Goal: Transaction & Acquisition: Purchase product/service

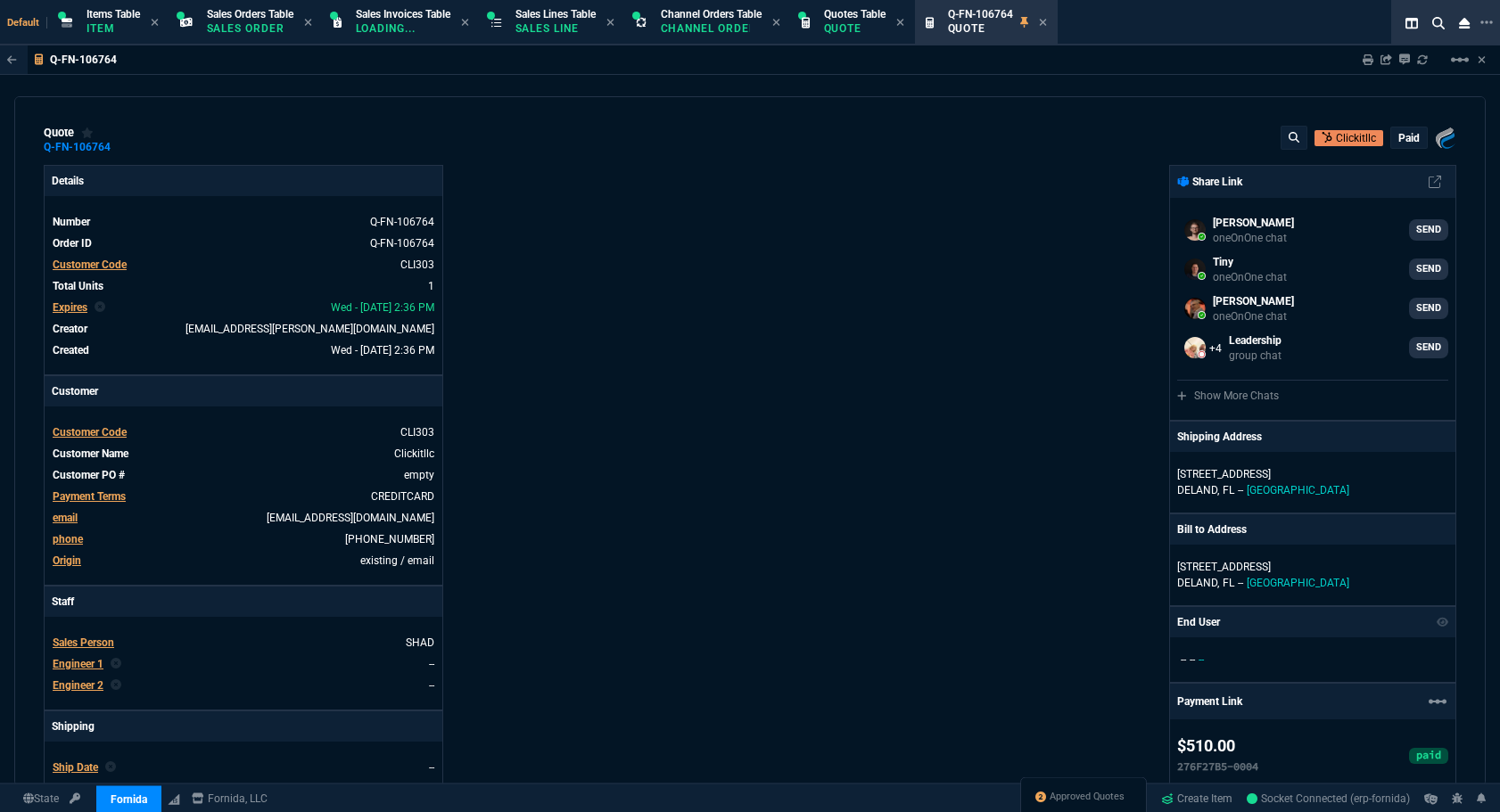
select select "12: [PERSON_NAME]"
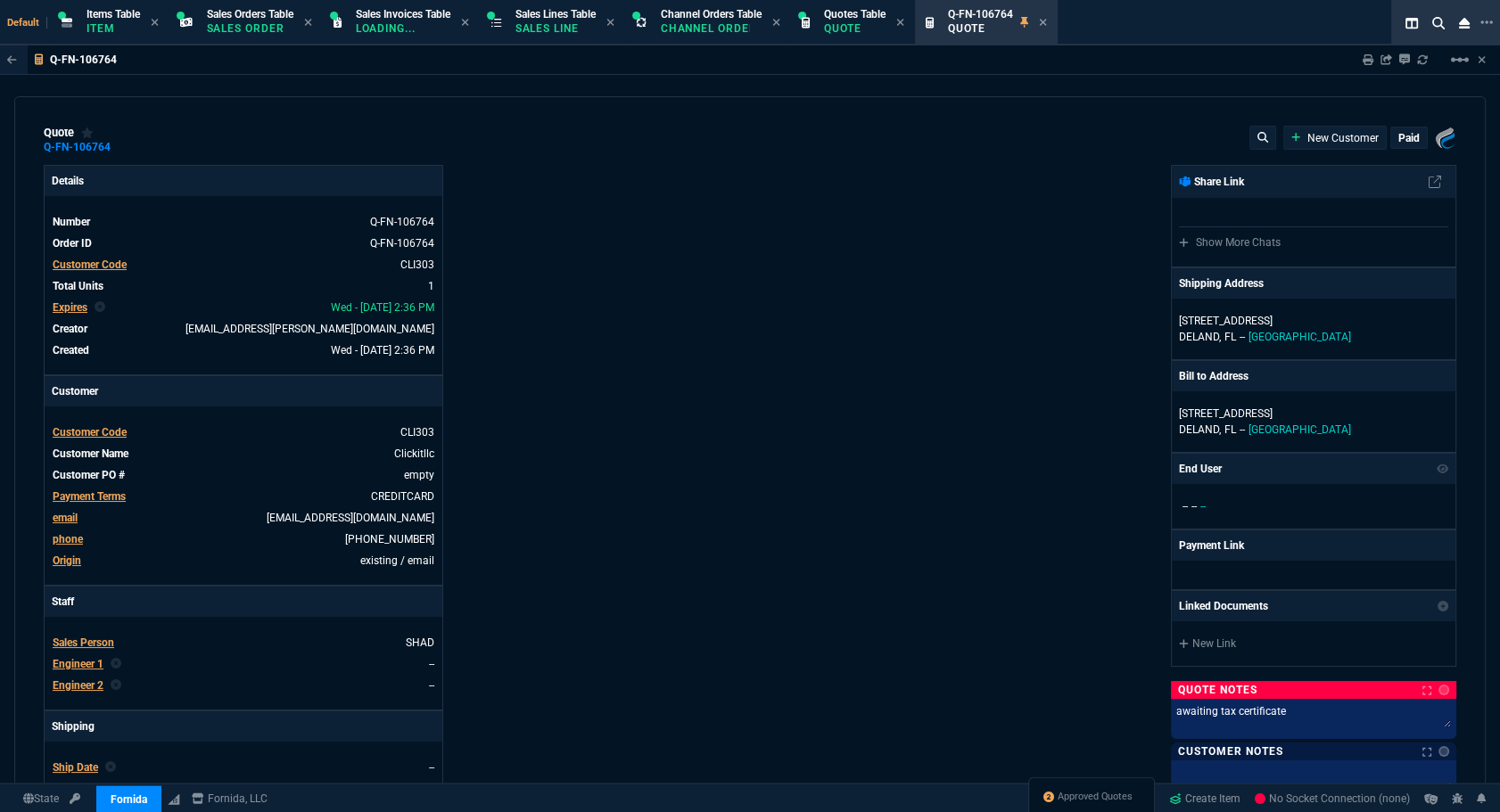
type input "15"
type input "77"
type input "699"
select select "12: [PERSON_NAME]"
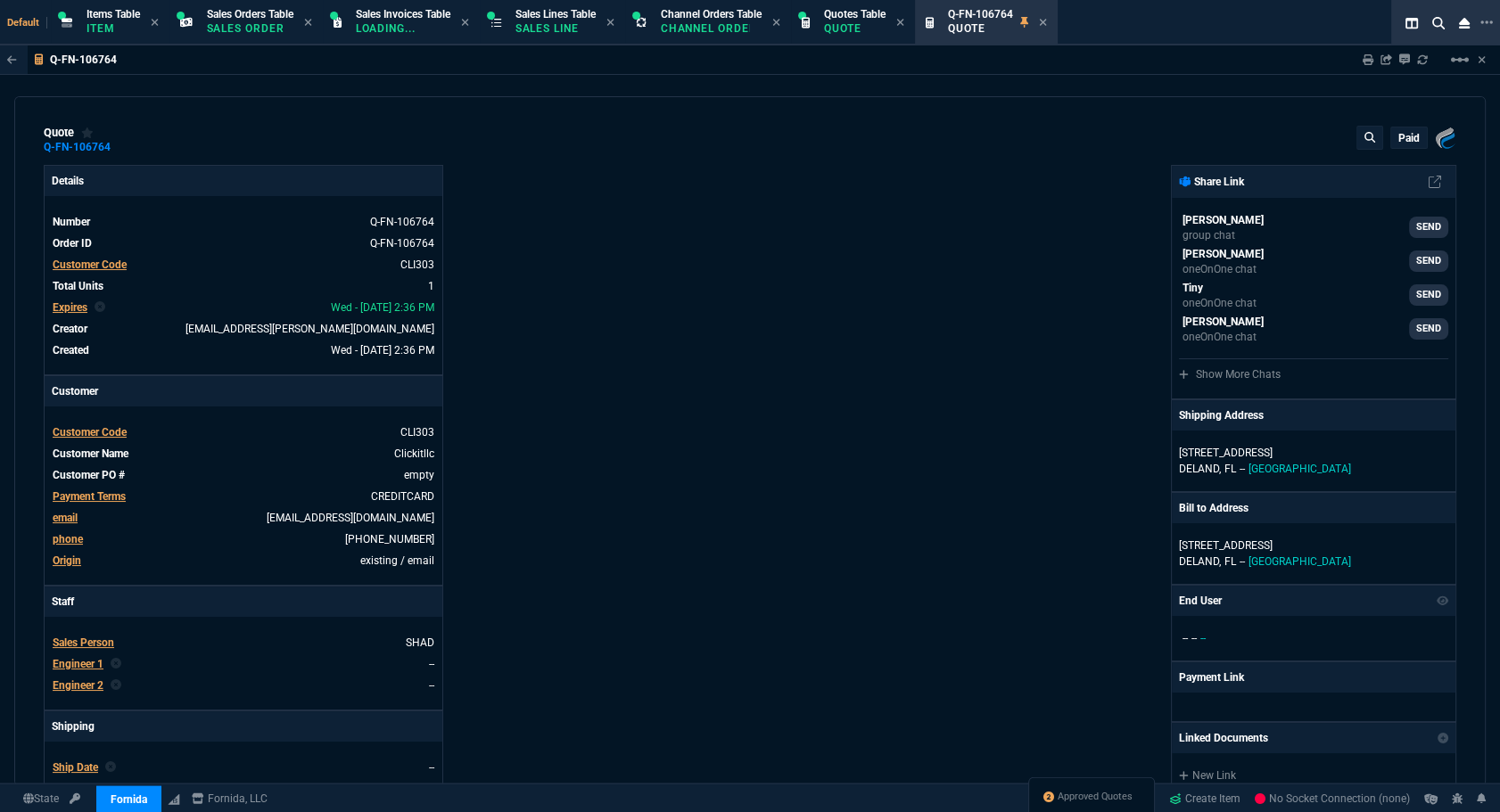
type input "27"
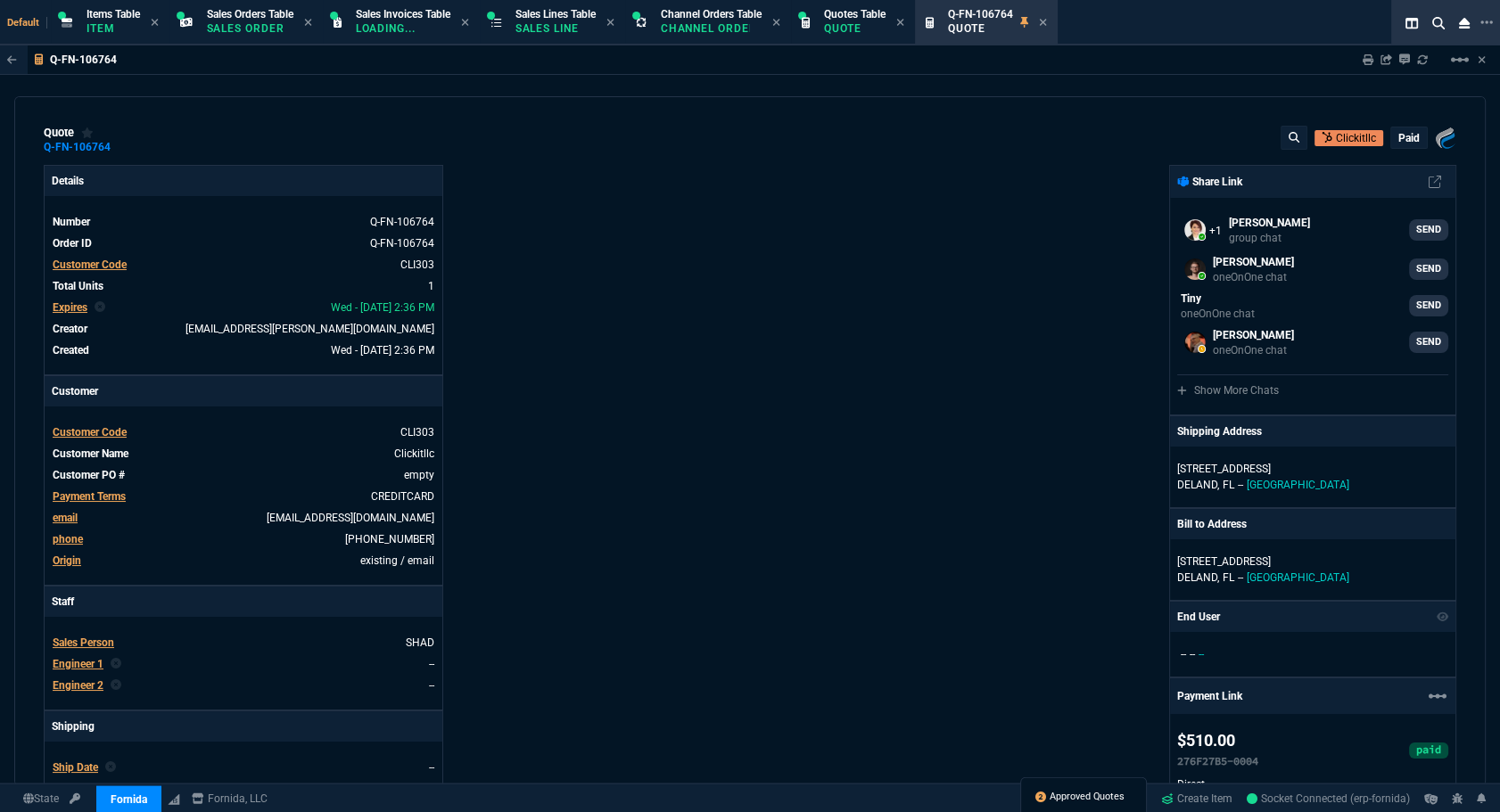
click at [1061, 793] on span "Approved Quotes" at bounding box center [1086, 797] width 75 height 14
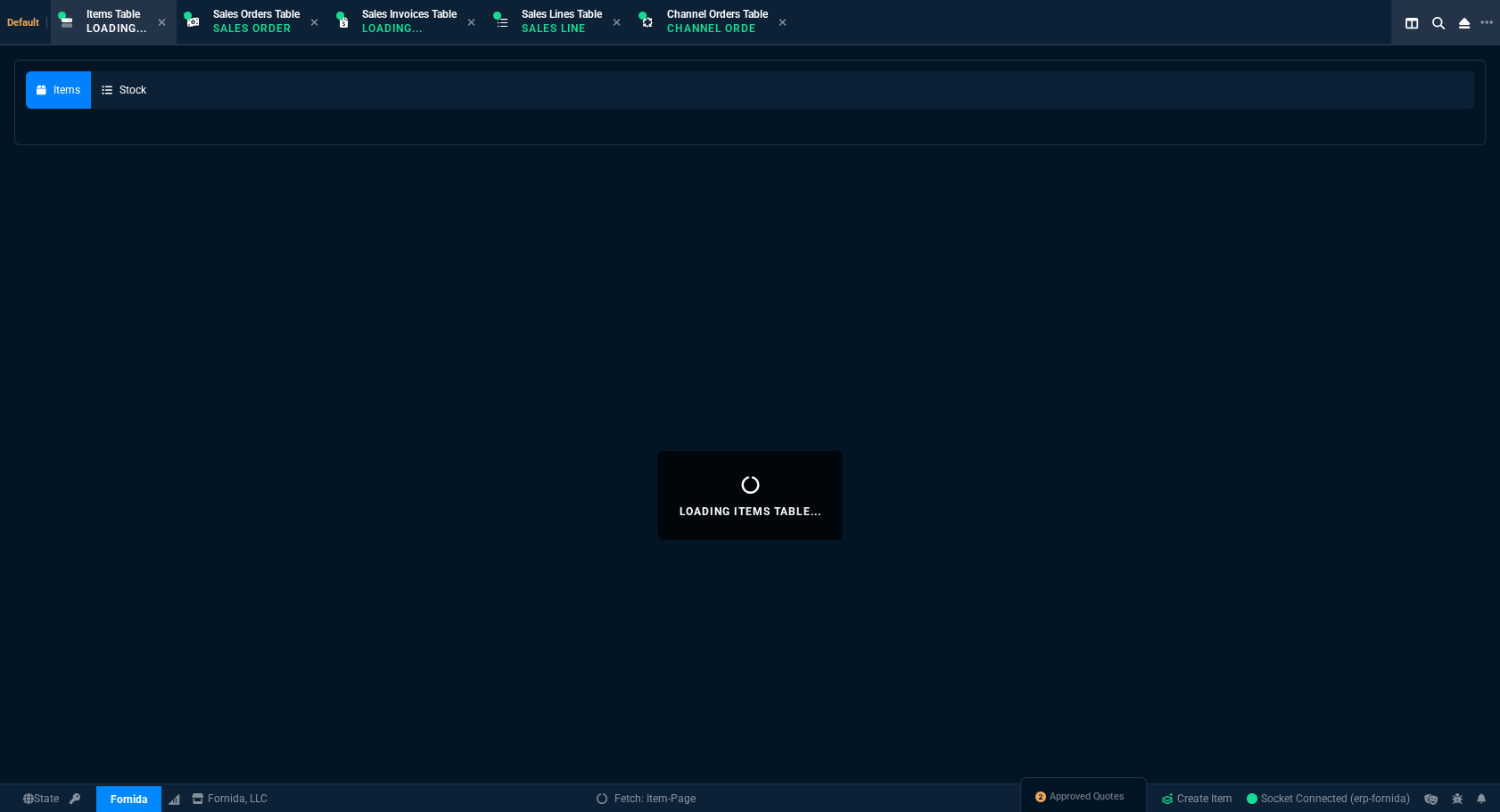
select select
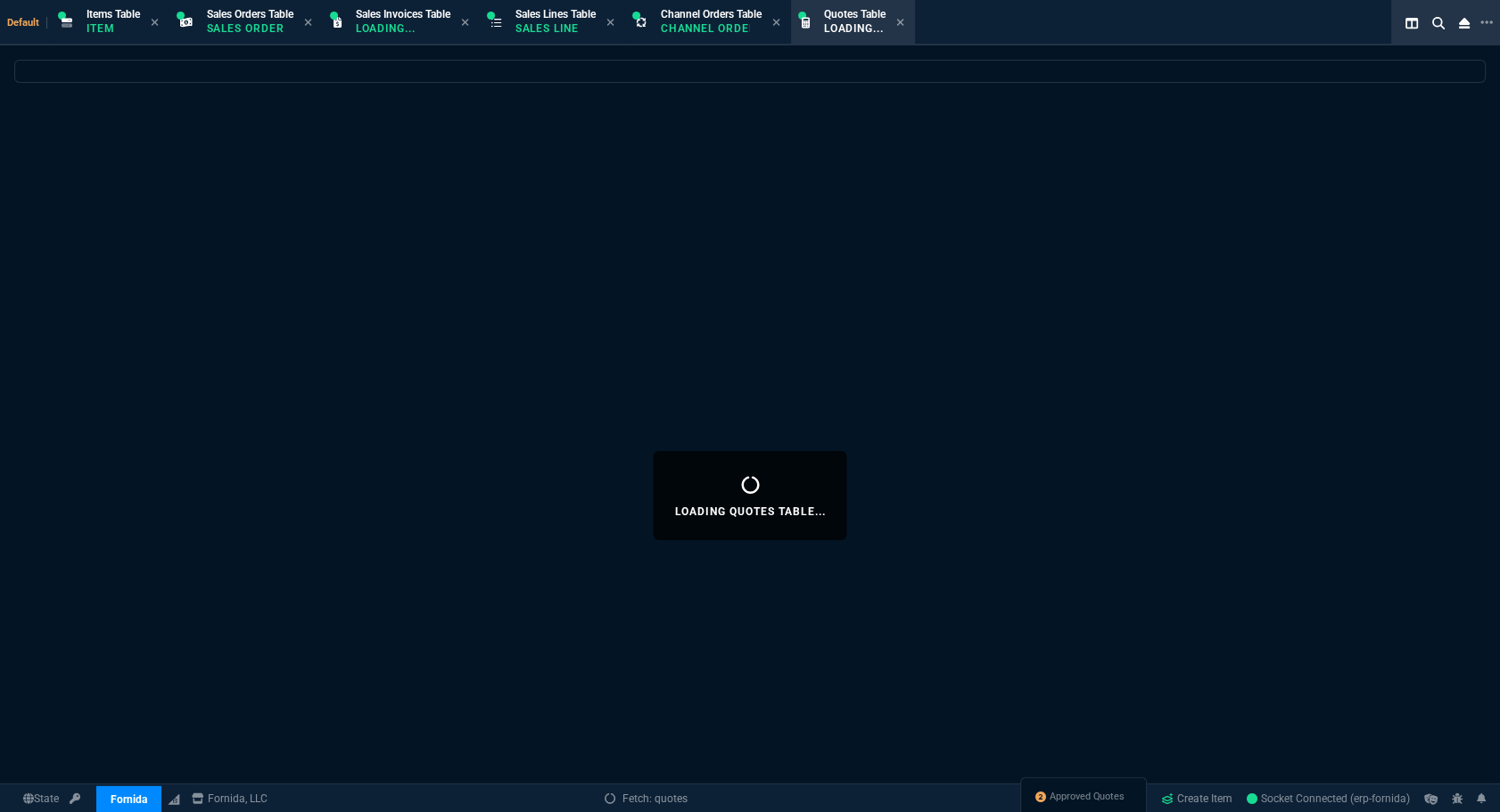
select select
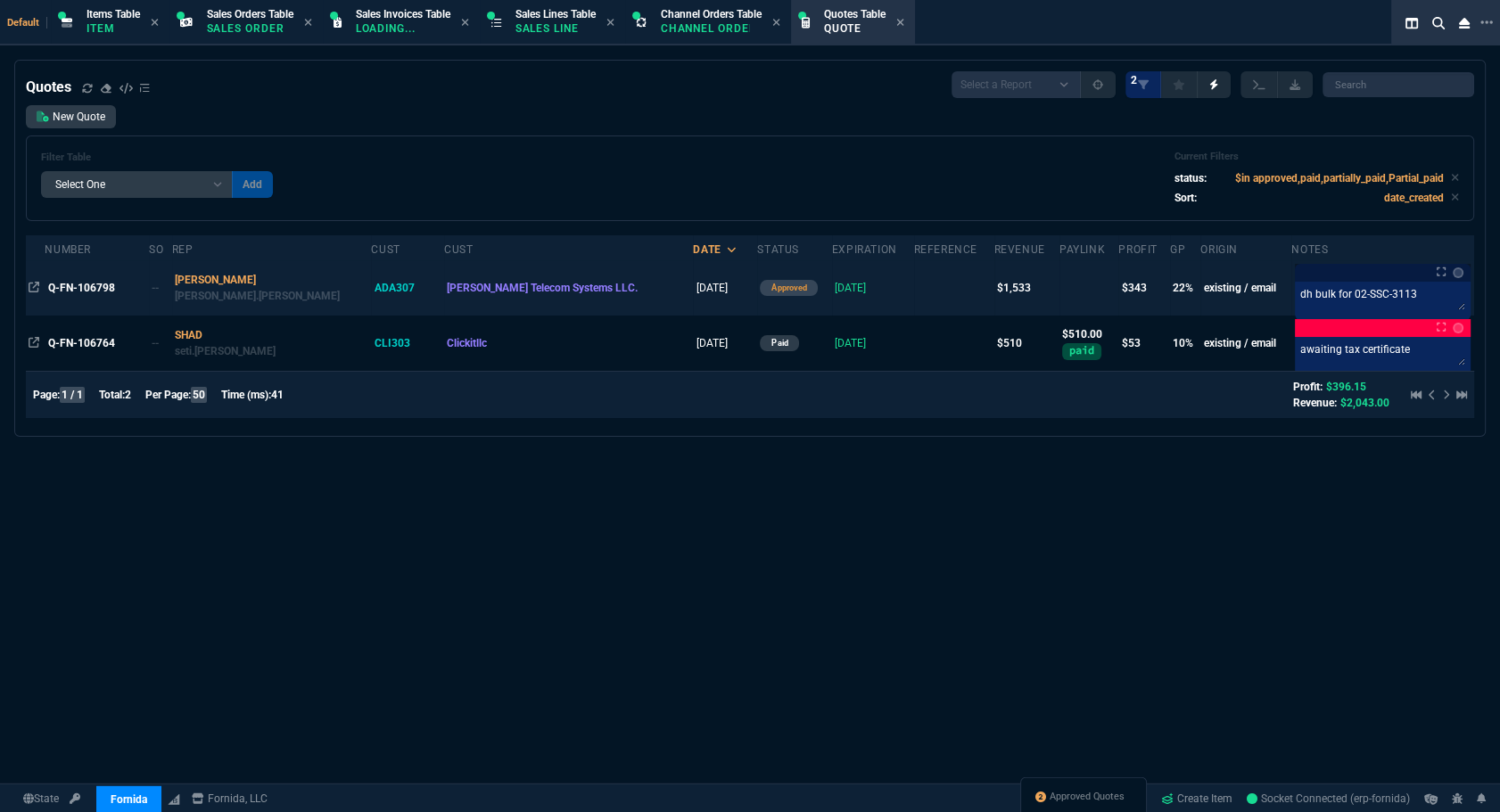
click at [82, 275] on td "Q-FN-106798" at bounding box center [96, 287] width 105 height 55
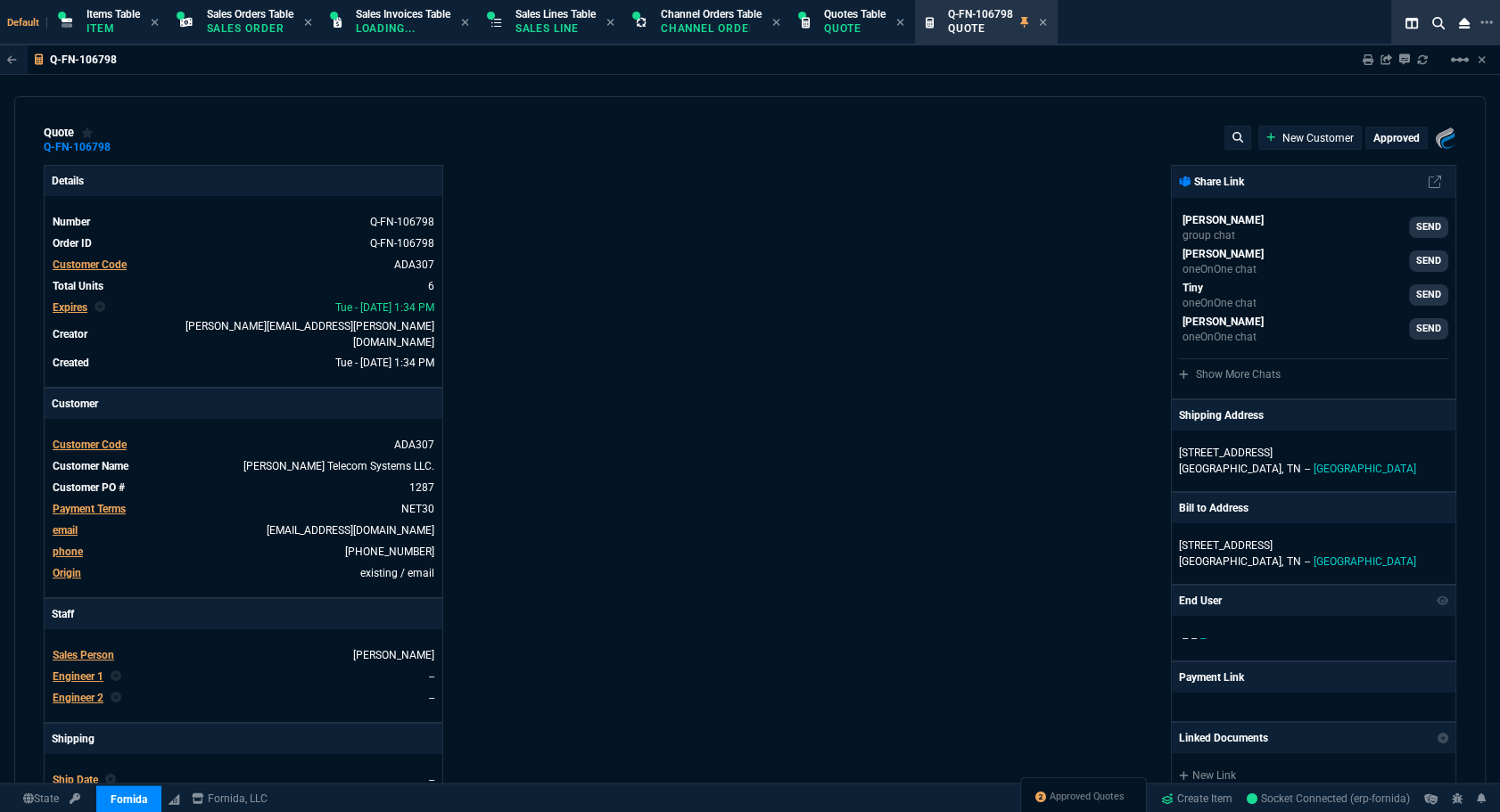
type input "27"
type input "95"
type input "499"
type input "26"
type input "40"
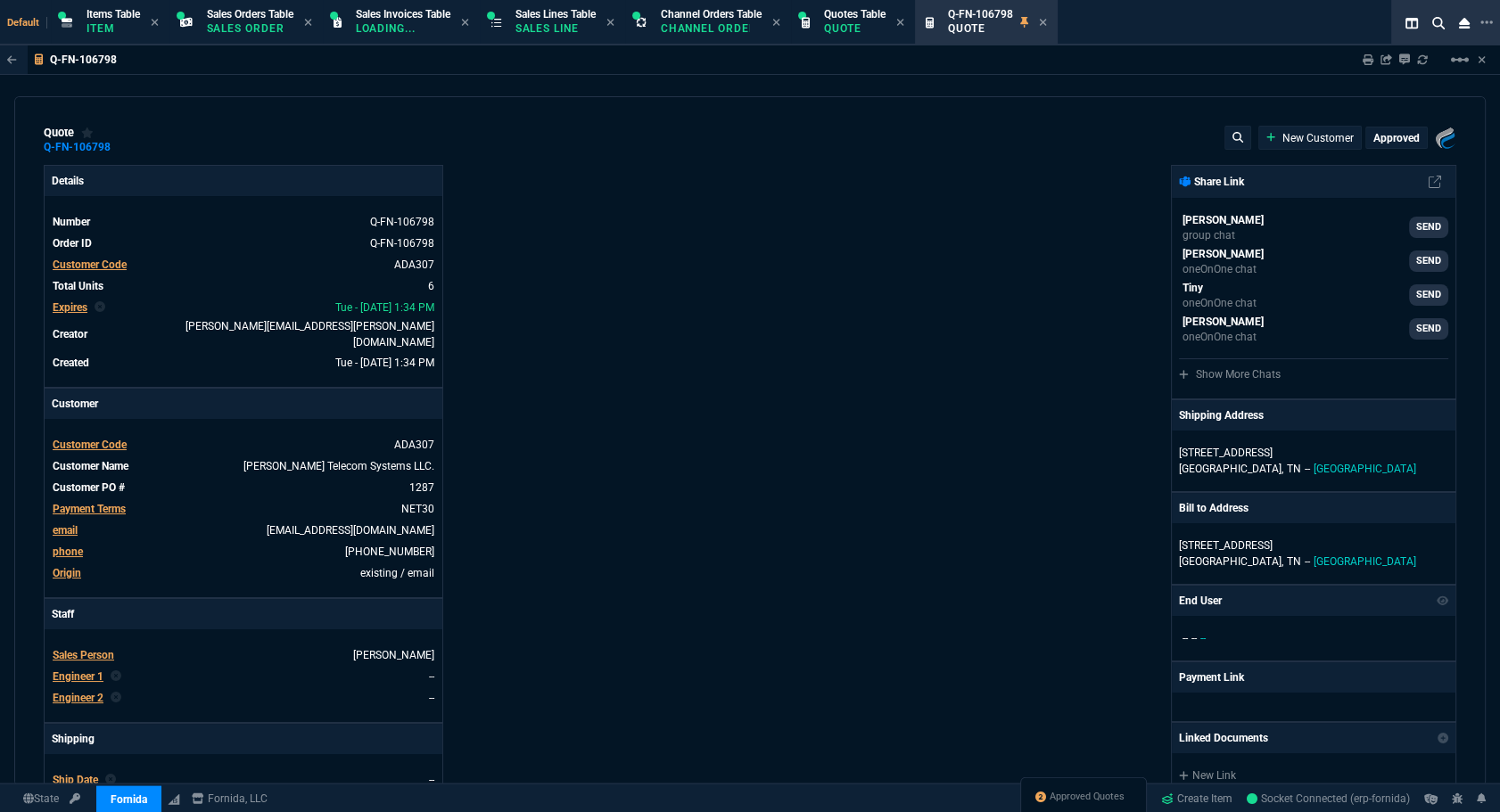
type input "195"
type input "29"
type input "21"
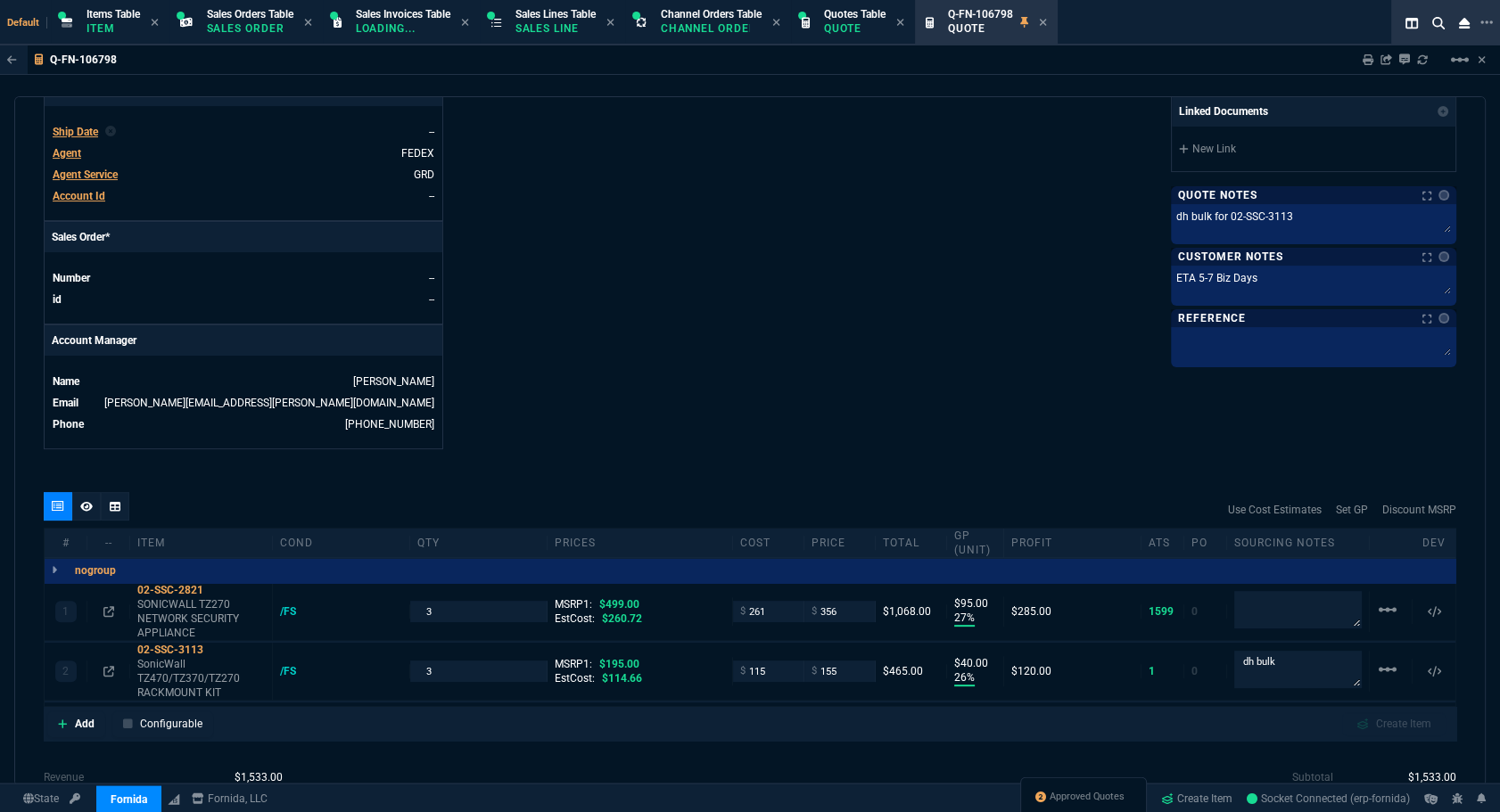
scroll to position [405, 0]
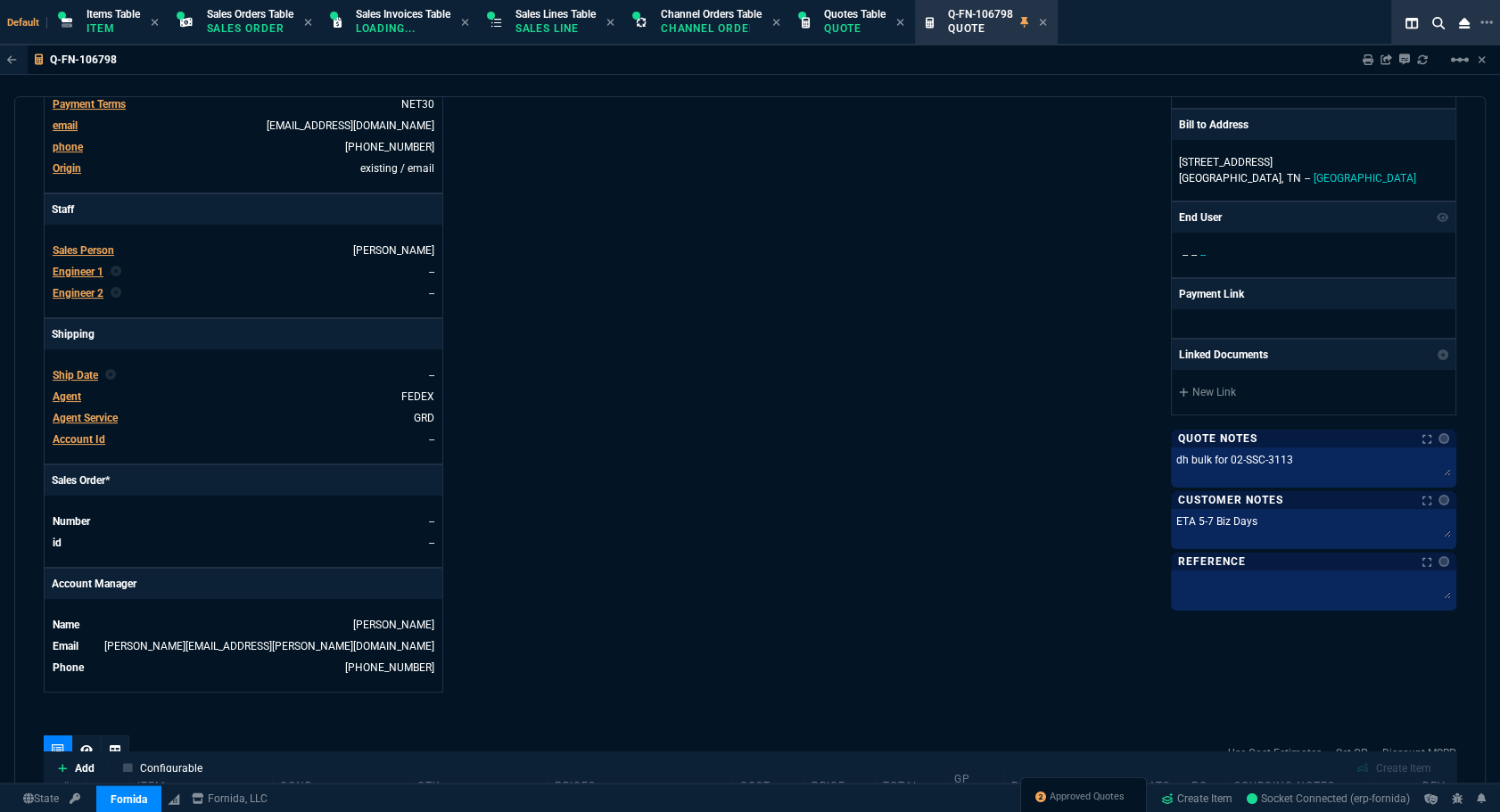
click at [87, 370] on span "Ship Date" at bounding box center [75, 376] width 45 height 13
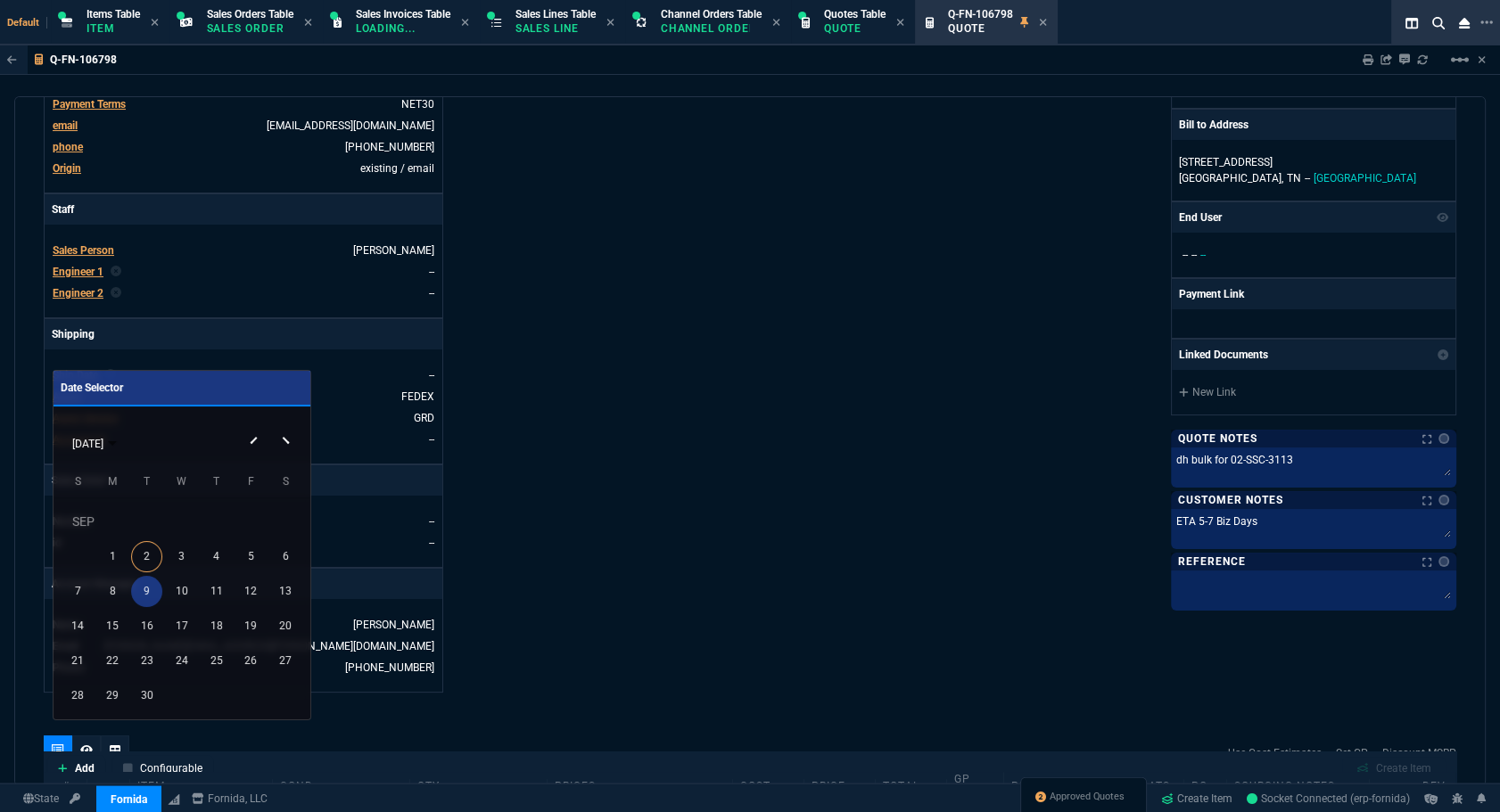
click at [135, 593] on div "9" at bounding box center [146, 591] width 32 height 32
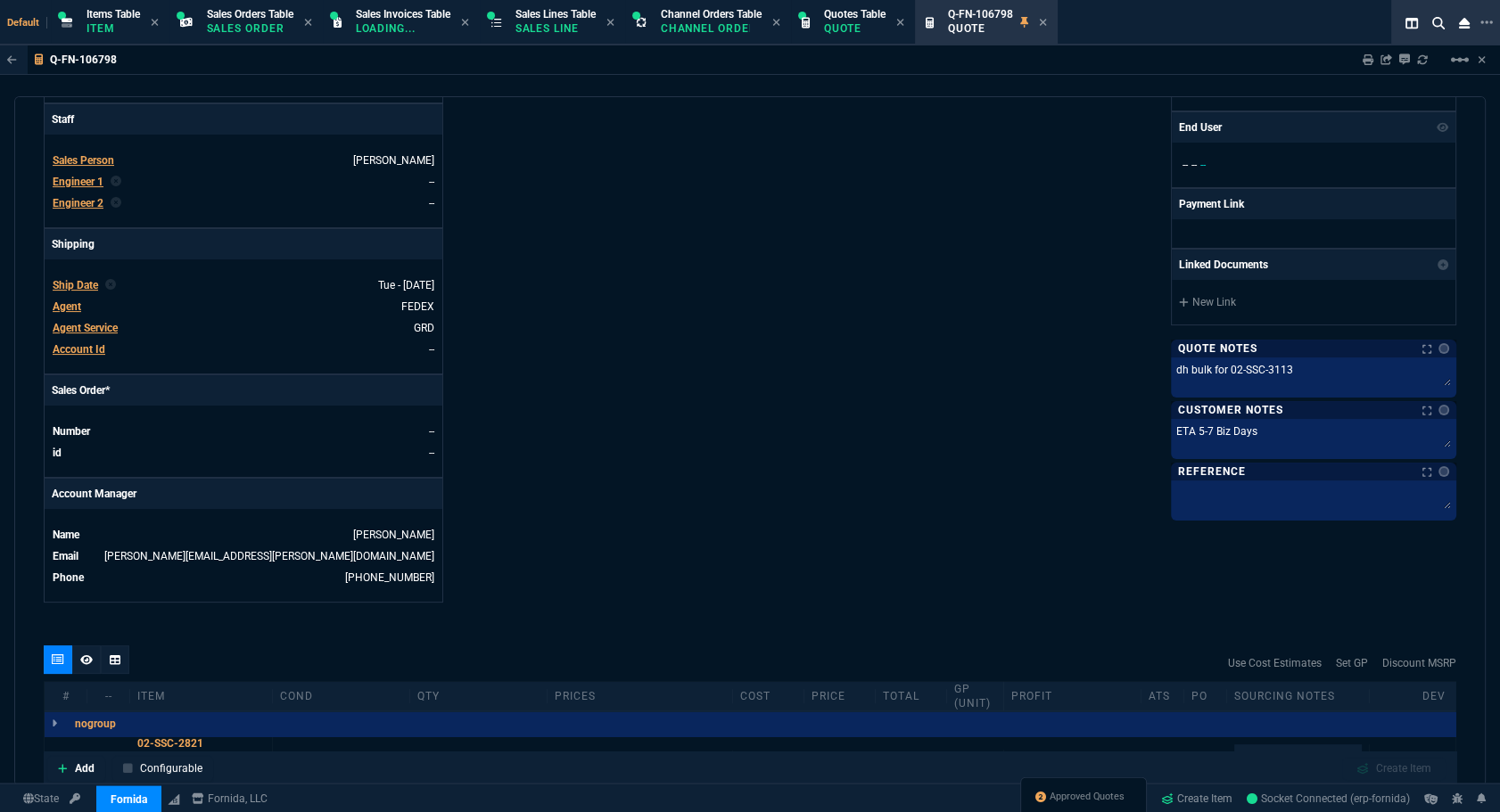
scroll to position [819, 0]
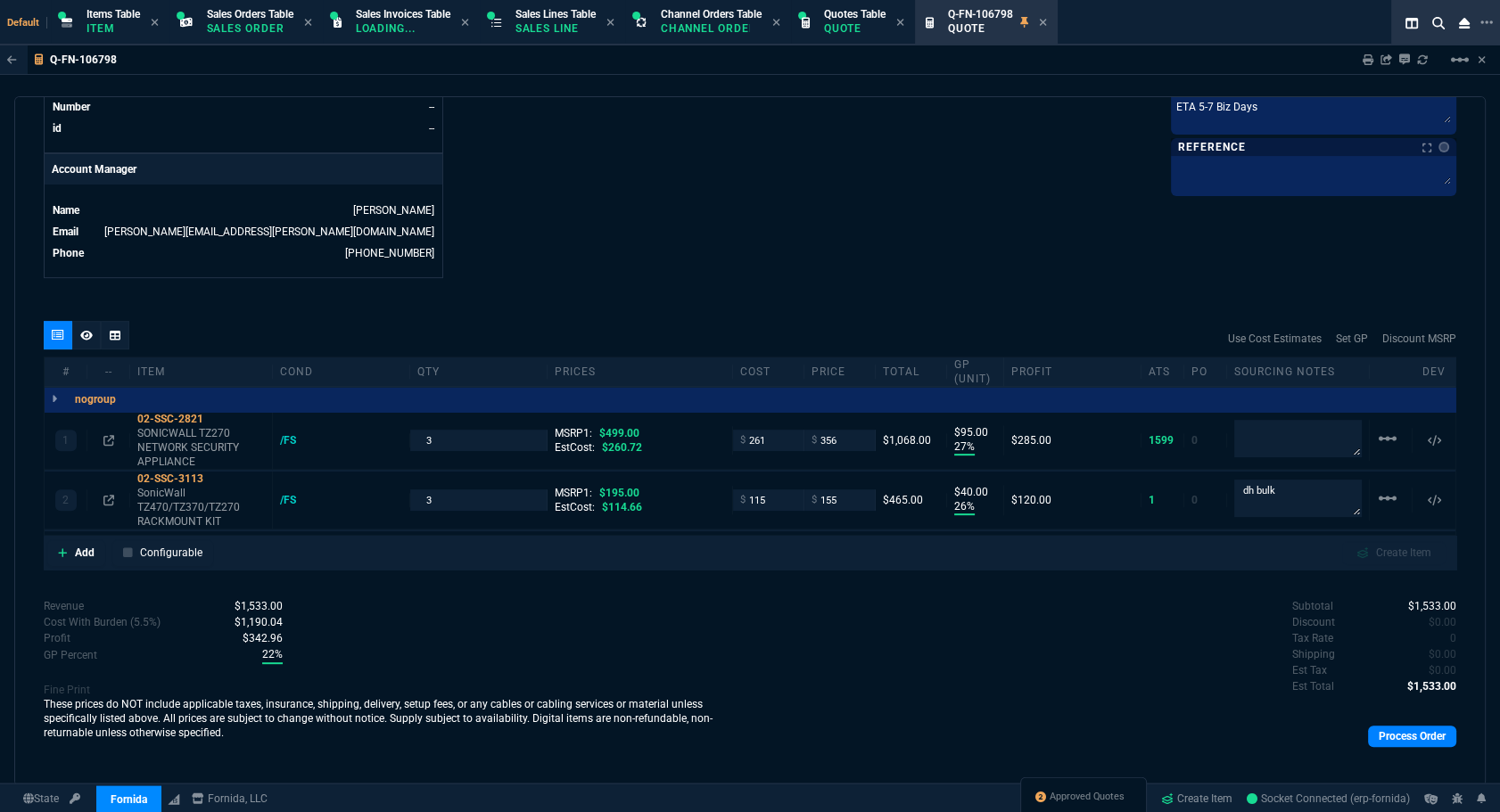
click at [1414, 696] on div "Subtotal $1,533.00 Discount $0.00 Tax Rate 0 Shipping $0.00 Est Tax $0.00 Est T…" at bounding box center [1102, 681] width 706 height 167
click at [1409, 725] on link "Process Order" at bounding box center [1413, 736] width 88 height 22
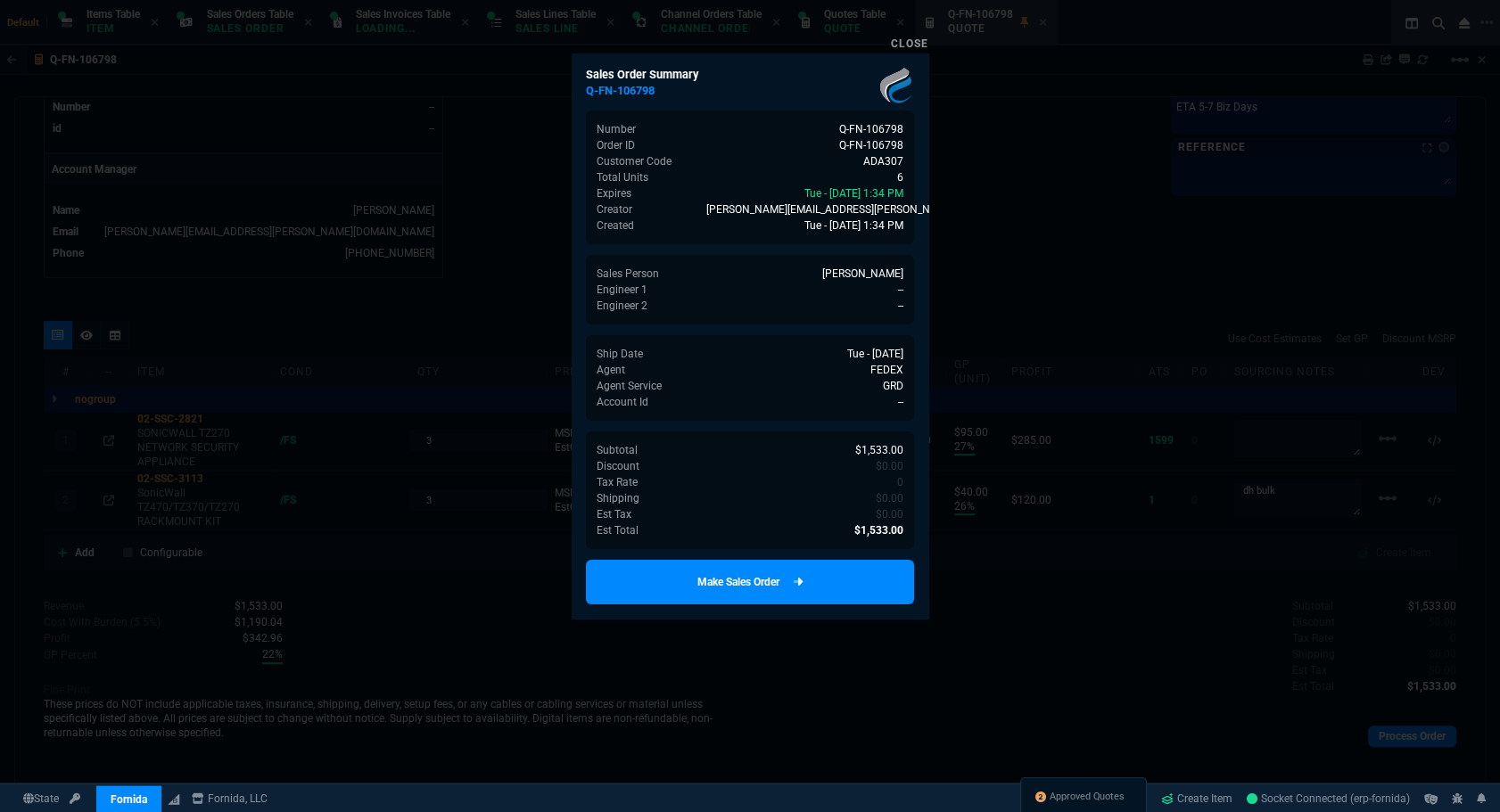
click at [815, 600] on link "Make Sales Order" at bounding box center [750, 581] width 328 height 44
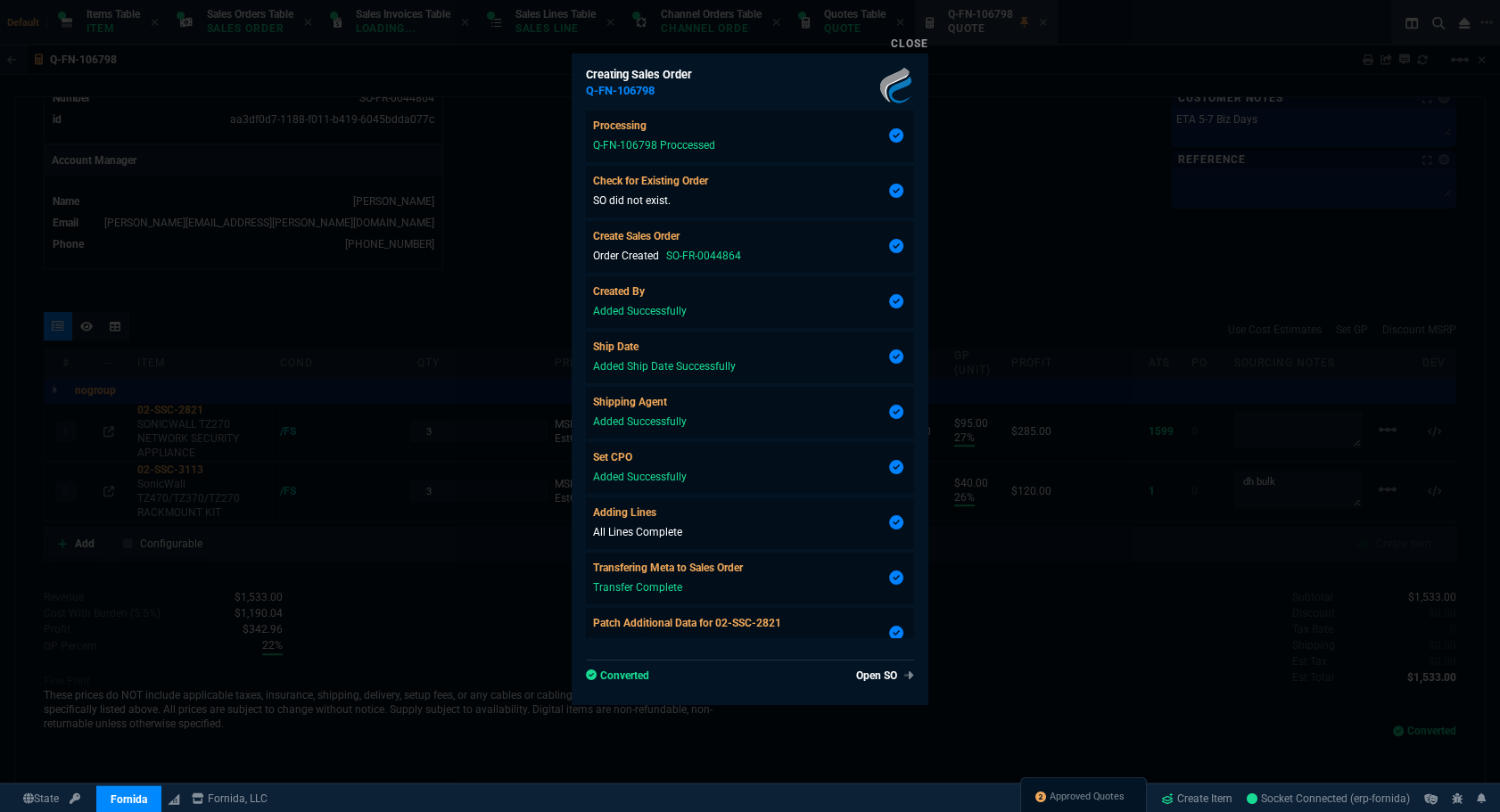
type input "27"
type input "95"
type input "26"
type input "40"
type input "29"
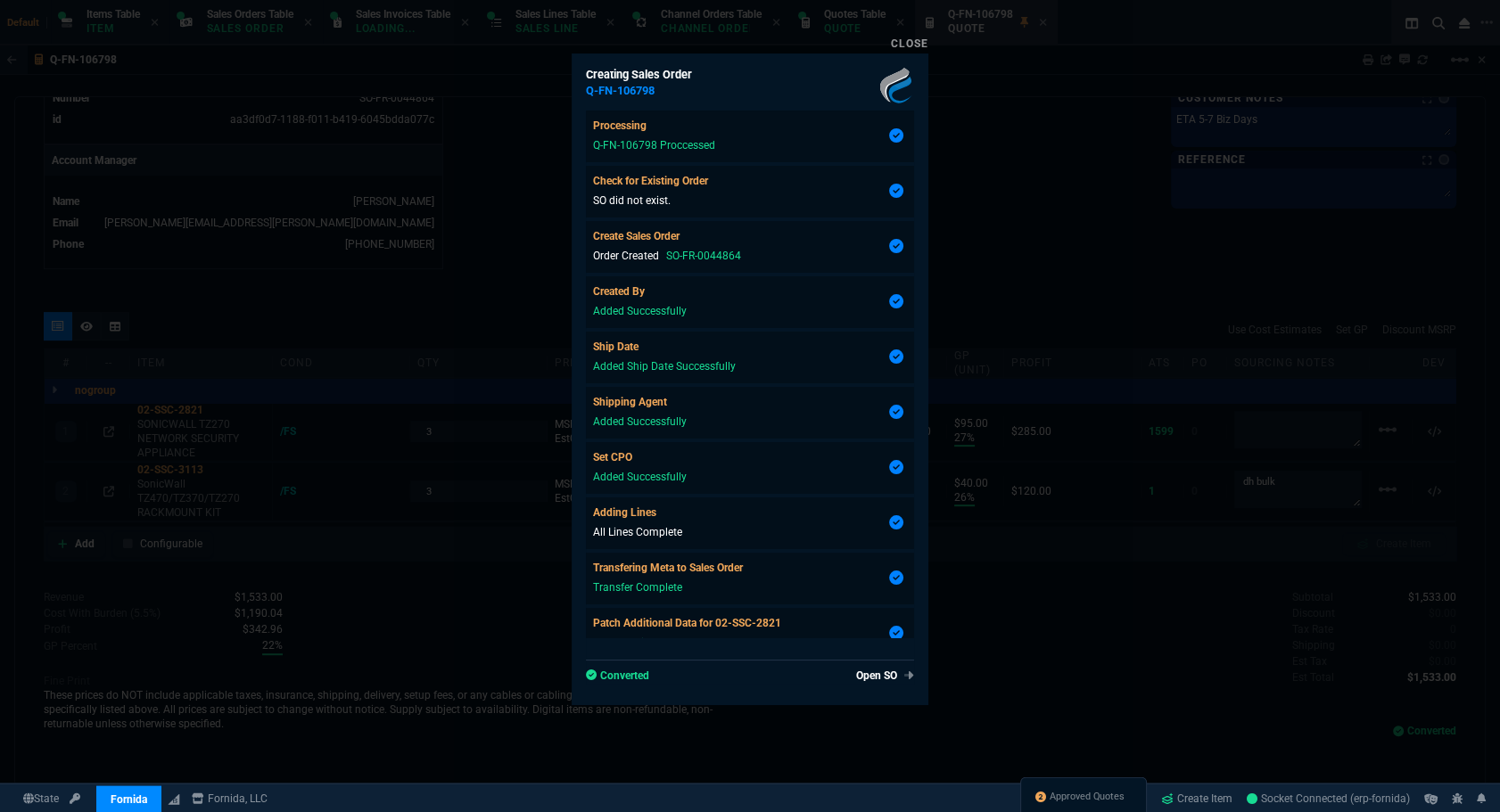
type input "21"
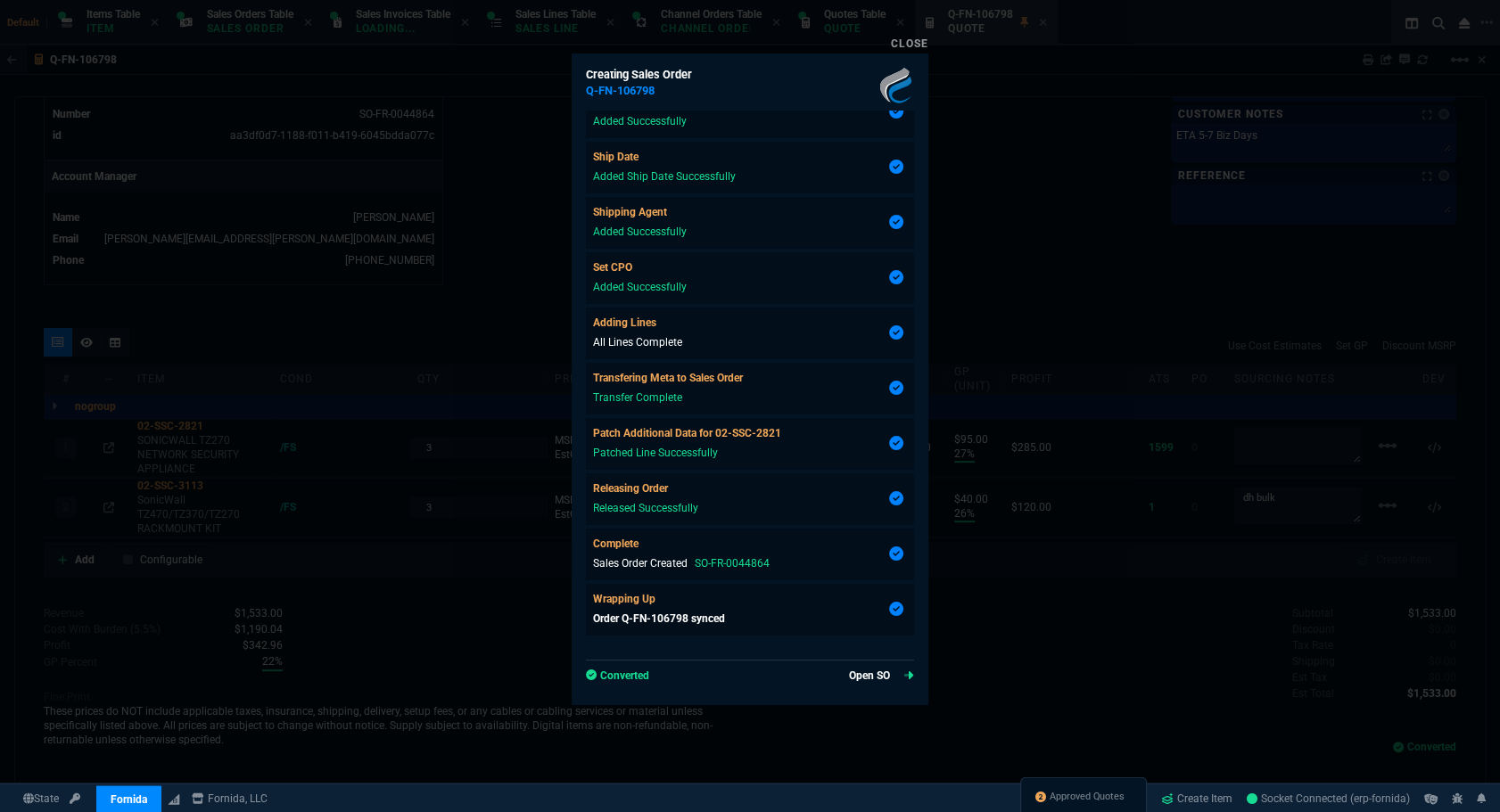
click at [893, 674] on link "Open SO" at bounding box center [882, 676] width 65 height 16
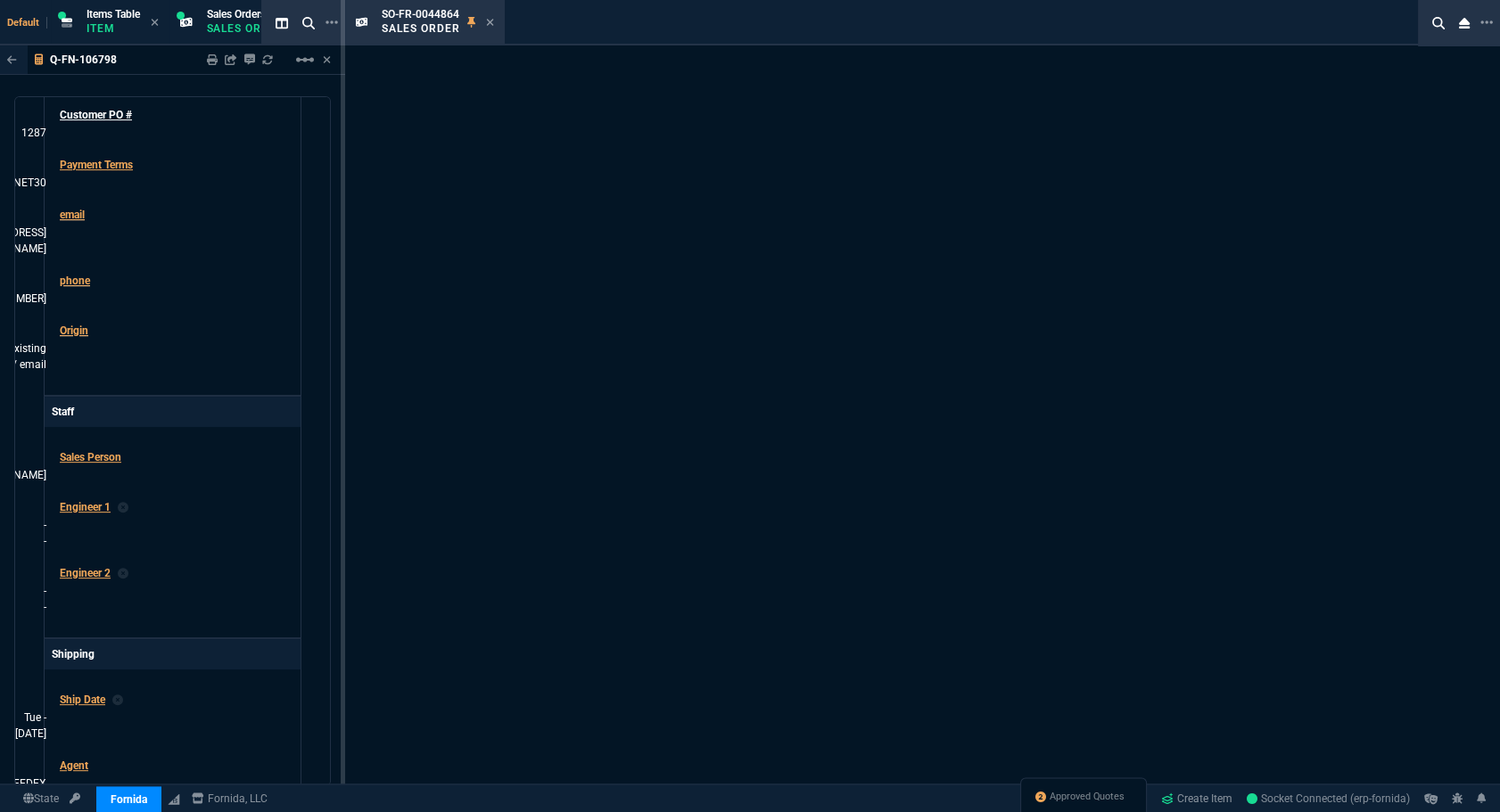
scroll to position [823, 0]
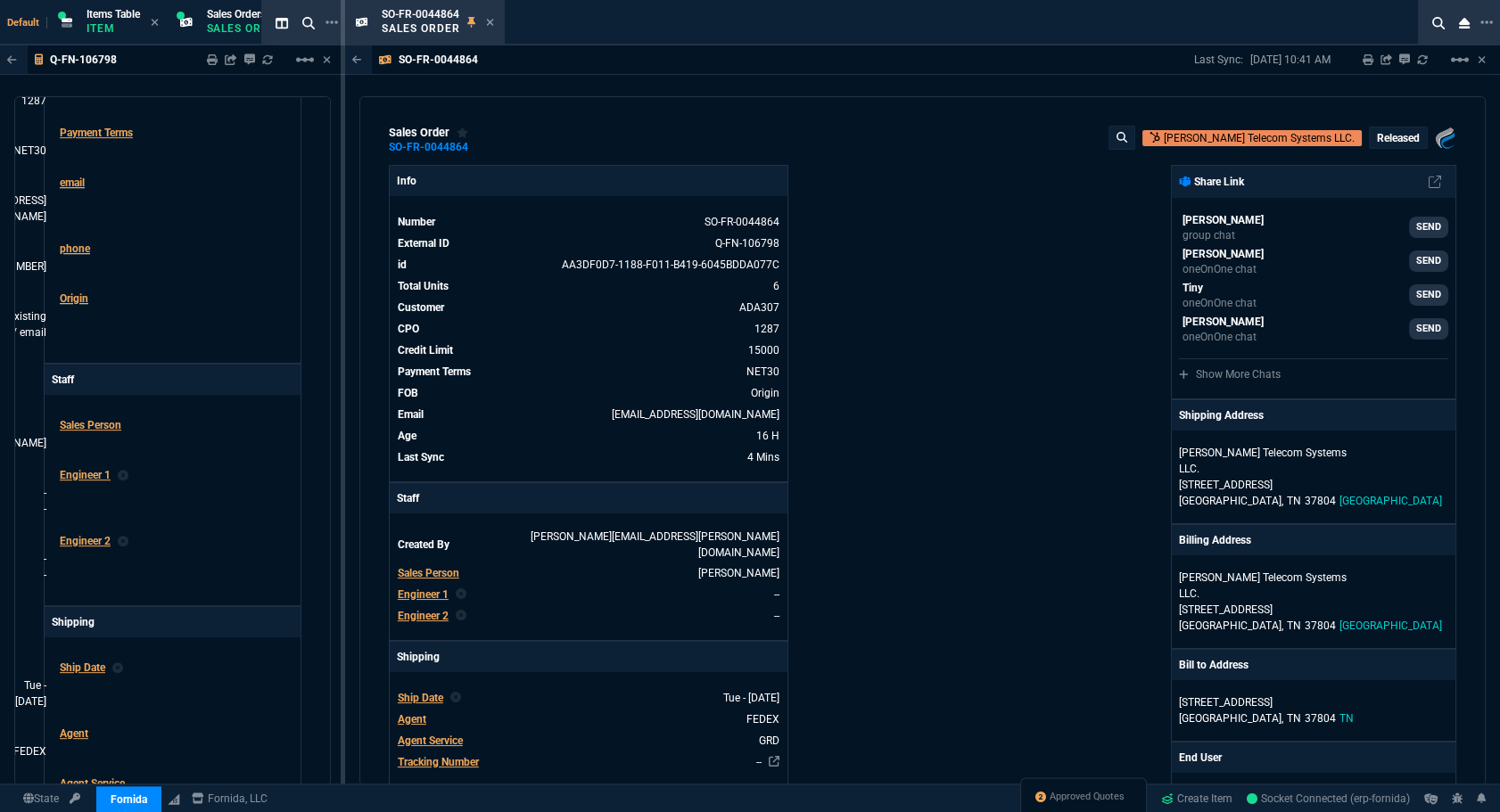
click at [486, 20] on icon at bounding box center [489, 23] width 8 height 11
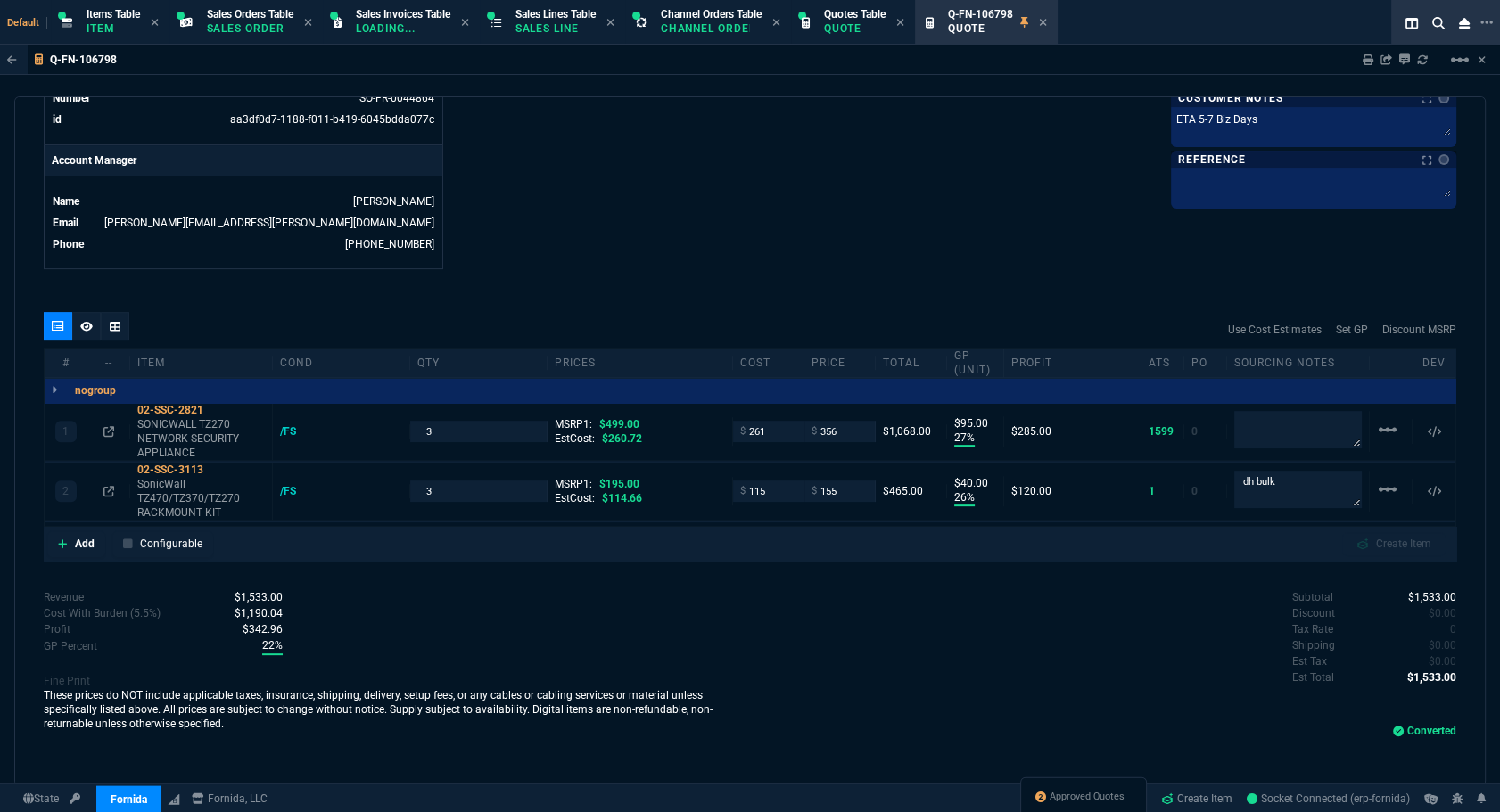
scroll to position [790, 0]
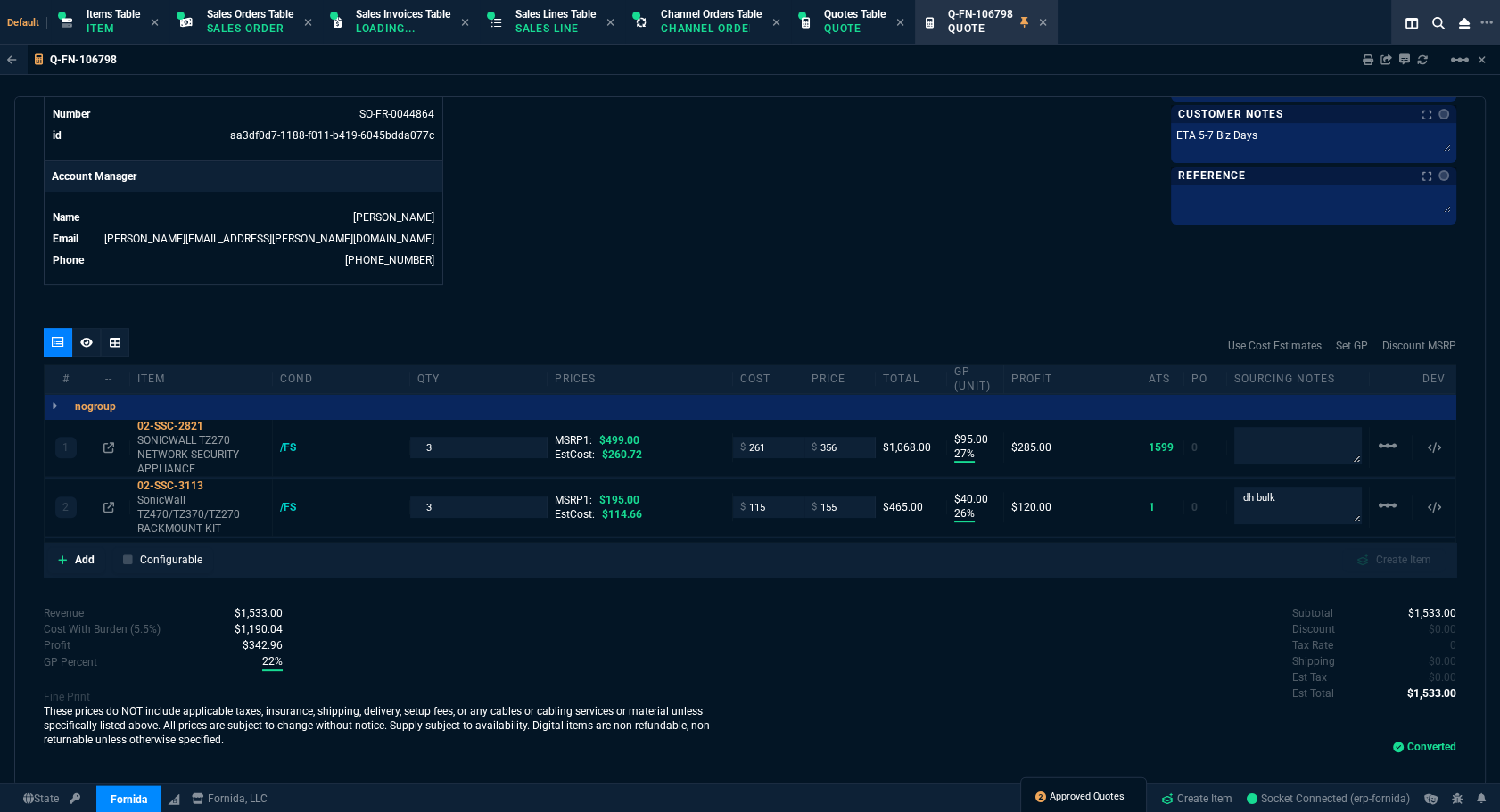
click at [1057, 798] on span "Approved Quotes" at bounding box center [1086, 797] width 75 height 14
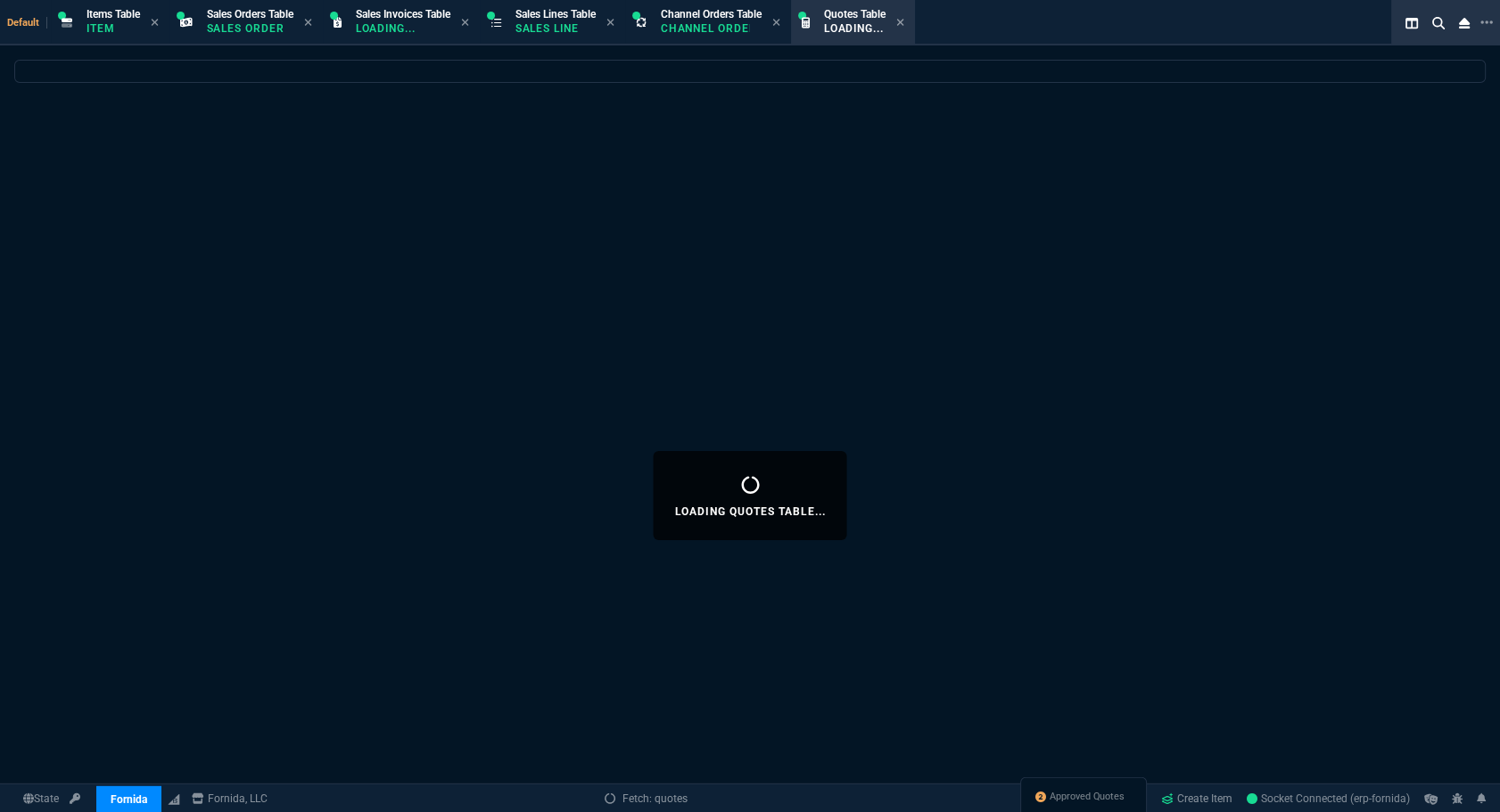
select select
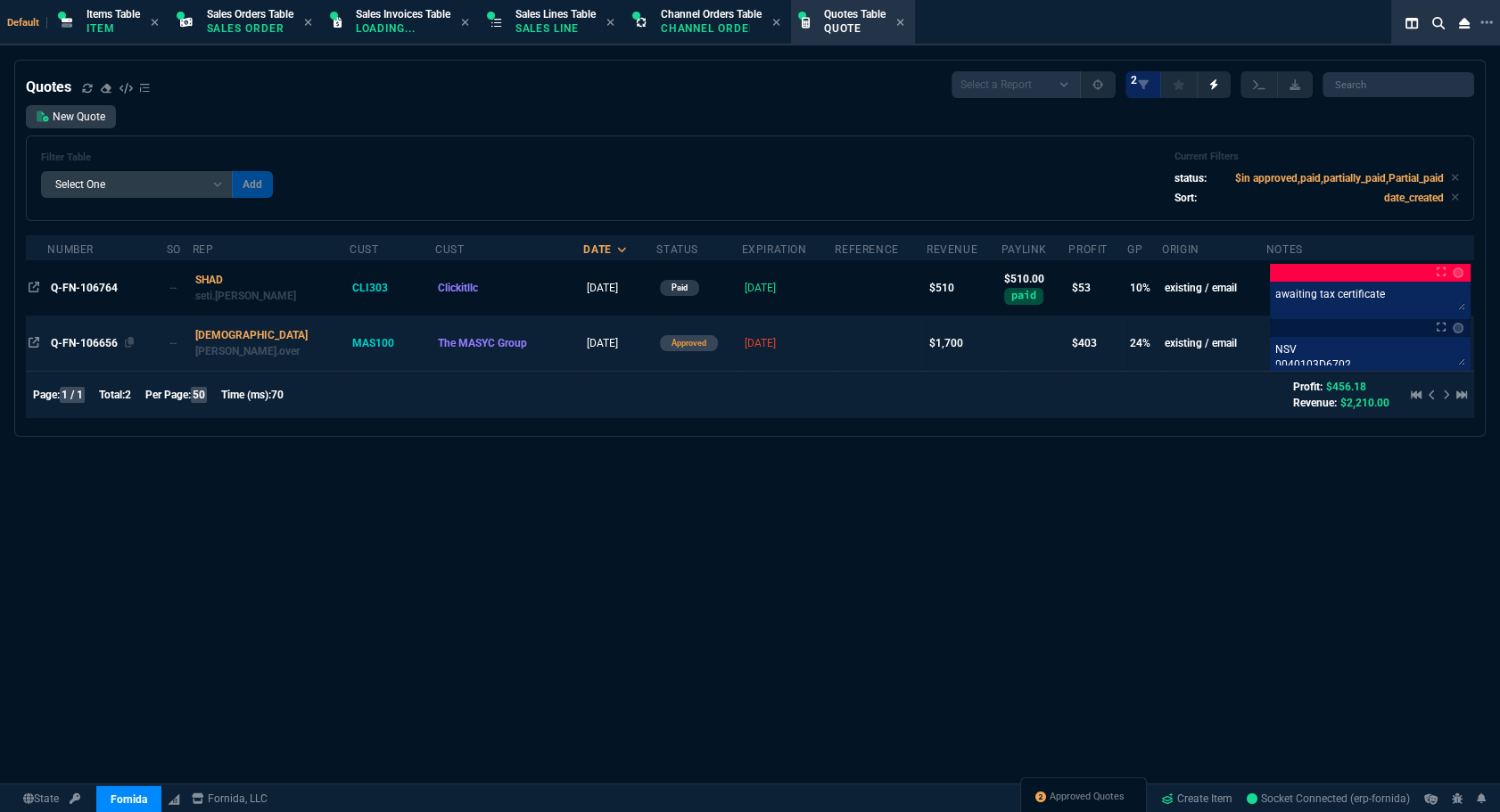
click at [89, 337] on span "Q-FN-106656" at bounding box center [84, 343] width 67 height 13
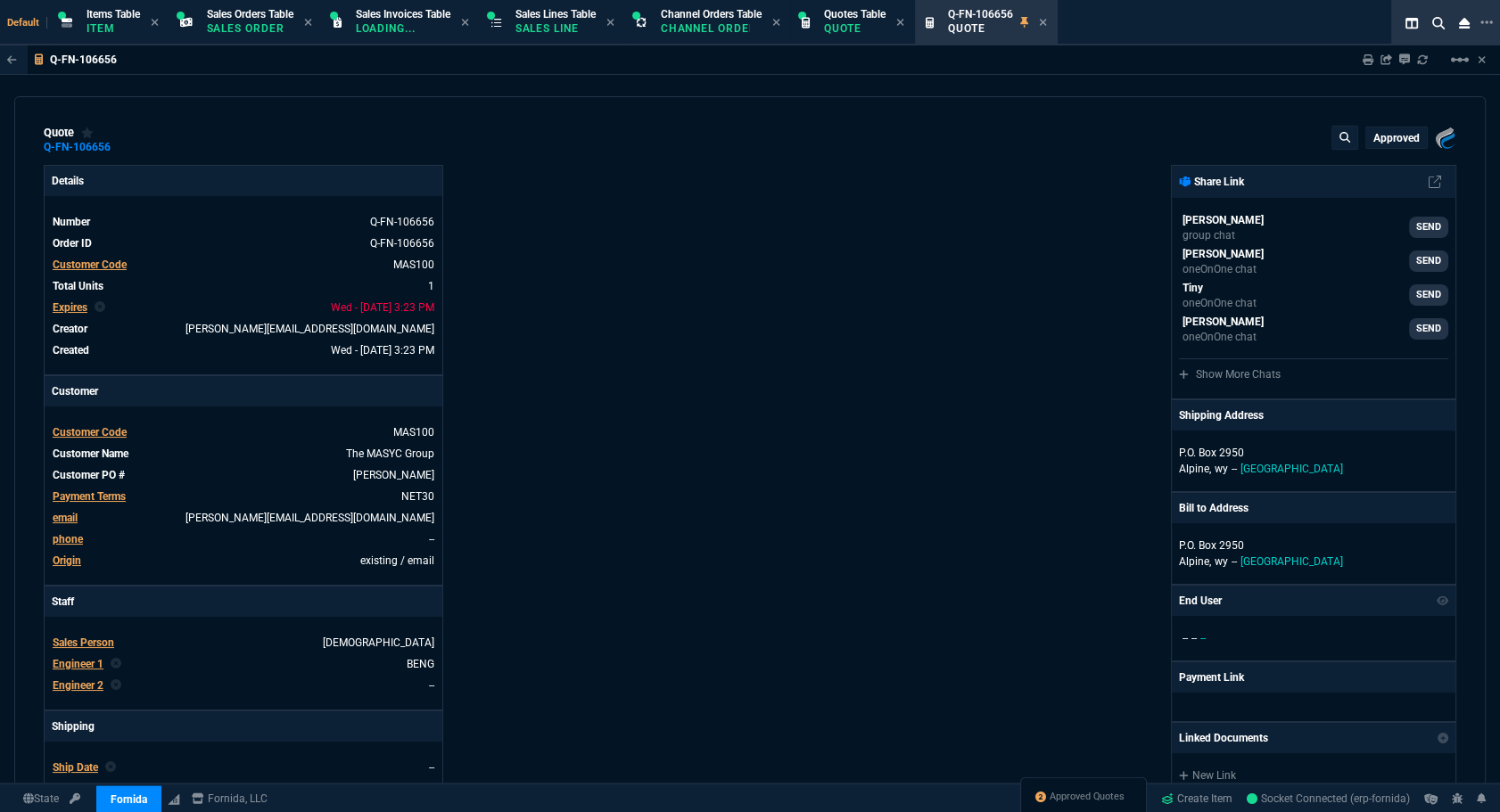
type input "28"
type input "471"
type input "10"
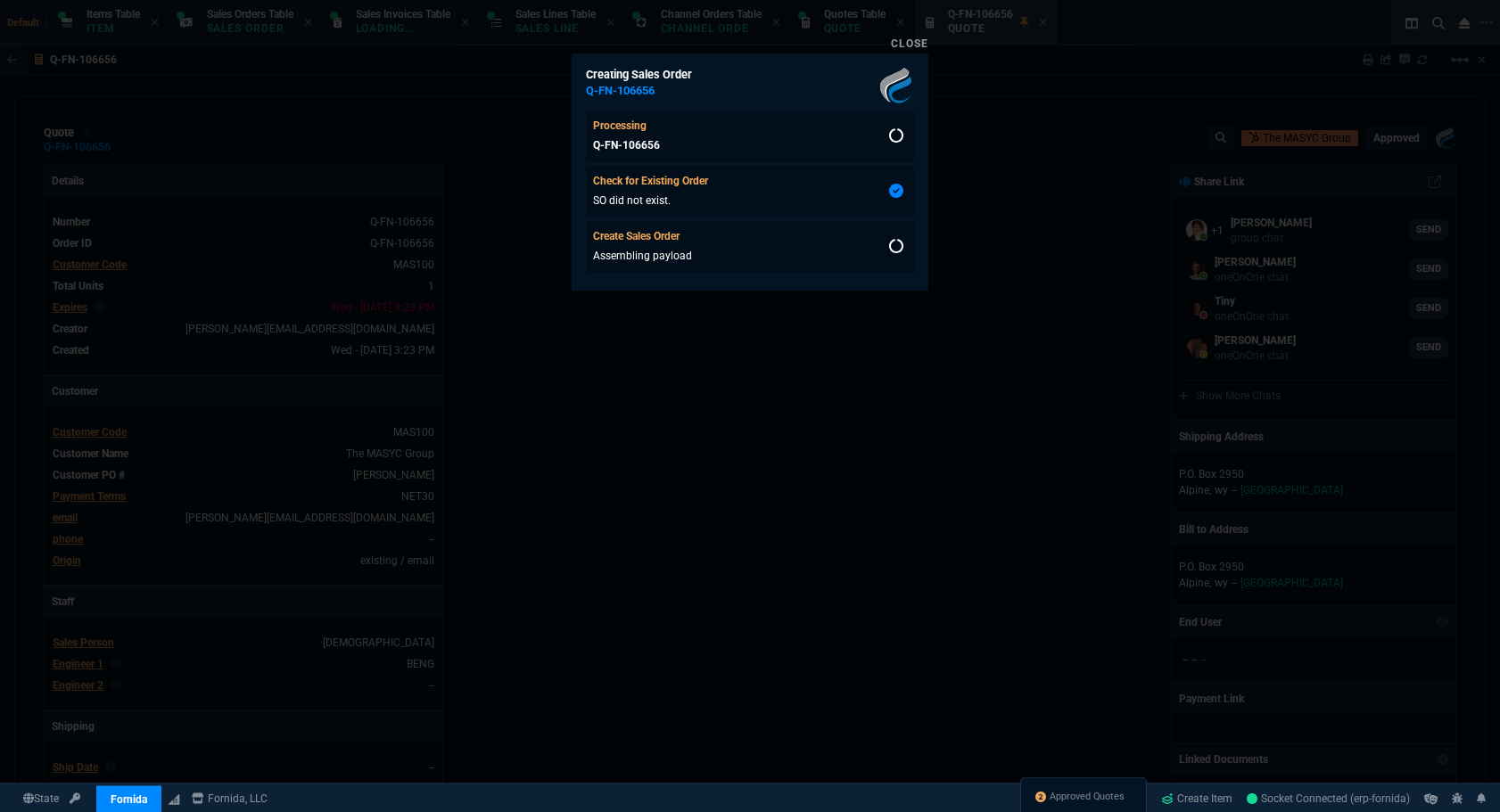
select select "12: [PERSON_NAME]"
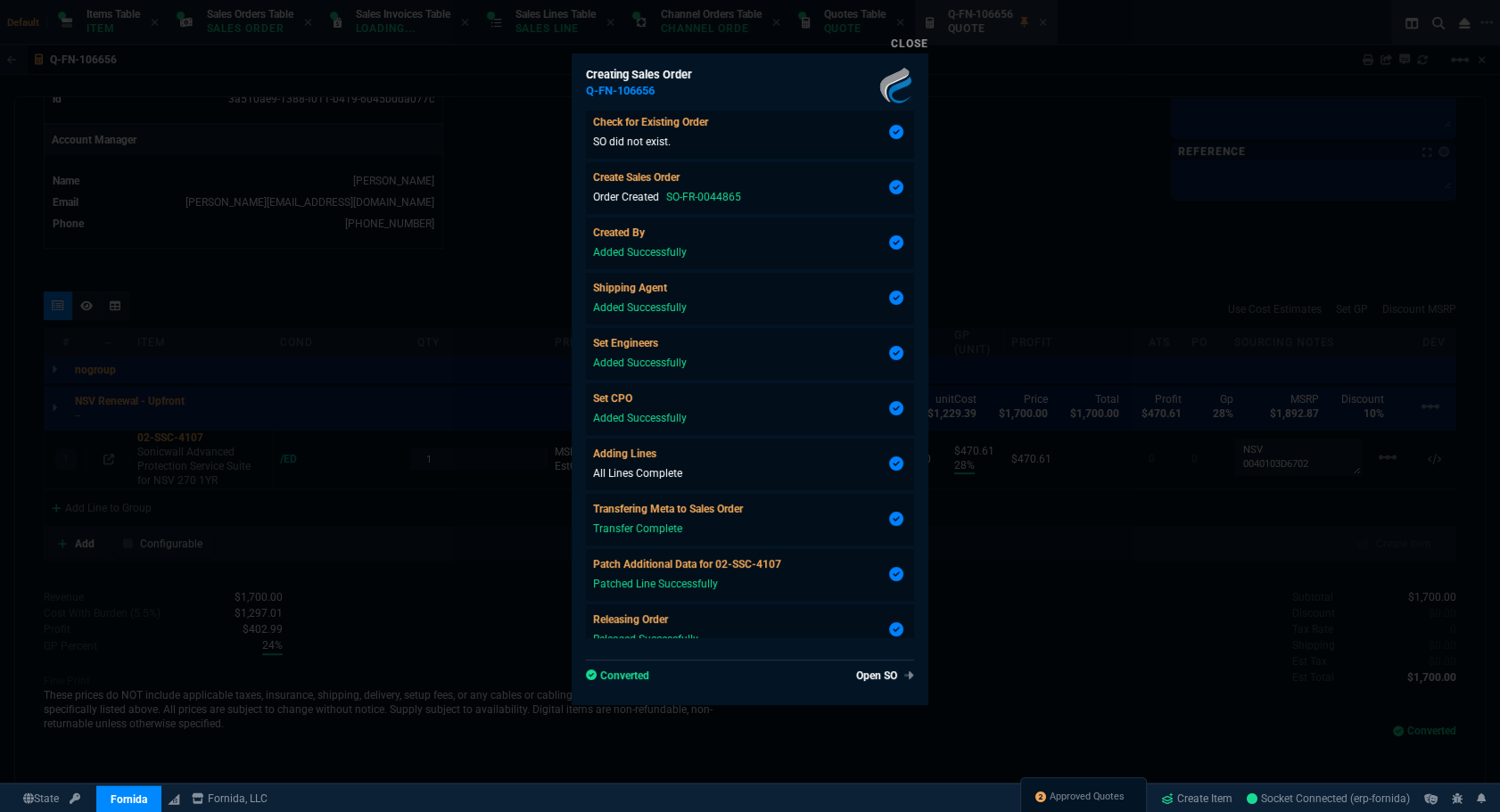
scroll to position [811, 0]
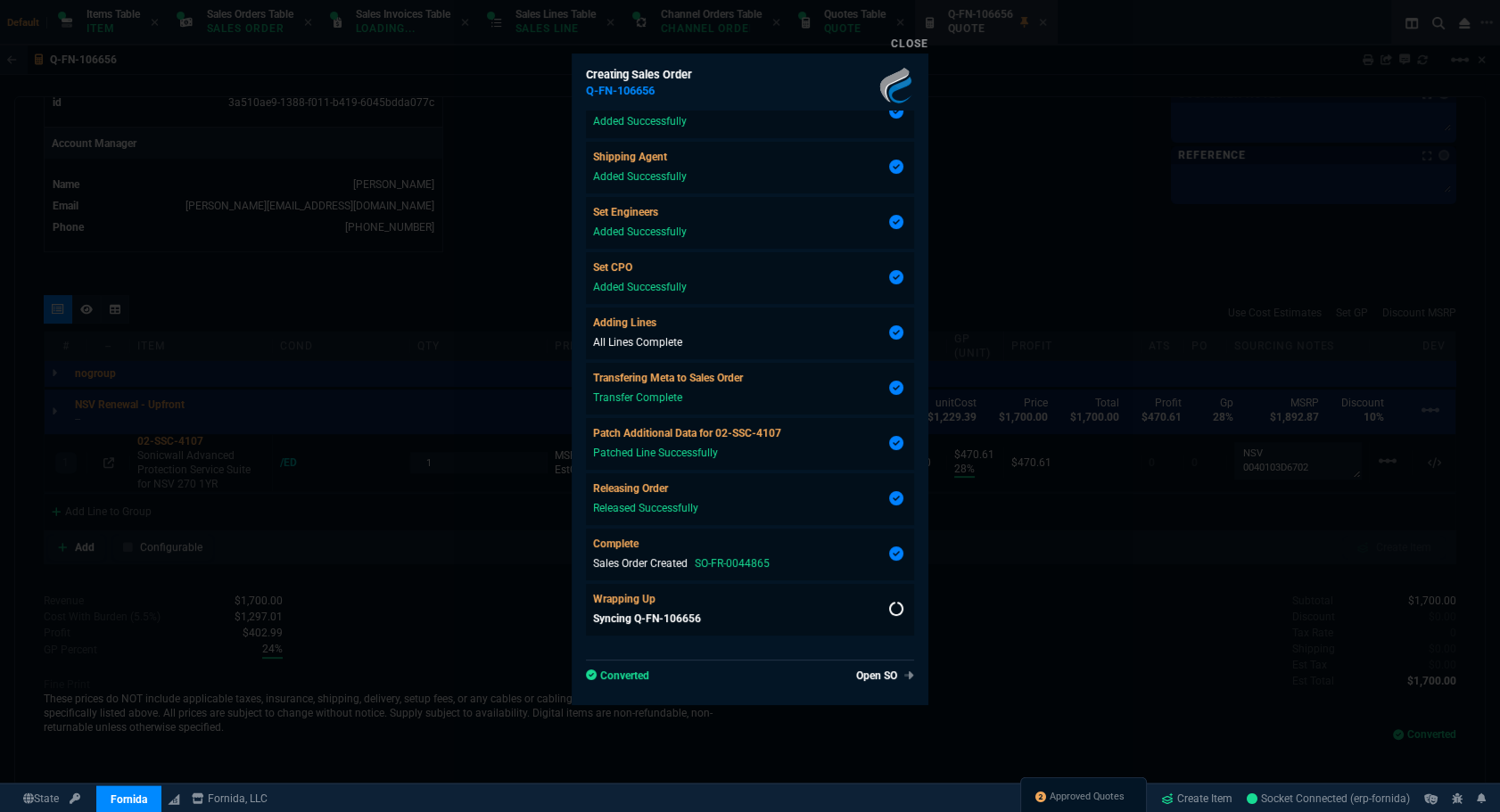
type input "28"
type input "471"
type input "10"
click at [879, 671] on link "Open SO" at bounding box center [882, 676] width 65 height 16
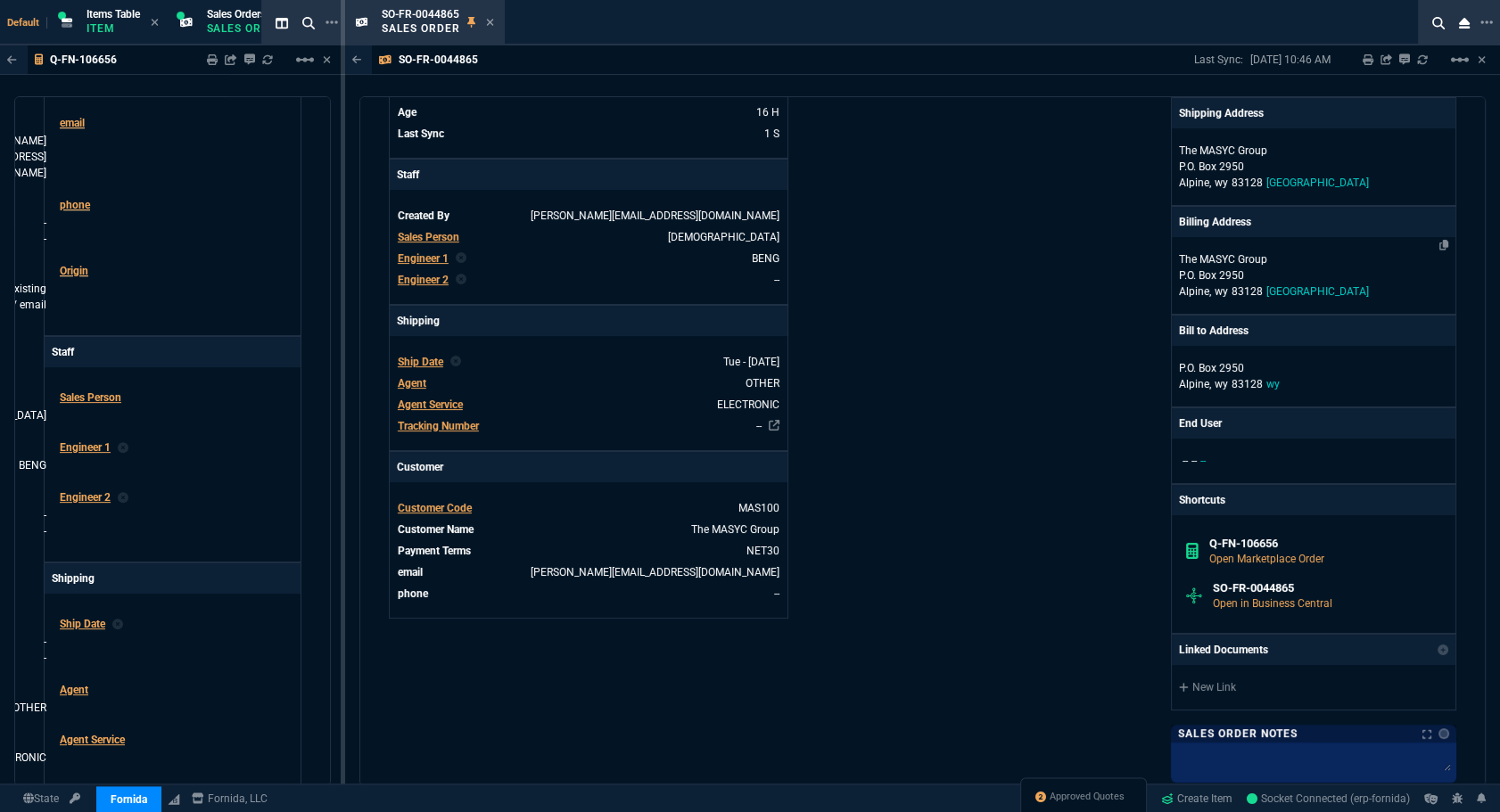
scroll to position [486, 0]
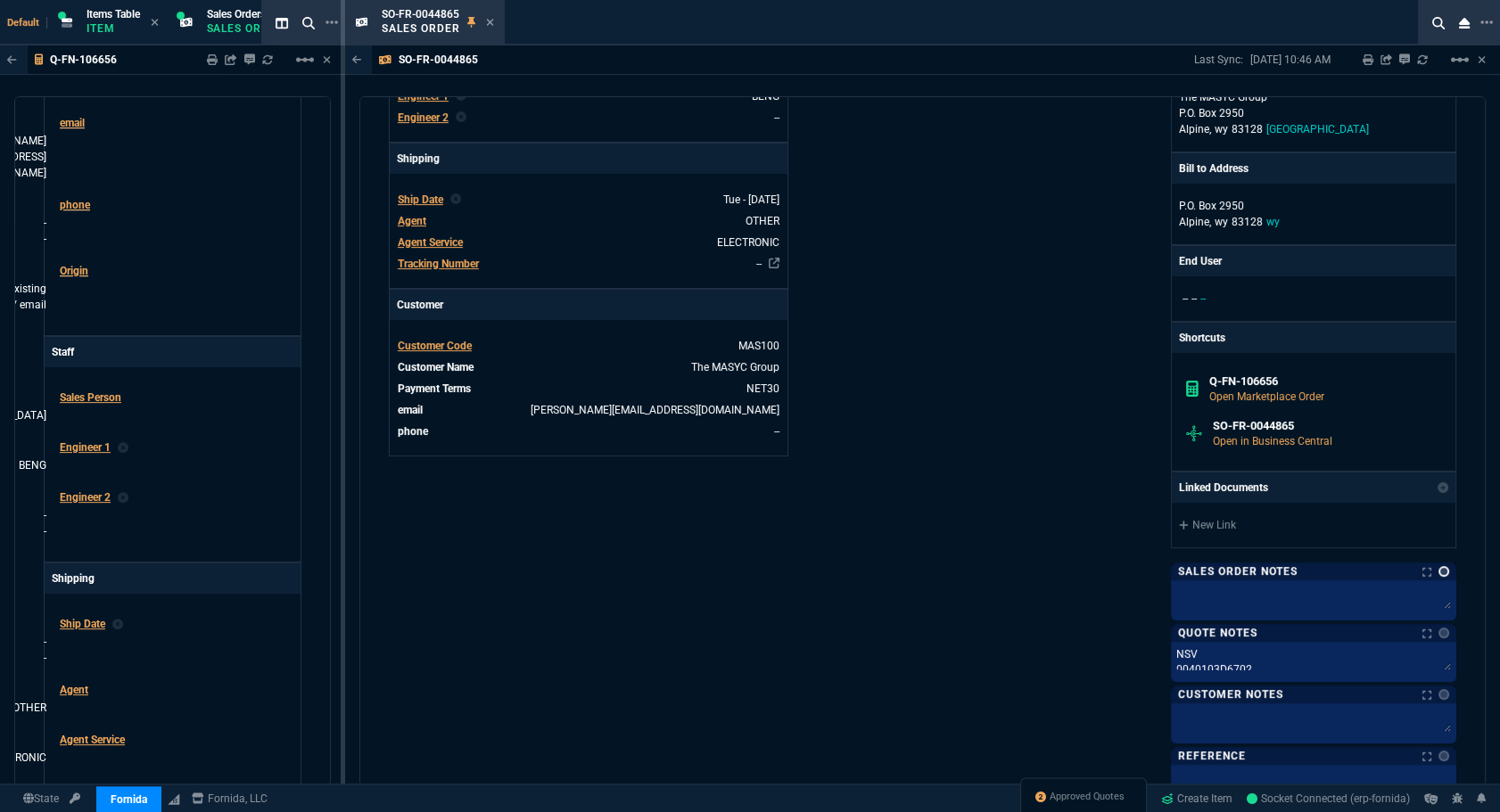
click at [1439, 566] on link at bounding box center [1444, 571] width 11 height 11
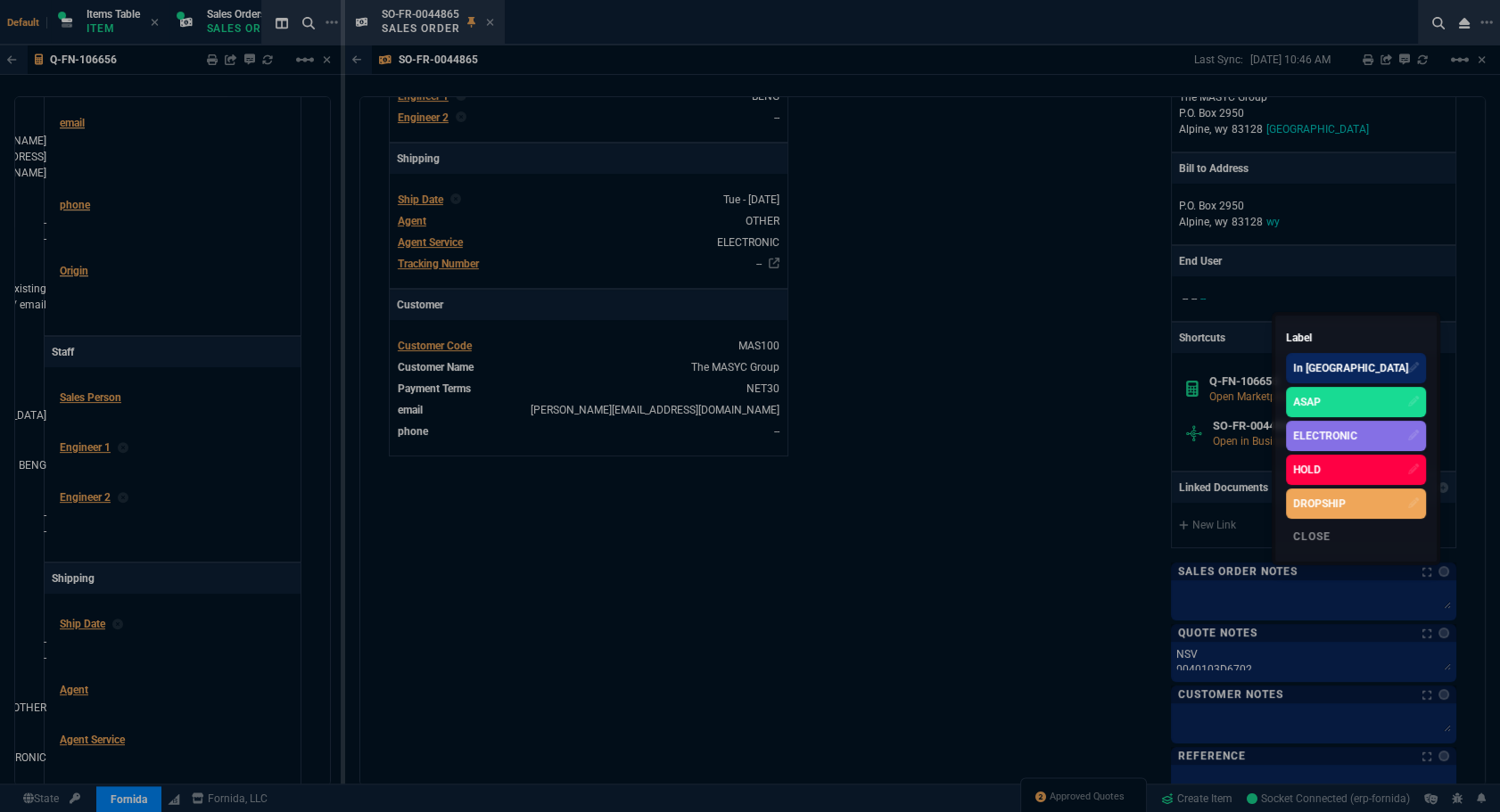
click at [1358, 428] on div "ELECTRONIC" at bounding box center [1324, 436] width 64 height 16
click at [976, 393] on div at bounding box center [750, 406] width 1500 height 812
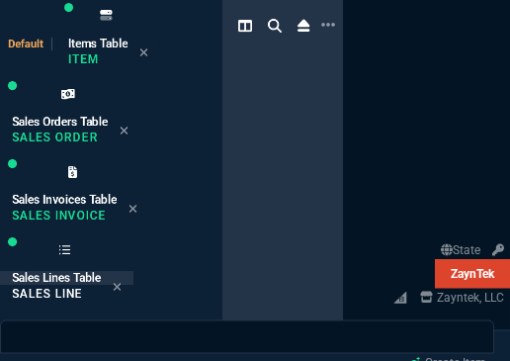
select select "12: [PERSON_NAME]"
select select
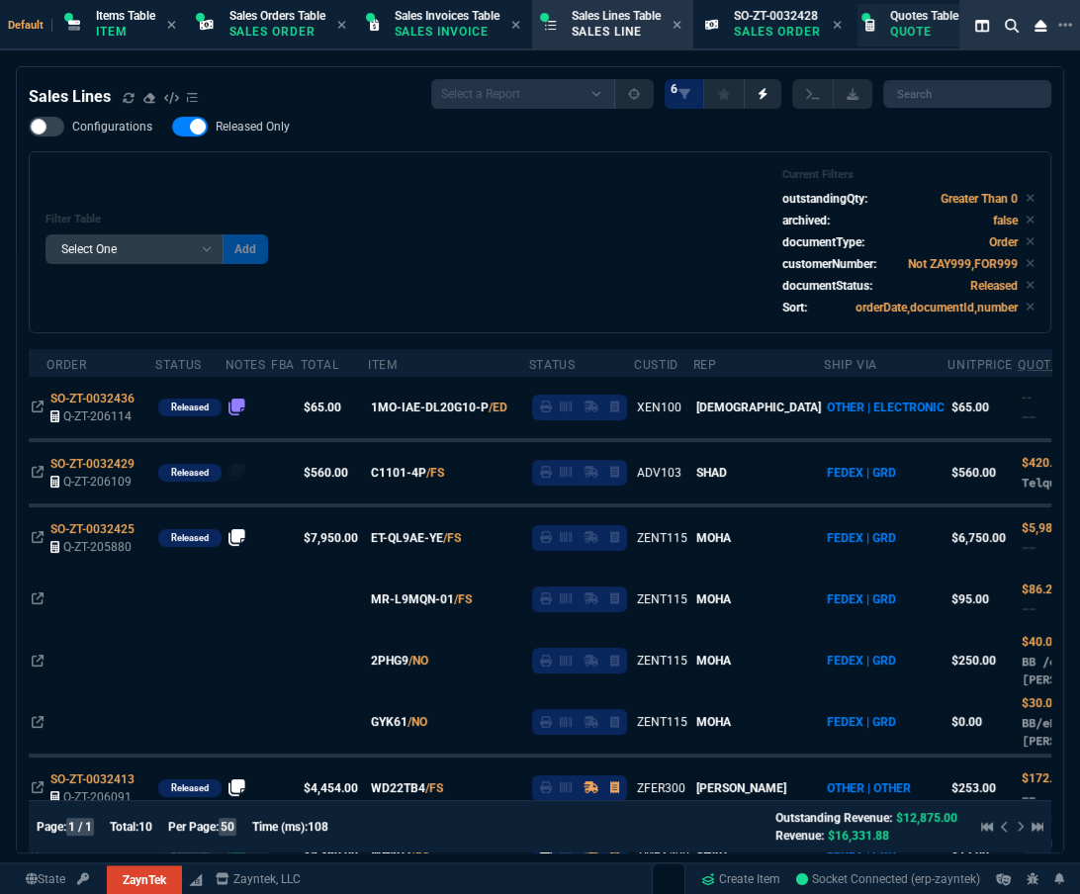
click at [509, 24] on p "Quote" at bounding box center [924, 32] width 68 height 16
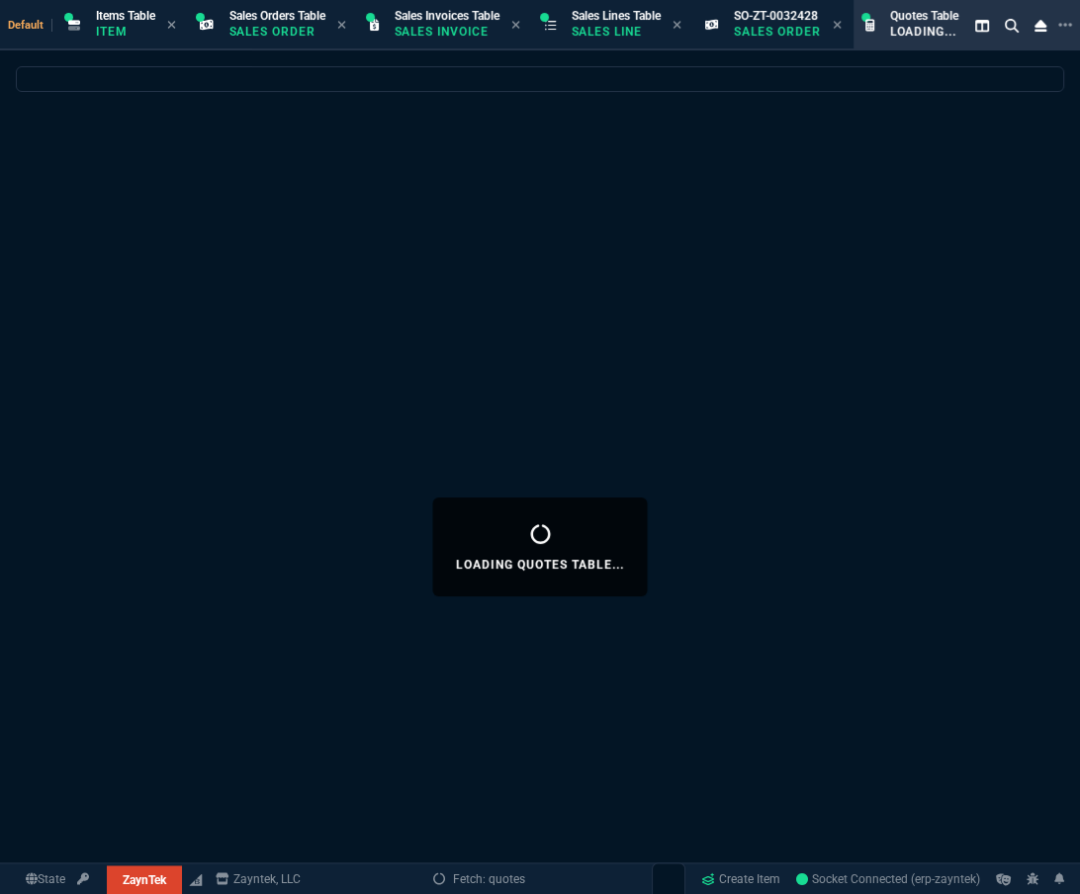
select select
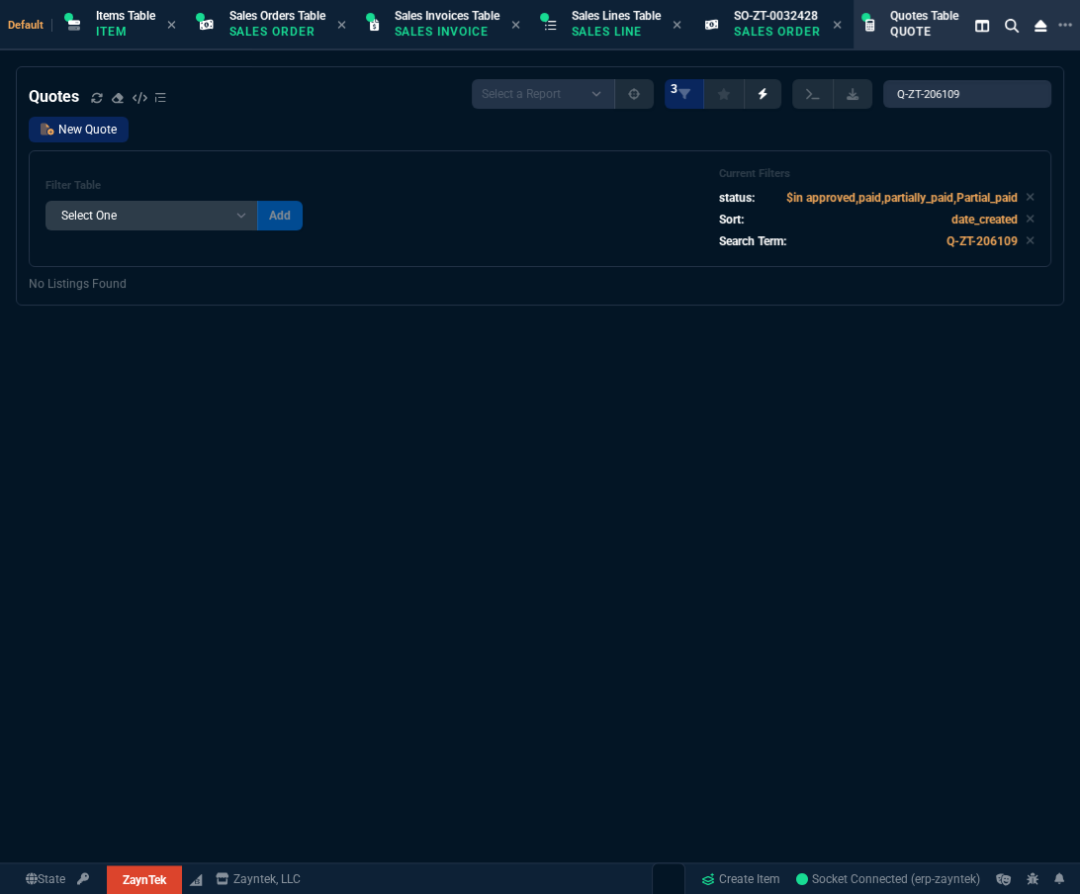
click at [117, 138] on link "New Quote" at bounding box center [79, 130] width 100 height 26
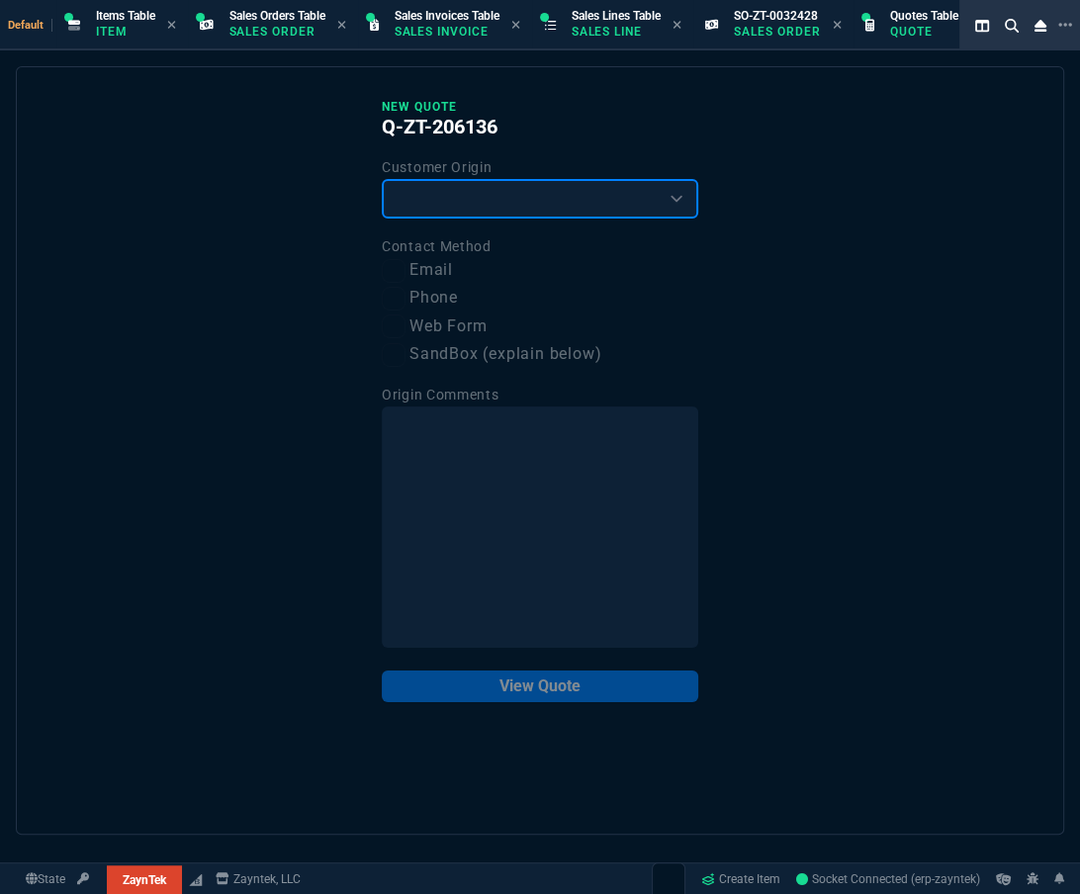
click at [427, 198] on select "Existing Customer Amazon Lead (first order) Website Lead (first order) Called (…" at bounding box center [540, 199] width 317 height 40
select select "existing"
click at [382, 179] on select "Existing Customer Amazon Lead (first order) Website Lead (first order) Called (…" at bounding box center [540, 199] width 317 height 40
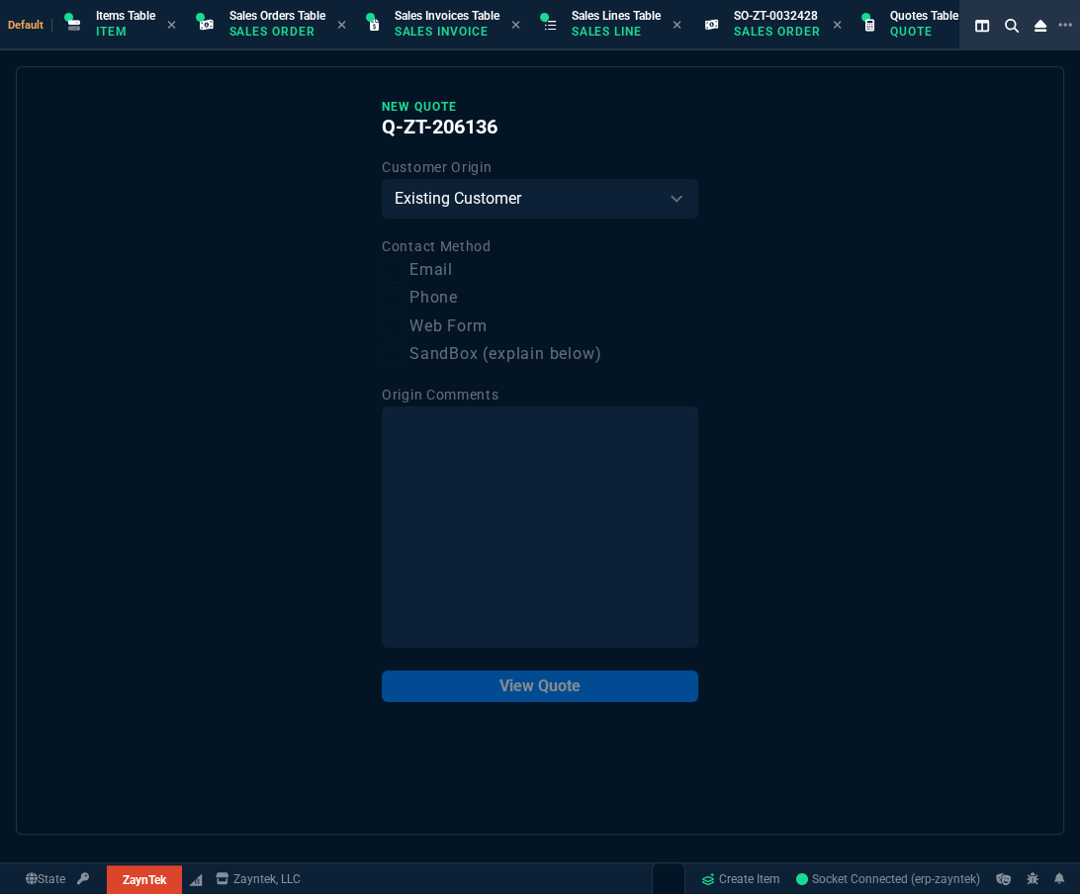
click at [411, 265] on label "Email" at bounding box center [540, 270] width 317 height 25
click at [406, 265] on input "Email" at bounding box center [394, 271] width 24 height 24
checkbox input "true"
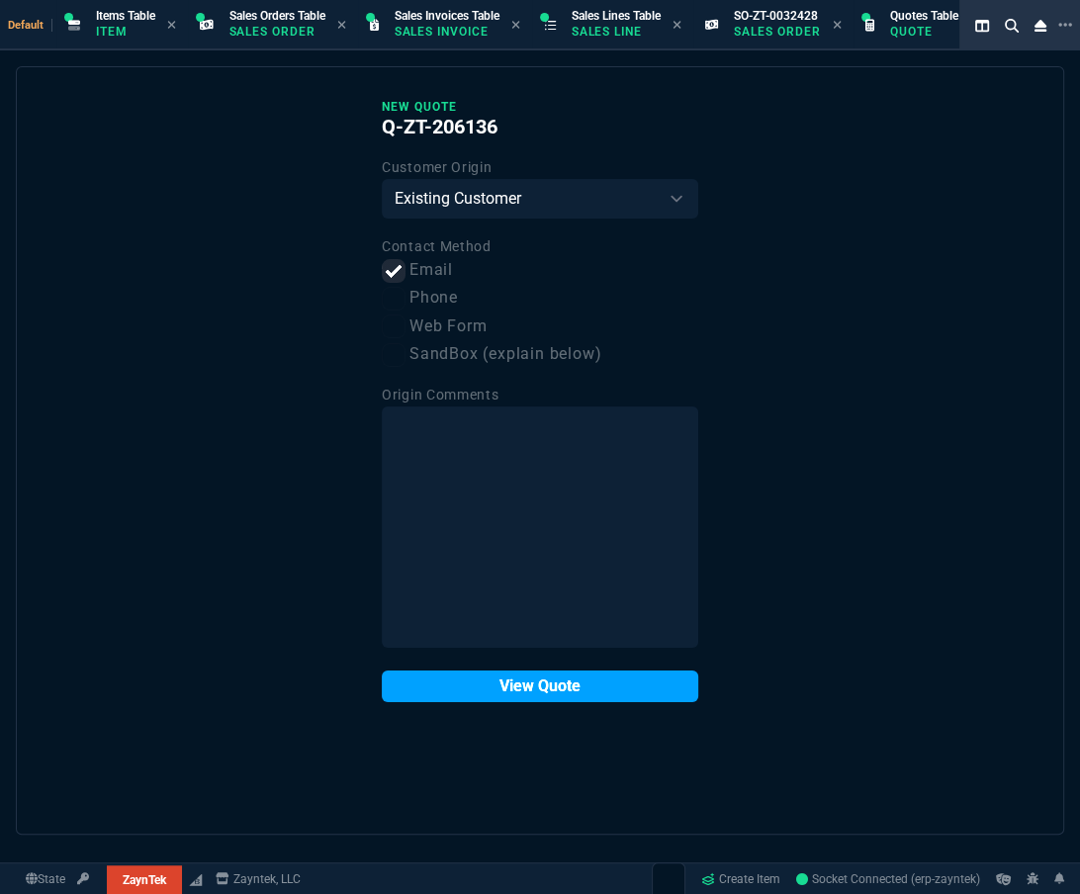
click at [509, 360] on button "View Quote" at bounding box center [540, 687] width 317 height 32
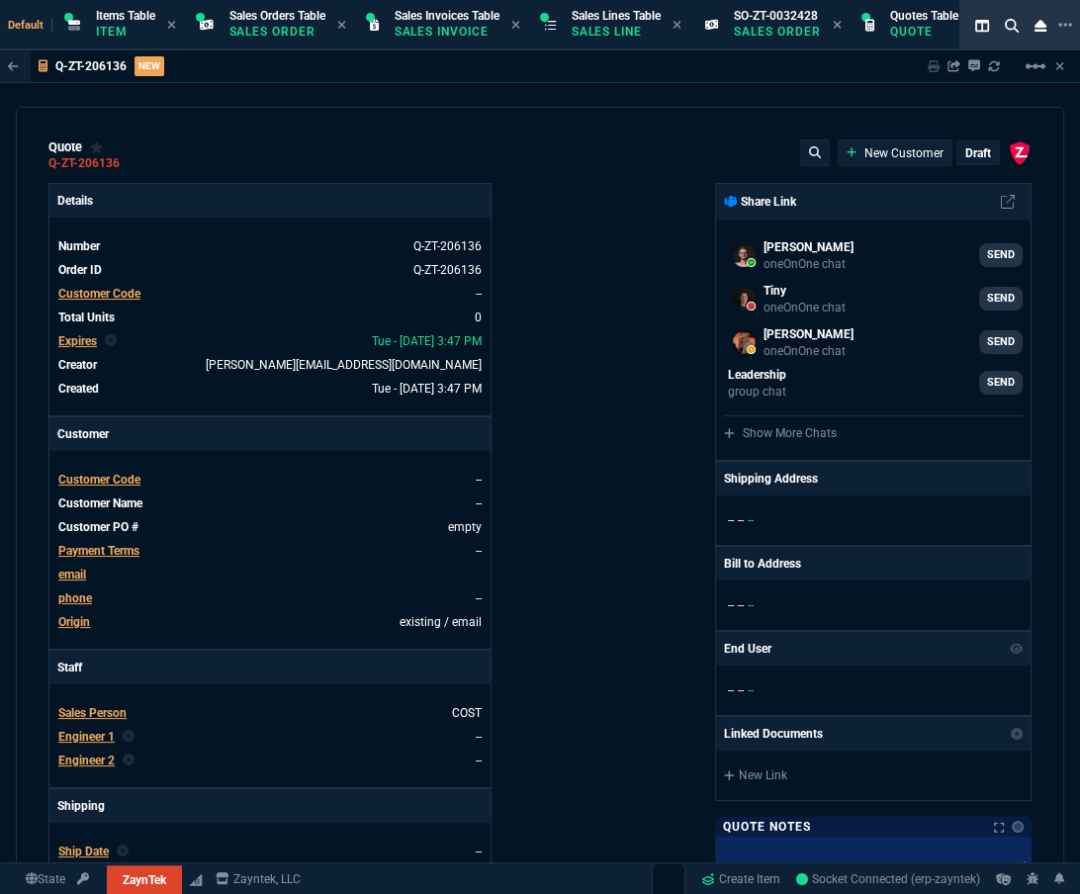
click at [120, 298] on span "Customer Code" at bounding box center [99, 294] width 82 height 14
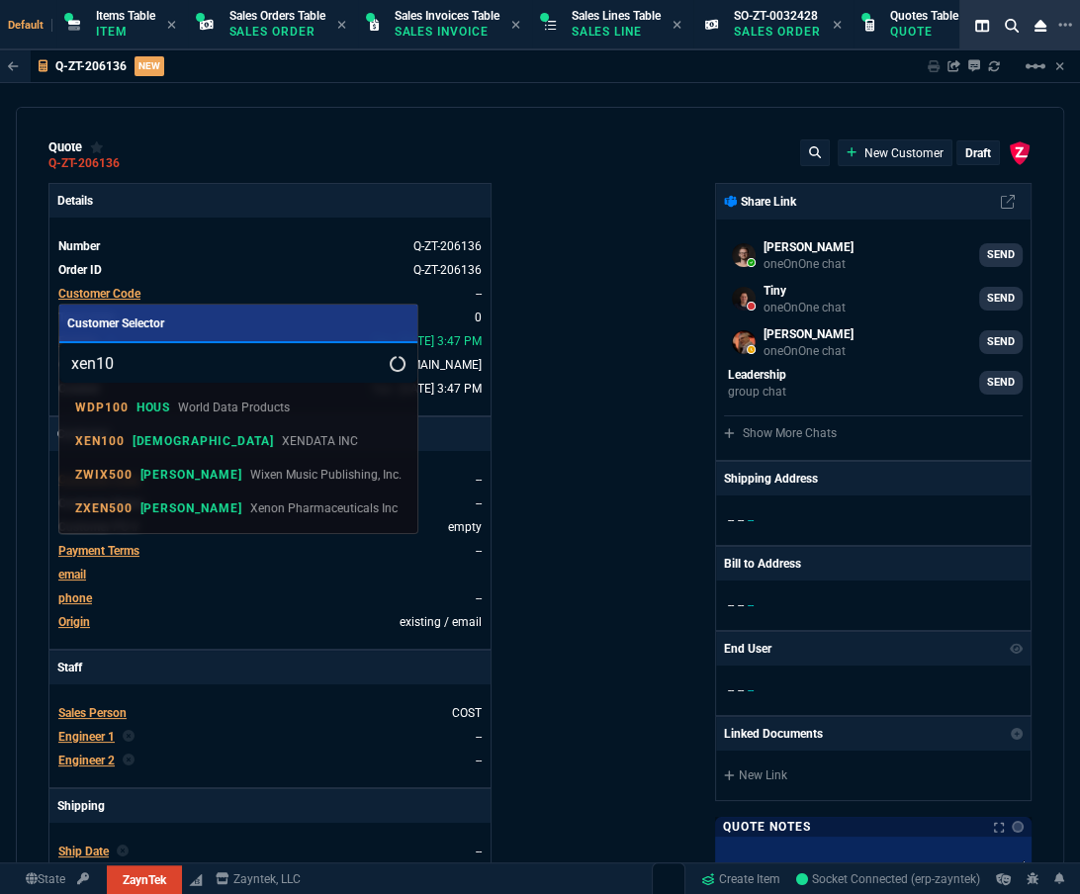
type input "xen100"
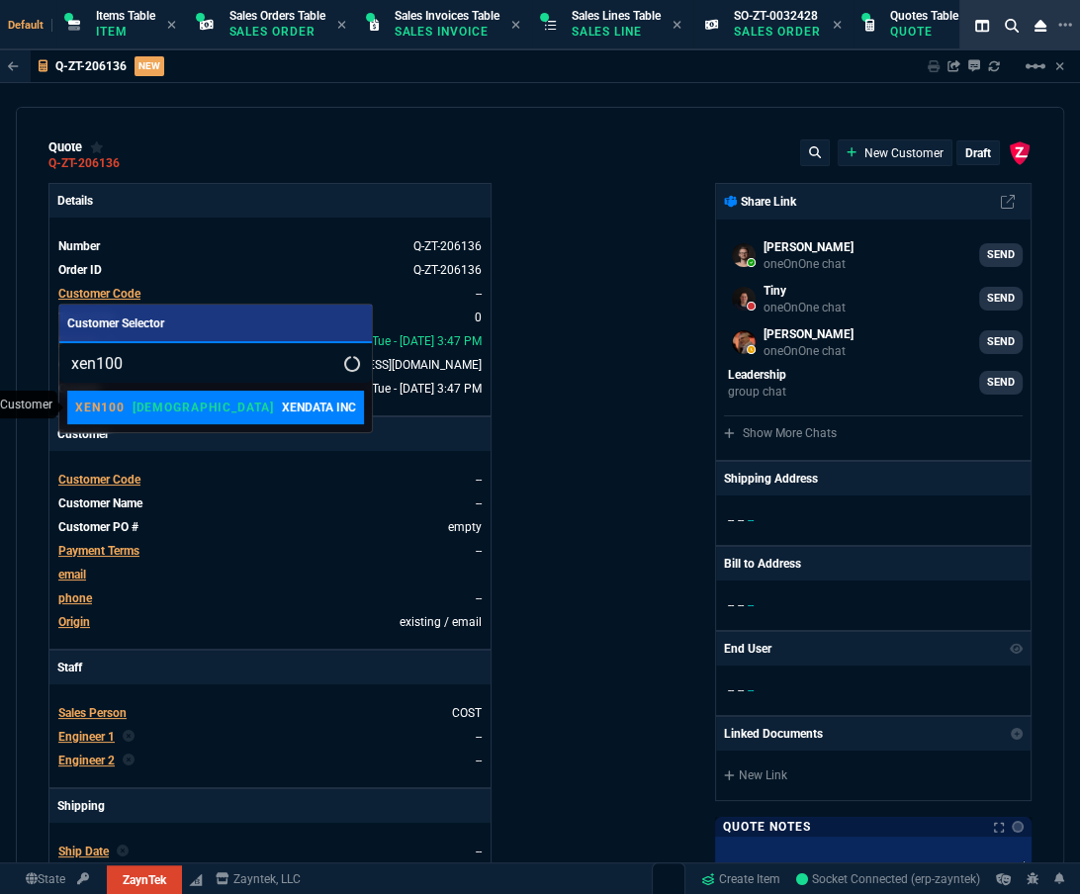
click at [282, 360] on p "XENDATA INC" at bounding box center [319, 408] width 74 height 18
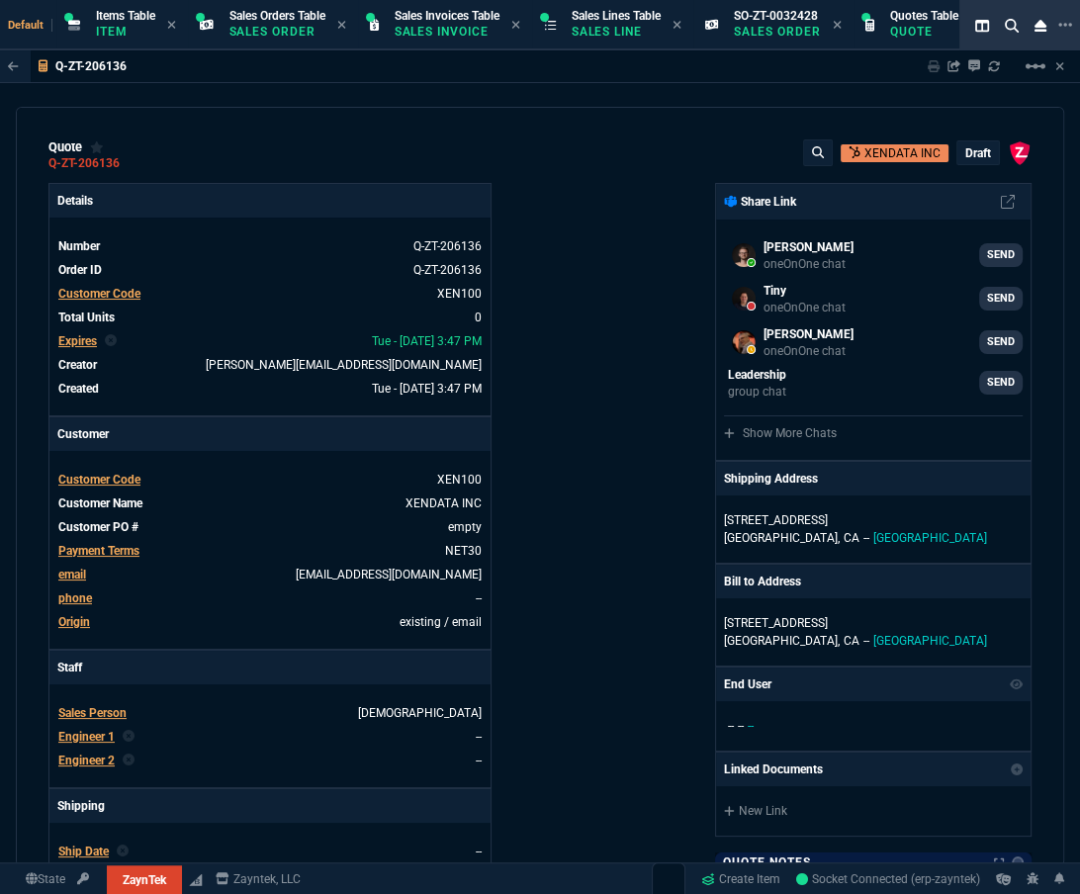
scroll to position [449, 0]
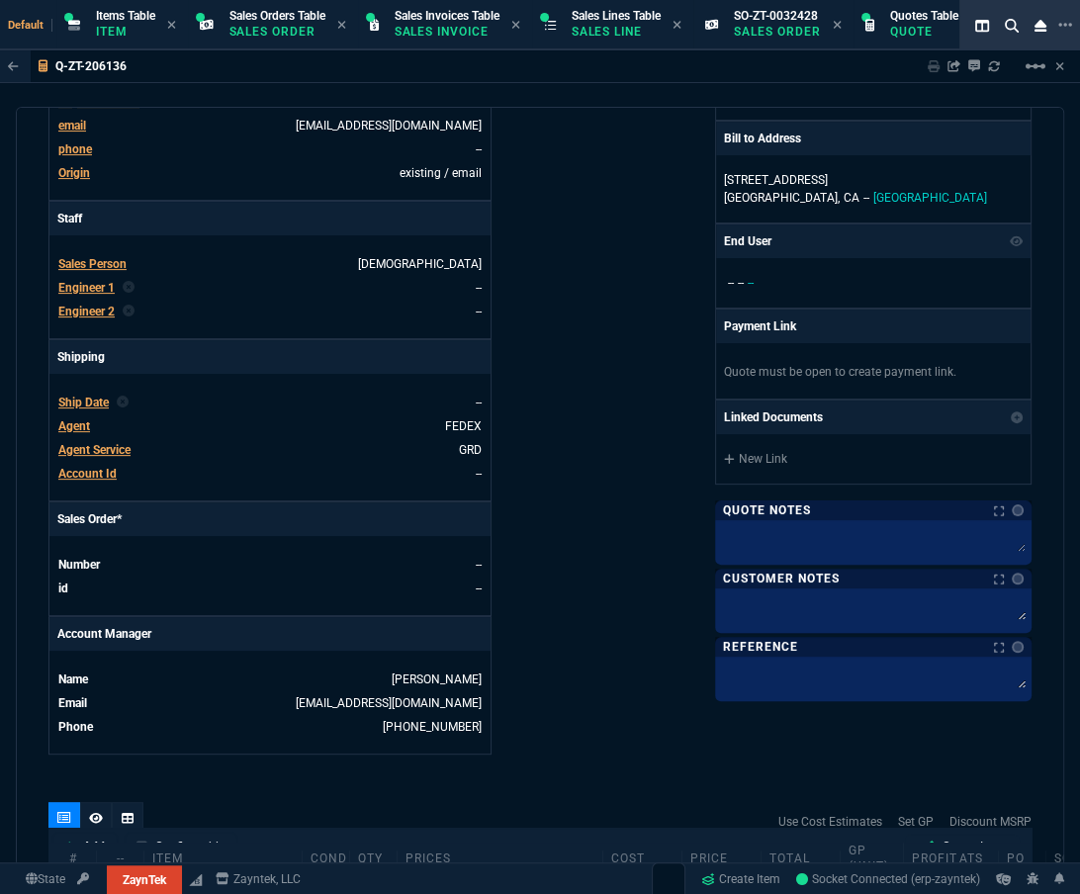
click at [81, 360] on span "Agent" at bounding box center [74, 426] width 32 height 14
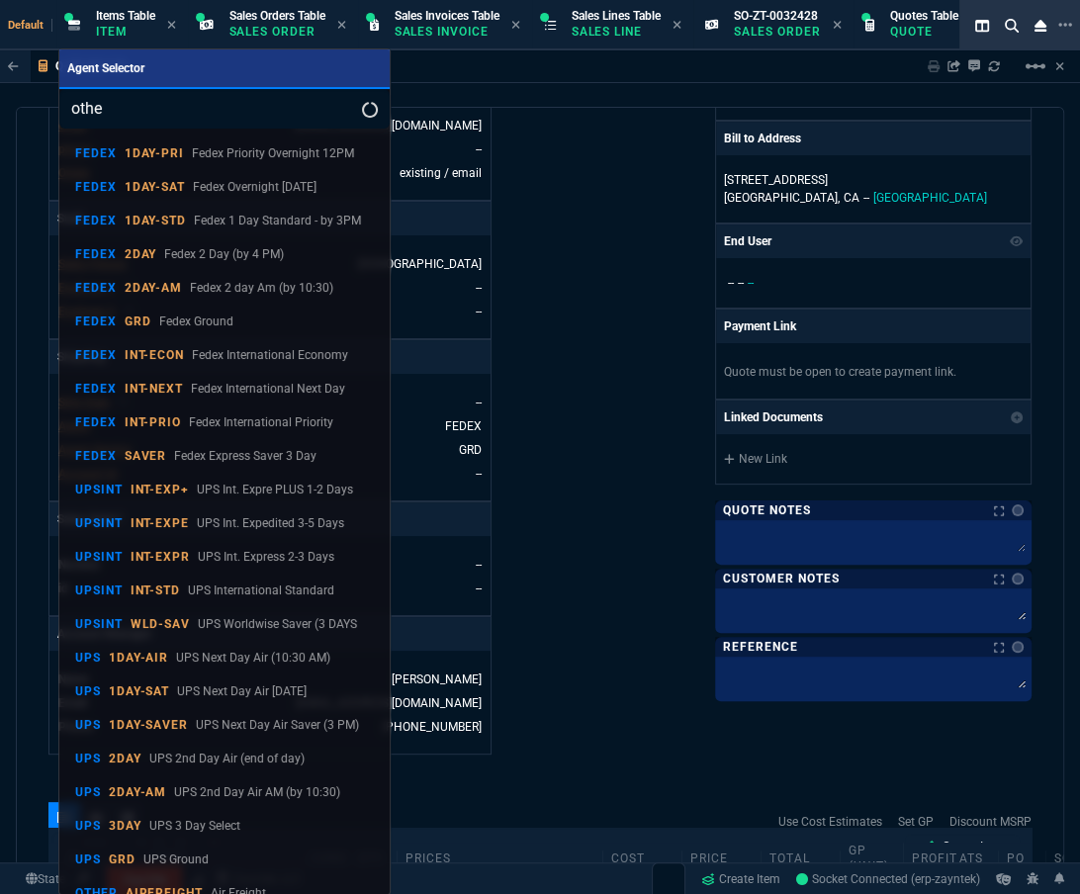
type input "other"
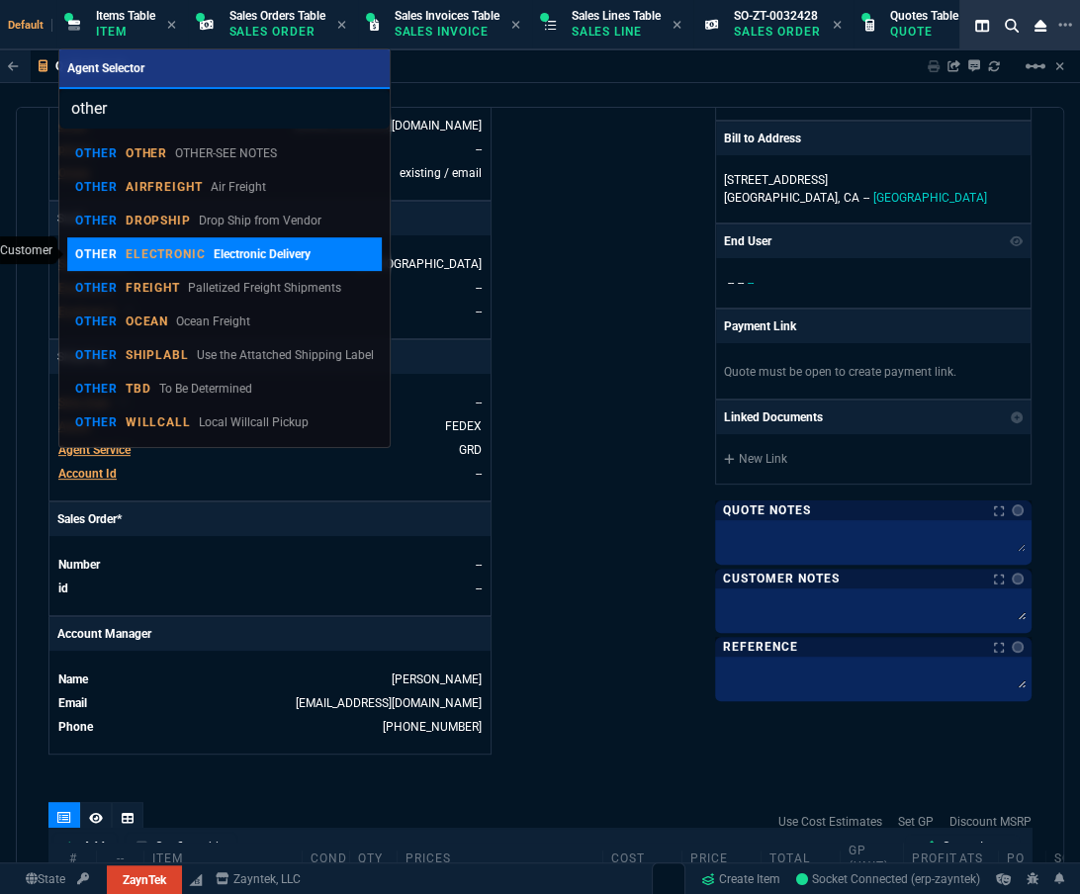
click at [198, 253] on p "ELECTRONIC" at bounding box center [166, 254] width 81 height 16
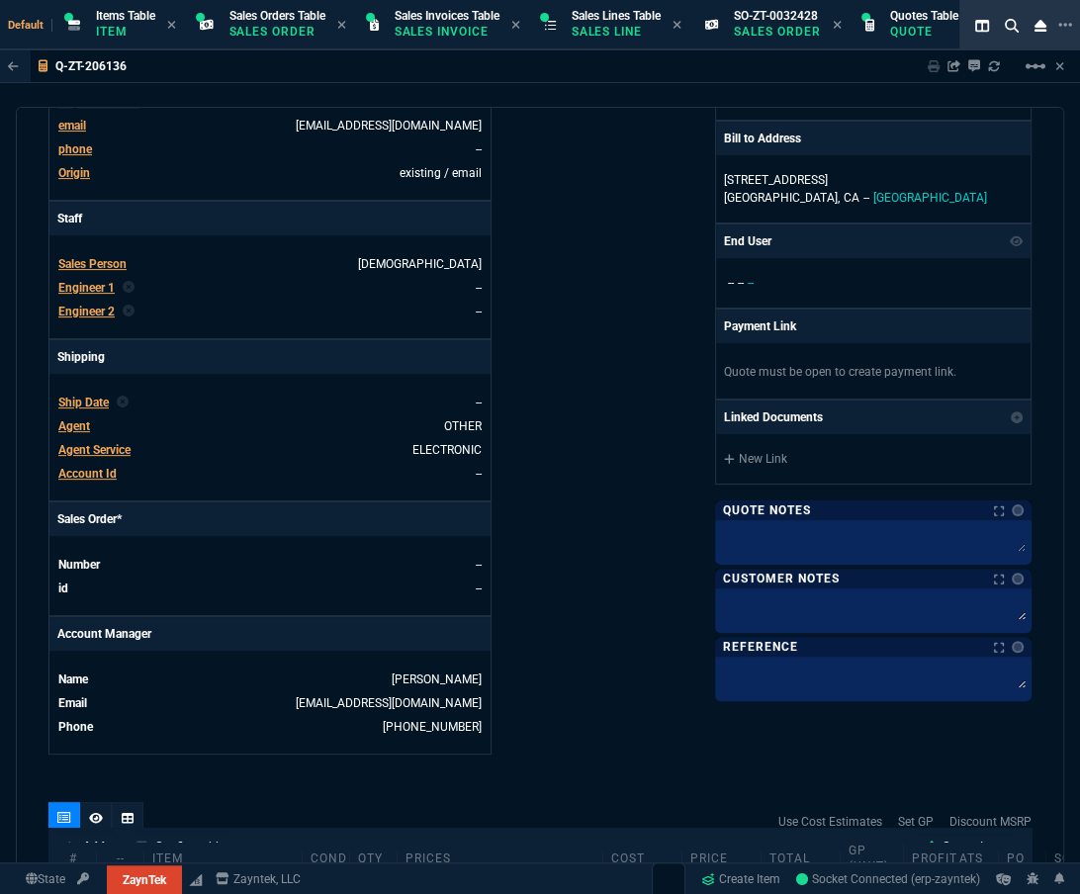
scroll to position [801, 0]
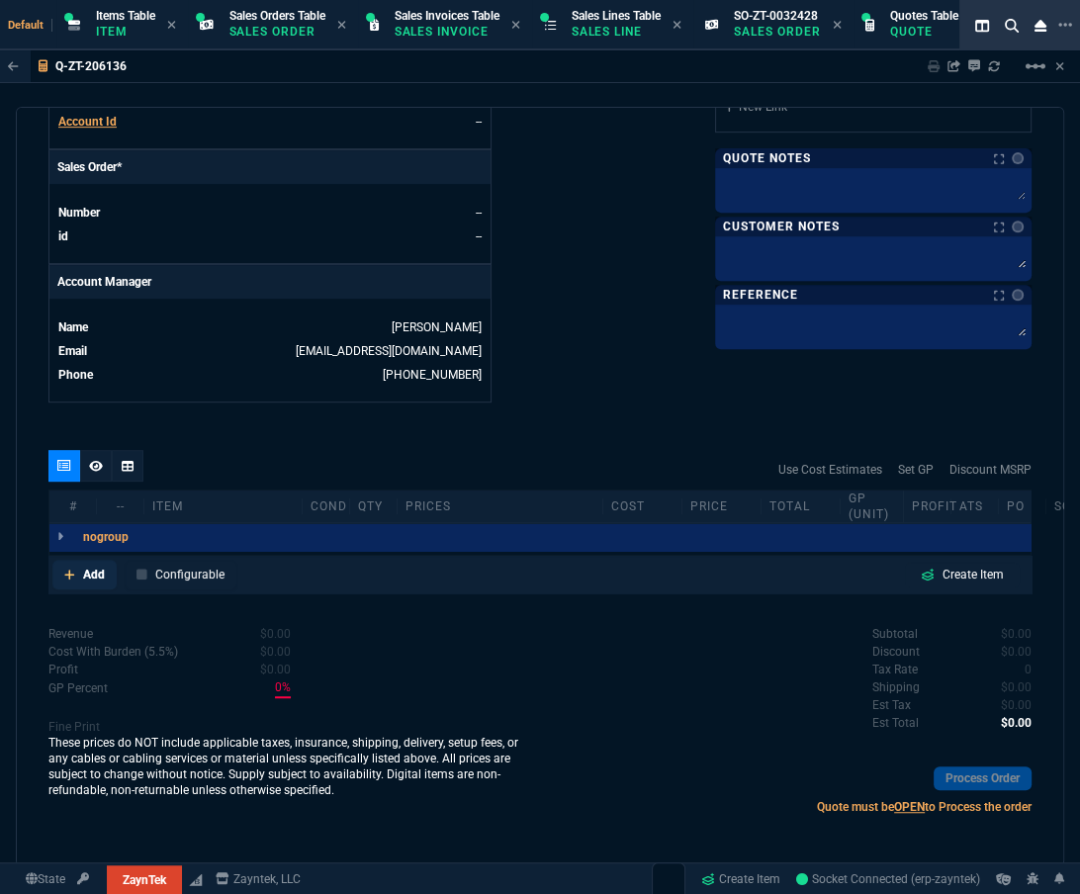
click at [102, 360] on p "Add" at bounding box center [94, 575] width 22 height 18
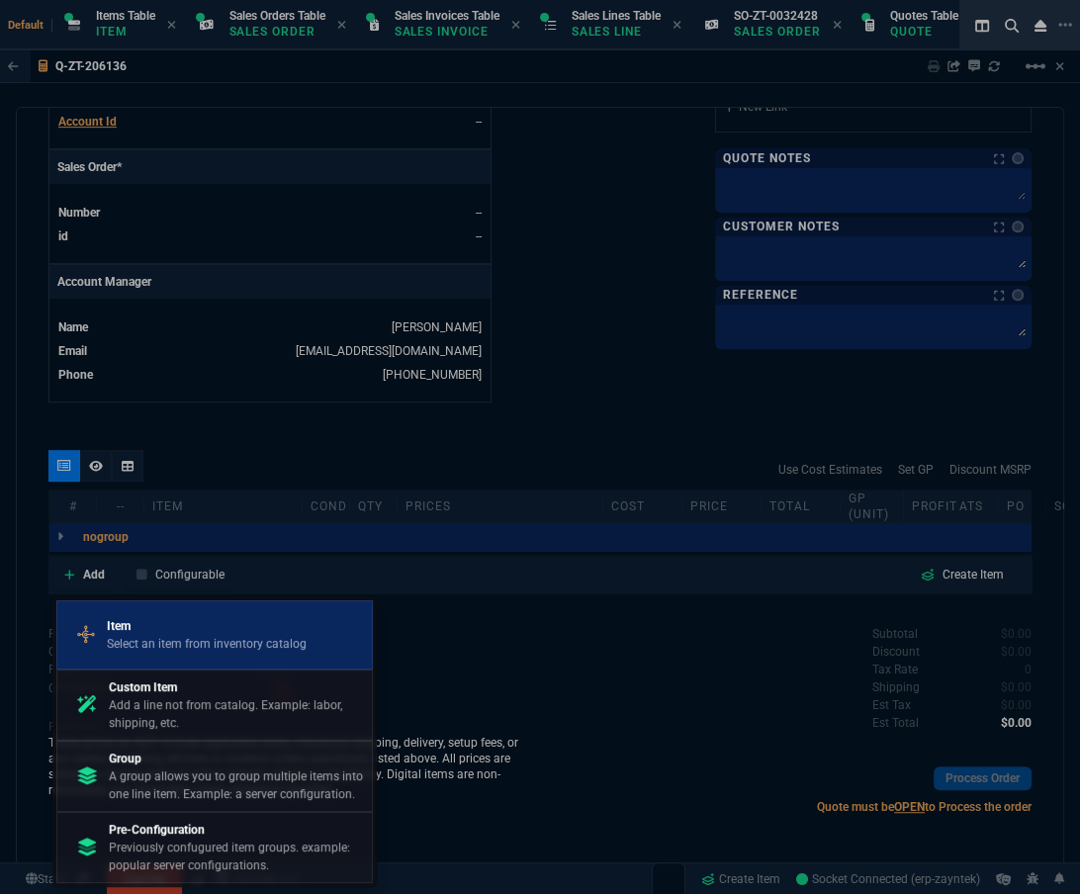
click at [250, 360] on p "Item" at bounding box center [207, 626] width 200 height 18
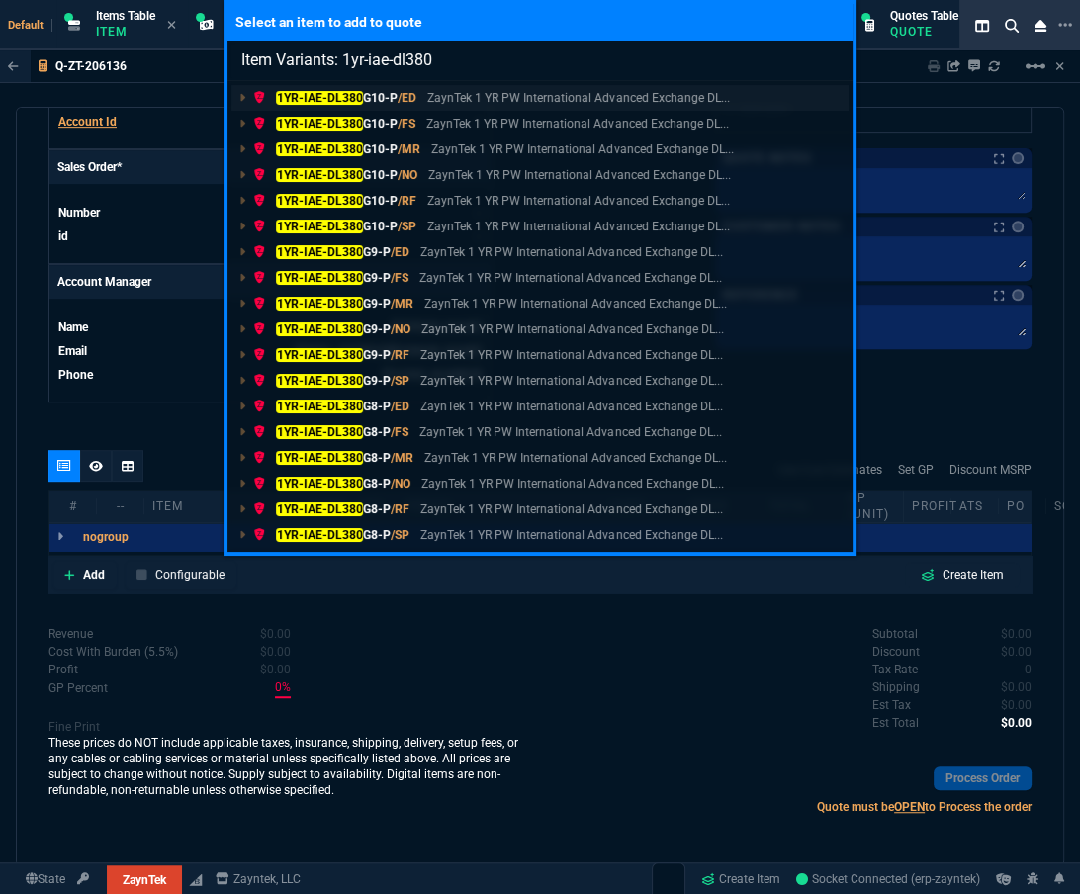
type input "Item Variants: 1yr-iae-dl380"
click at [354, 91] on mark "1YR-IAE-DL380" at bounding box center [319, 98] width 87 height 14
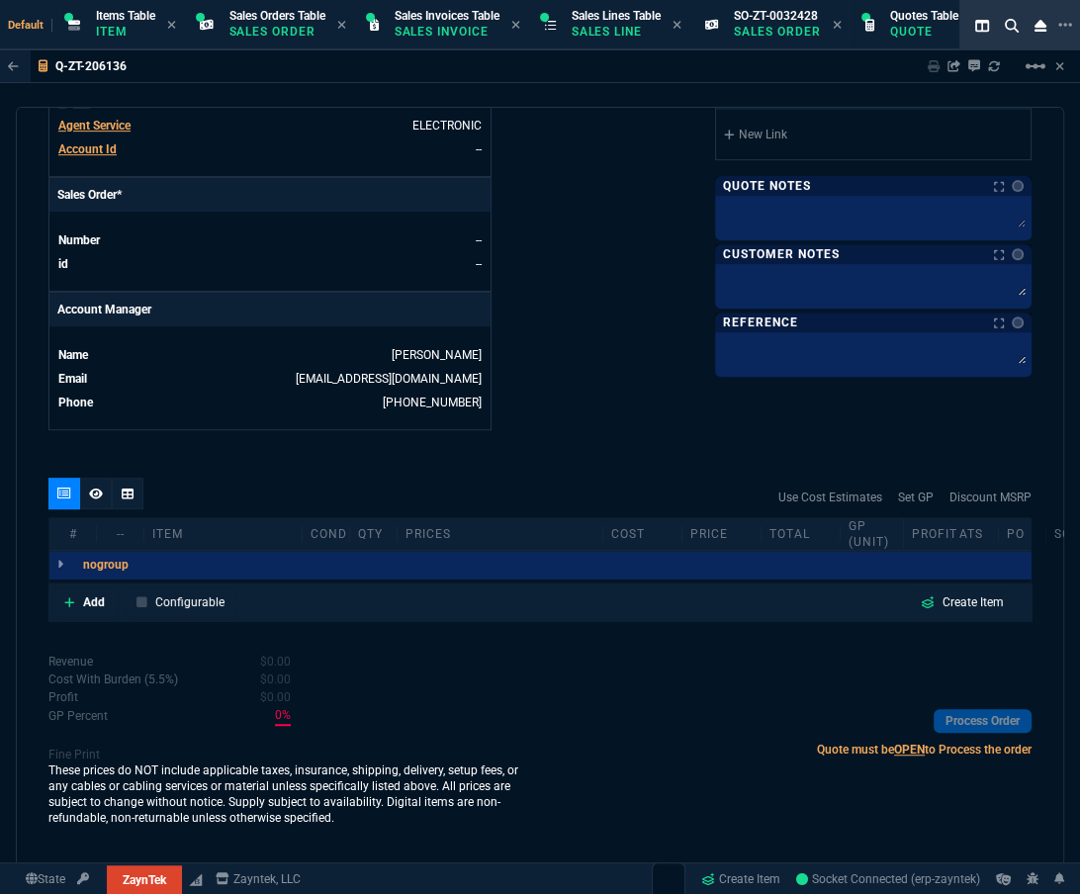
scroll to position [771, 0]
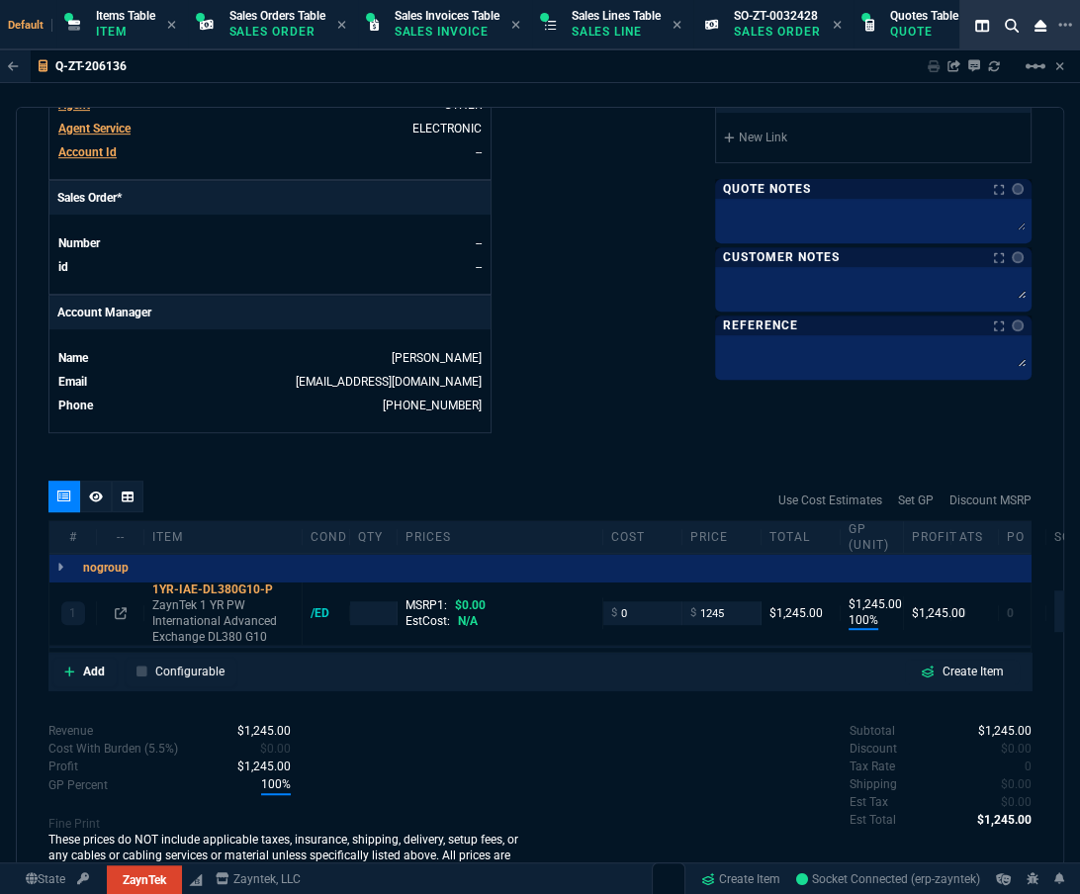
type input "100"
type input "1245"
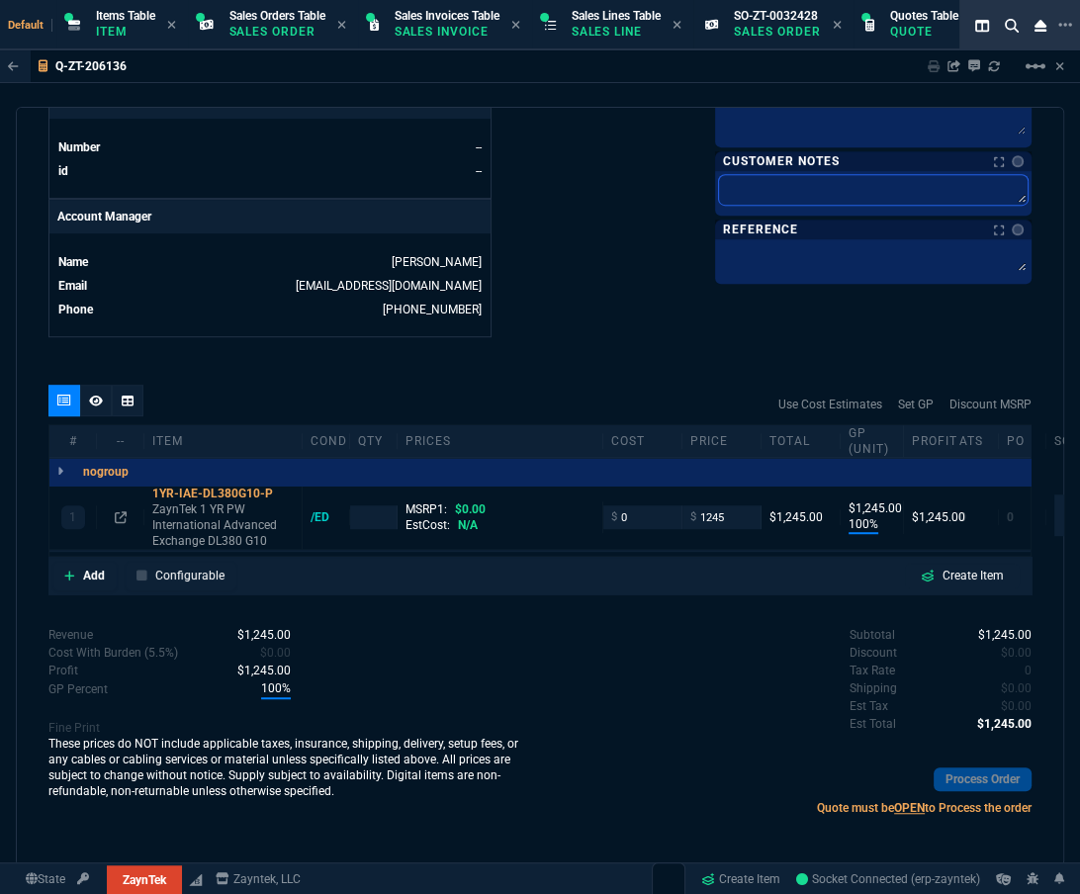
click at [509, 181] on textarea at bounding box center [873, 190] width 309 height 30
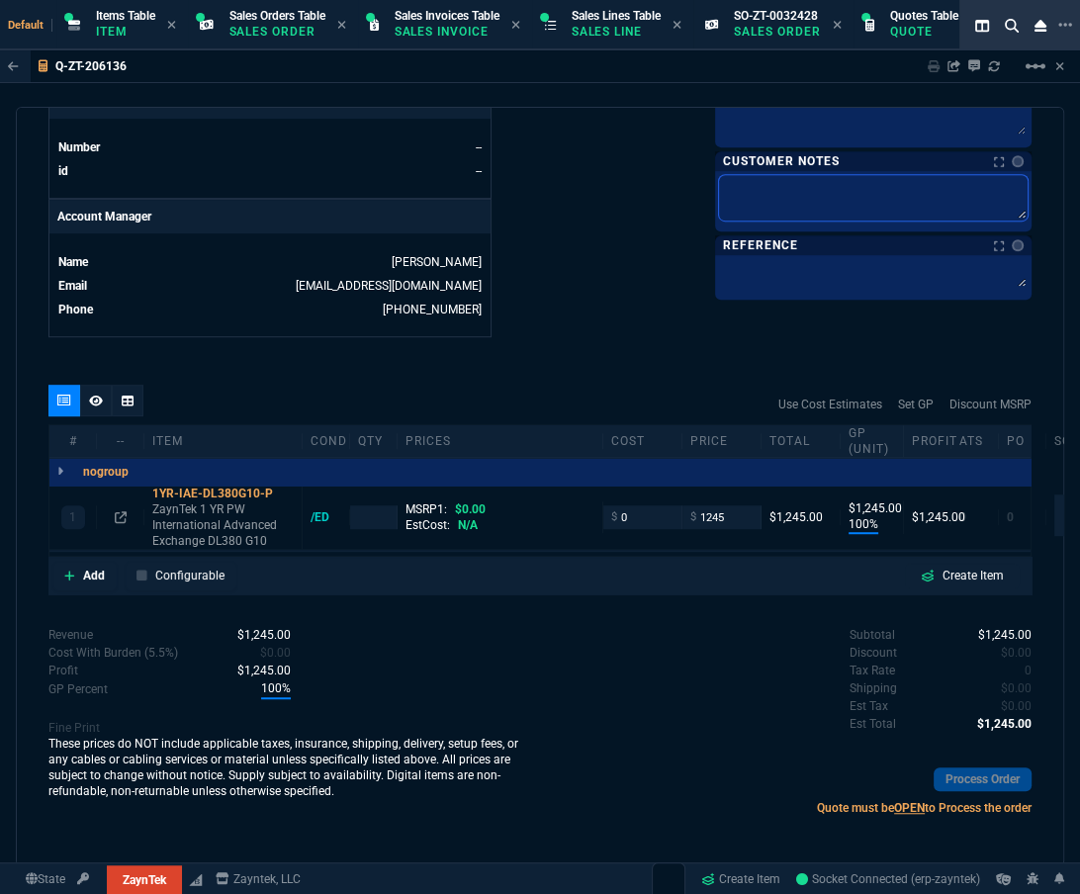
paste textarea "Product: HPE DL380 Gen10 Serial number: 2M21250595 Product #: P20172-B21 Qty: 1…"
type textarea "Product: HPE DL380 Gen10 Serial number: 2M21250595 Product #: P20172-B21 Qty: 1…"
click at [509, 154] on nx-fornida-color-selector at bounding box center [1014, 161] width 20 height 28
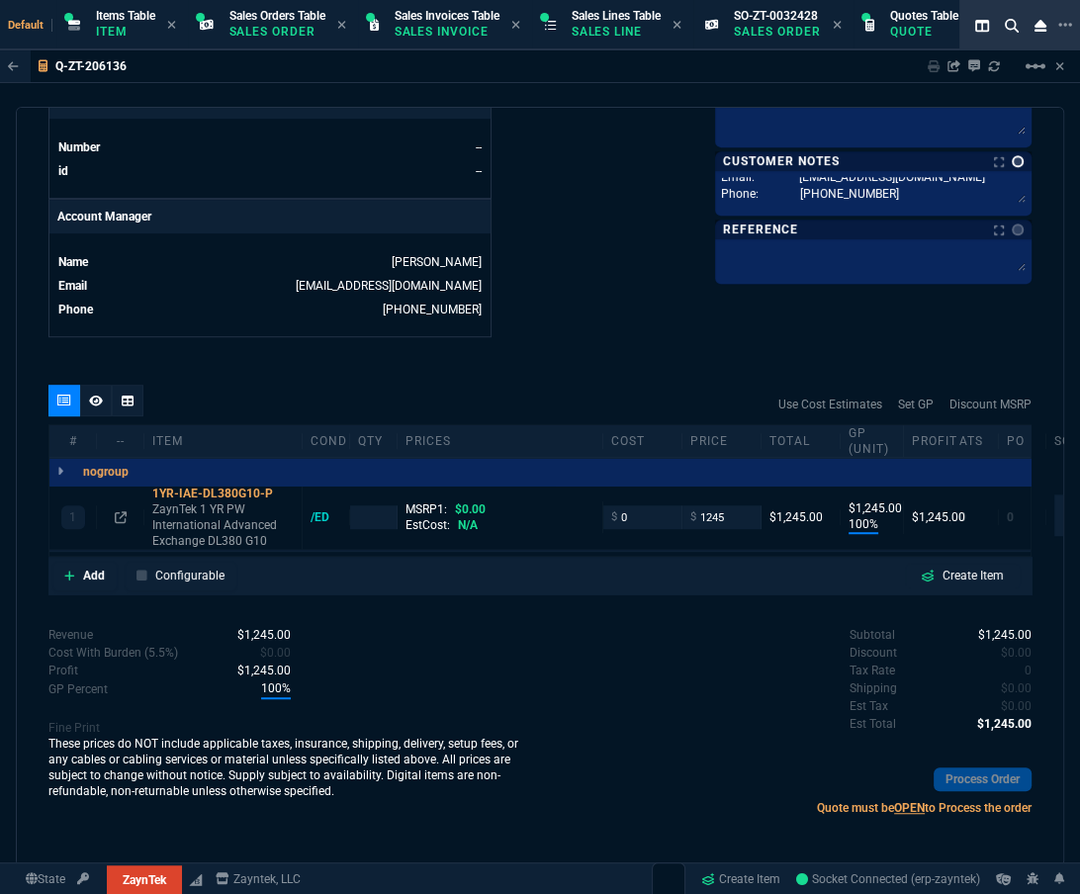
click at [509, 155] on link at bounding box center [1018, 161] width 12 height 12
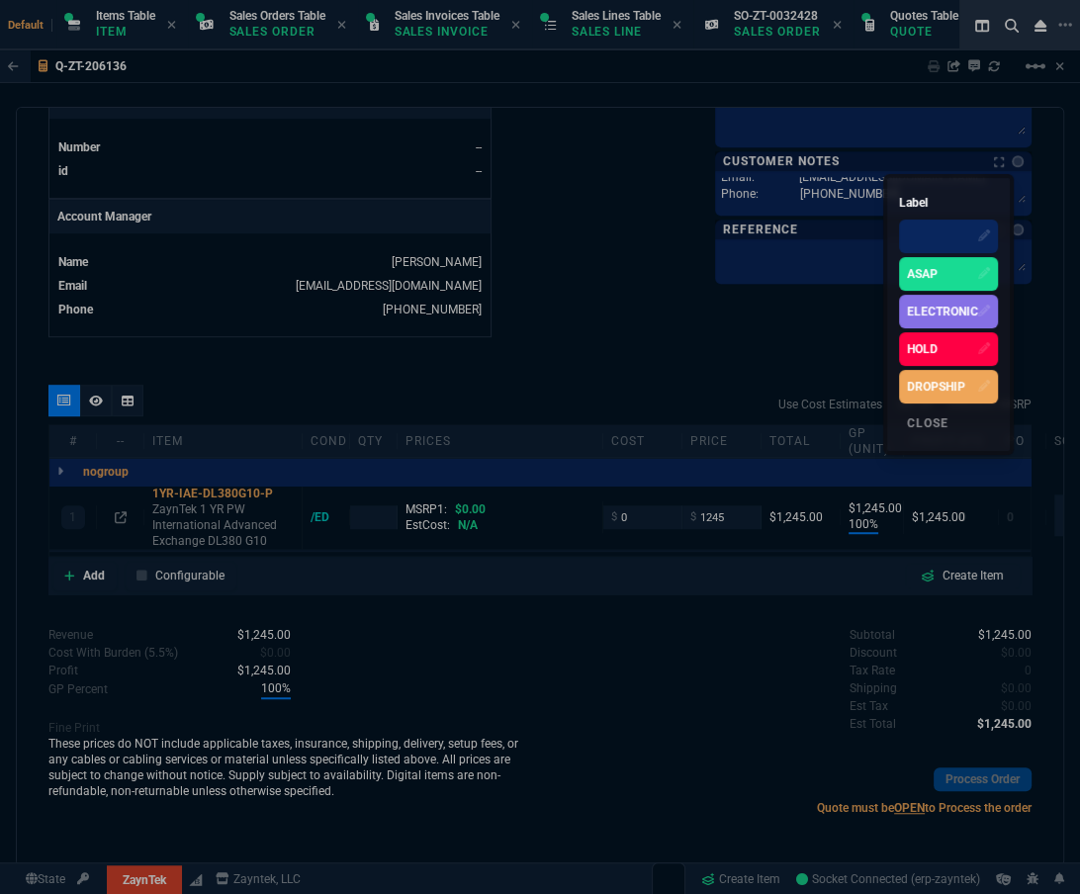
click at [509, 307] on div "ELECTRONIC" at bounding box center [942, 312] width 71 height 18
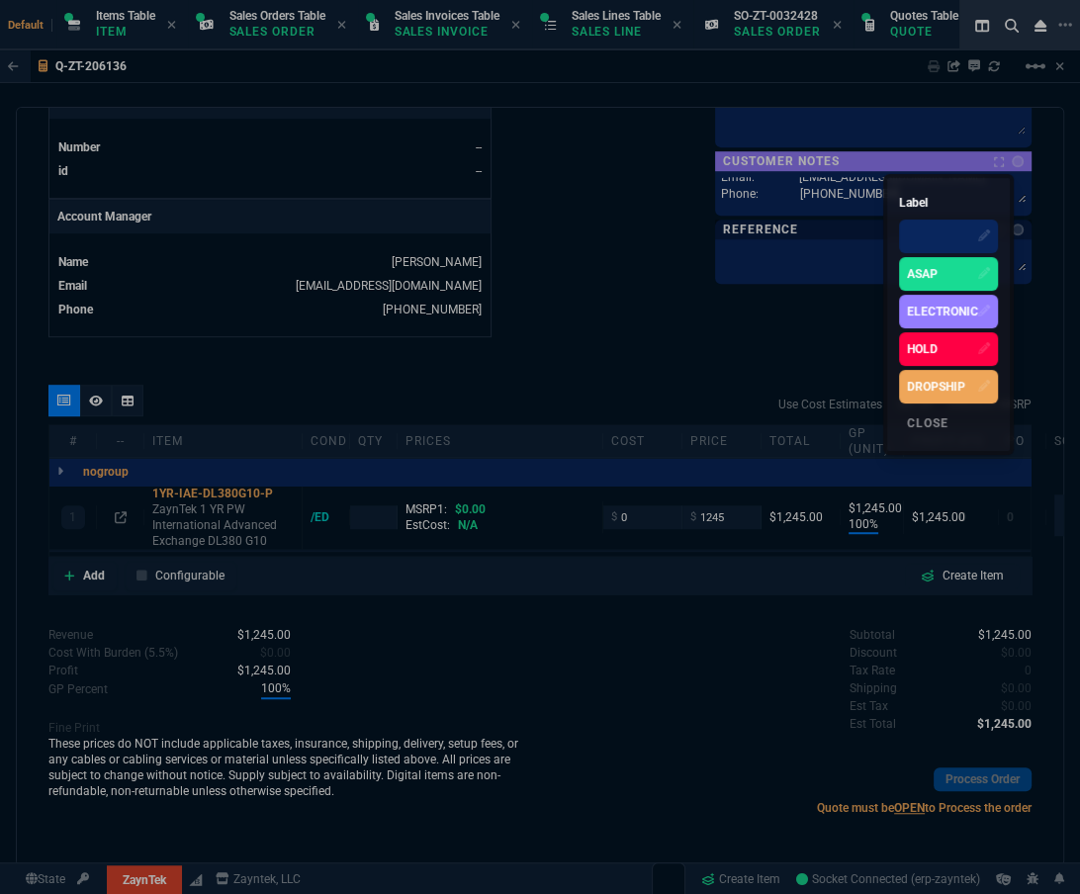
click at [509, 283] on div at bounding box center [540, 447] width 1080 height 894
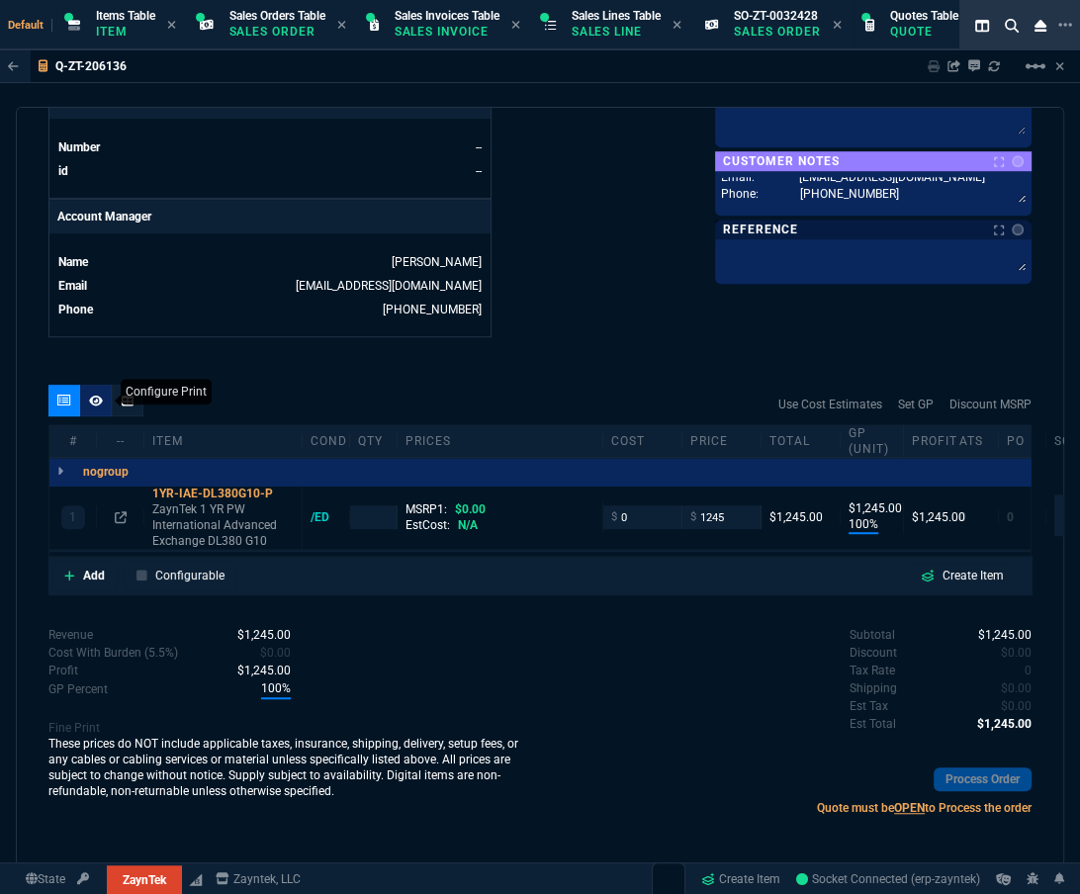
click at [97, 360] on icon at bounding box center [96, 401] width 14 height 12
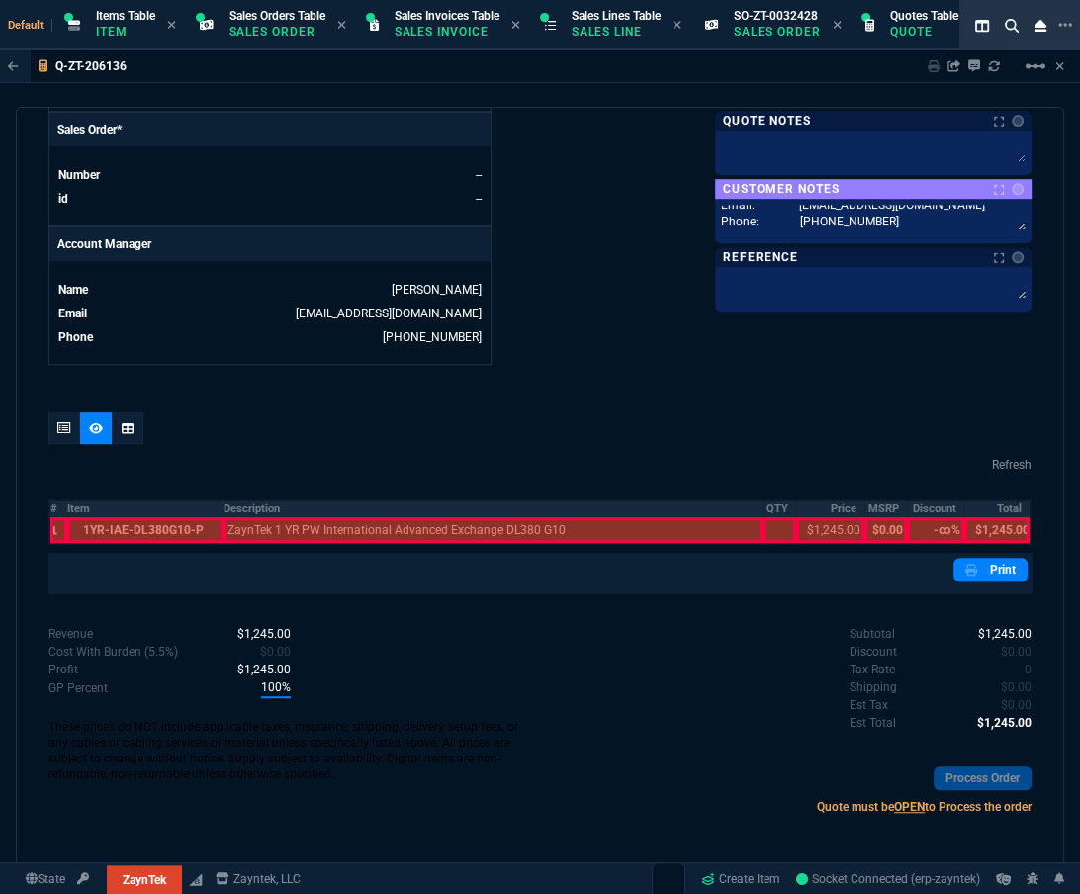
click at [49, 360] on th "#" at bounding box center [58, 509] width 18 height 17
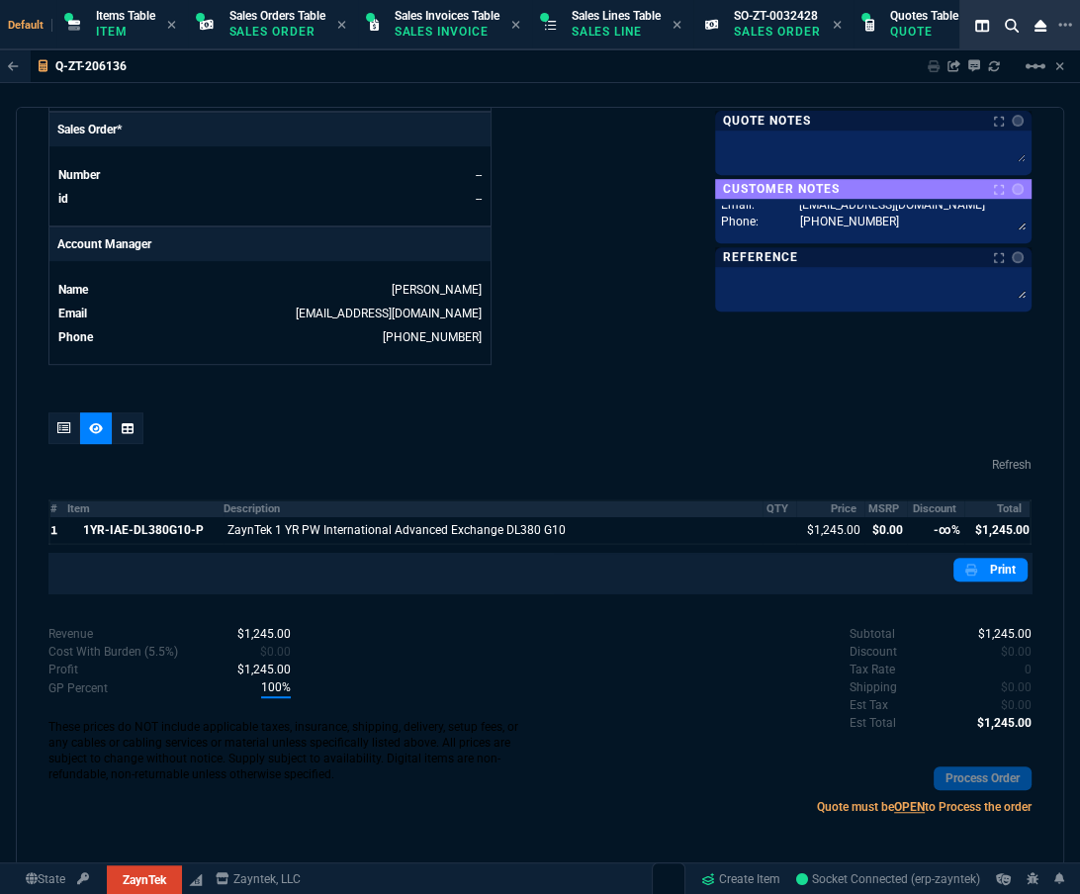
click at [509, 360] on th "MSRP" at bounding box center [886, 509] width 43 height 17
drag, startPoint x: 873, startPoint y: 506, endPoint x: 937, endPoint y: 504, distance: 64.4
click at [509, 360] on th "Discount" at bounding box center [935, 509] width 57 height 17
click at [509, 360] on div at bounding box center [539, 433] width 983 height 40
click at [509, 360] on div "quote Q-ZT-206136 XENDATA INC draft ZaynTek, LLC 2609 Technology Dr Suite 200 P…" at bounding box center [540, 487] width 1049 height 760
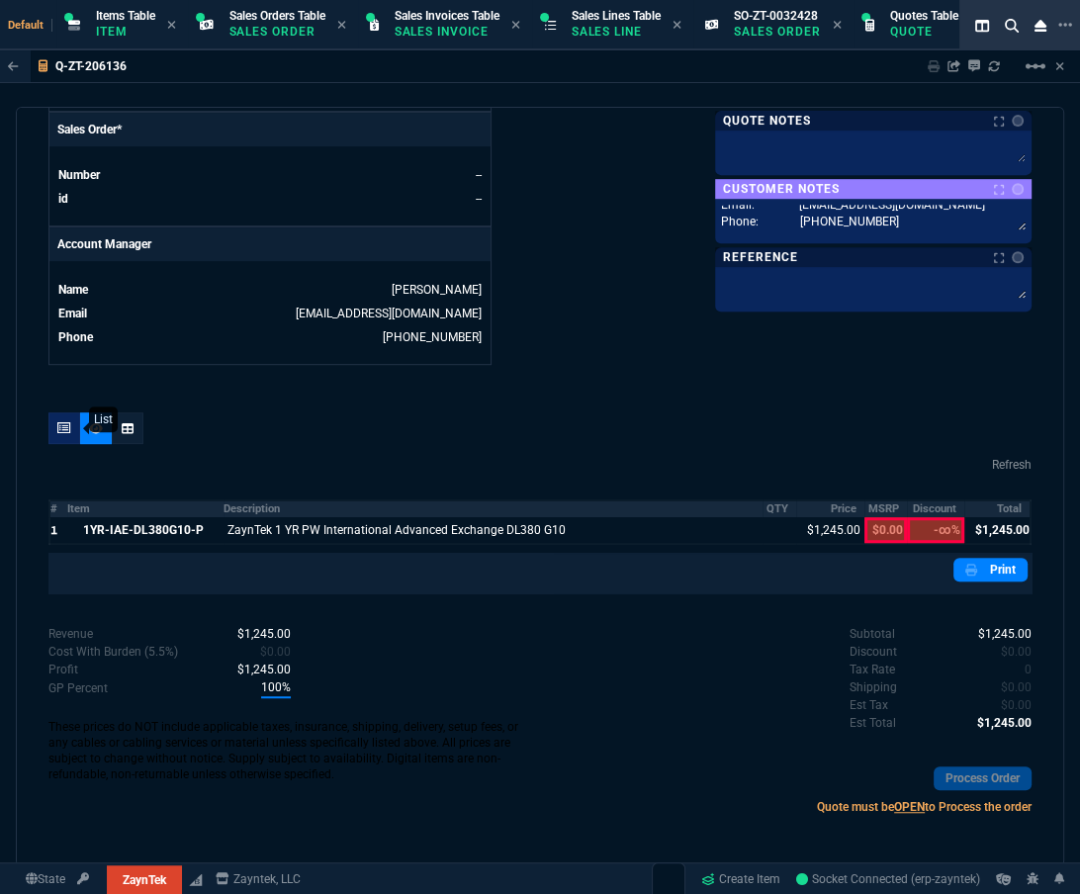
click at [68, 360] on icon at bounding box center [64, 428] width 14 height 12
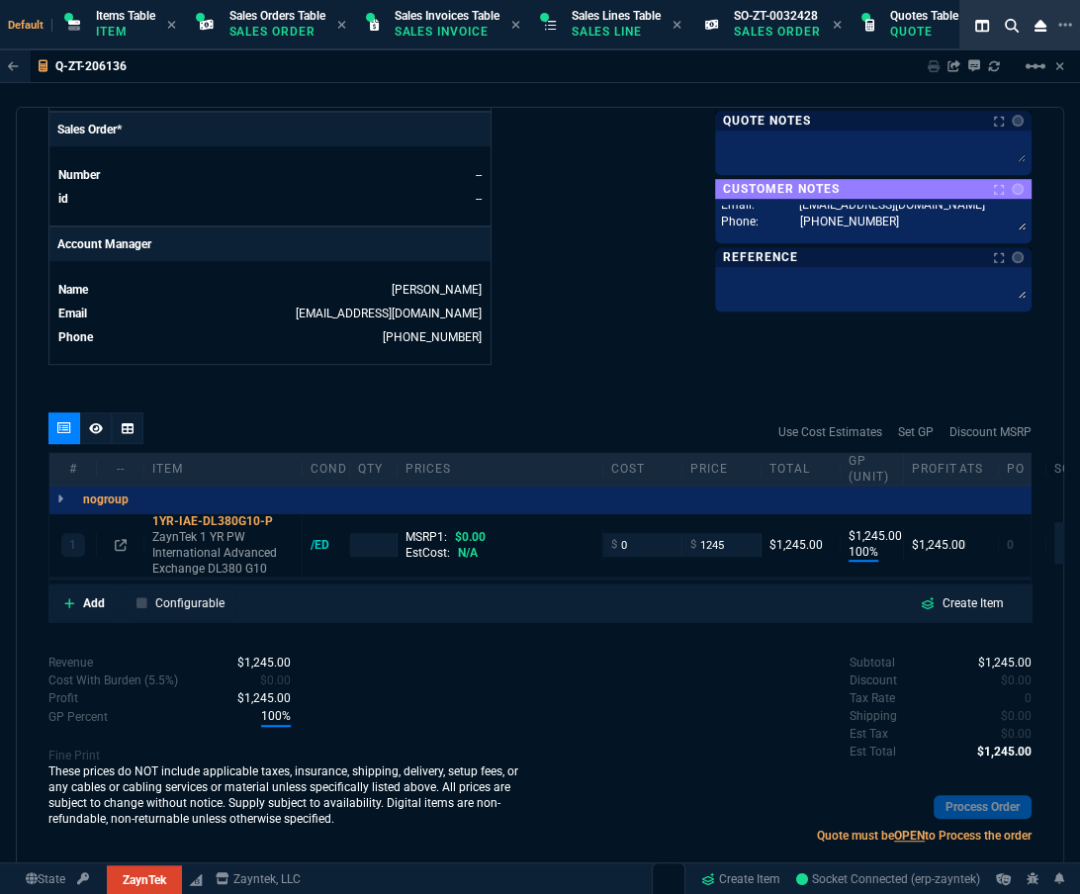
type input "100"
type input "1245"
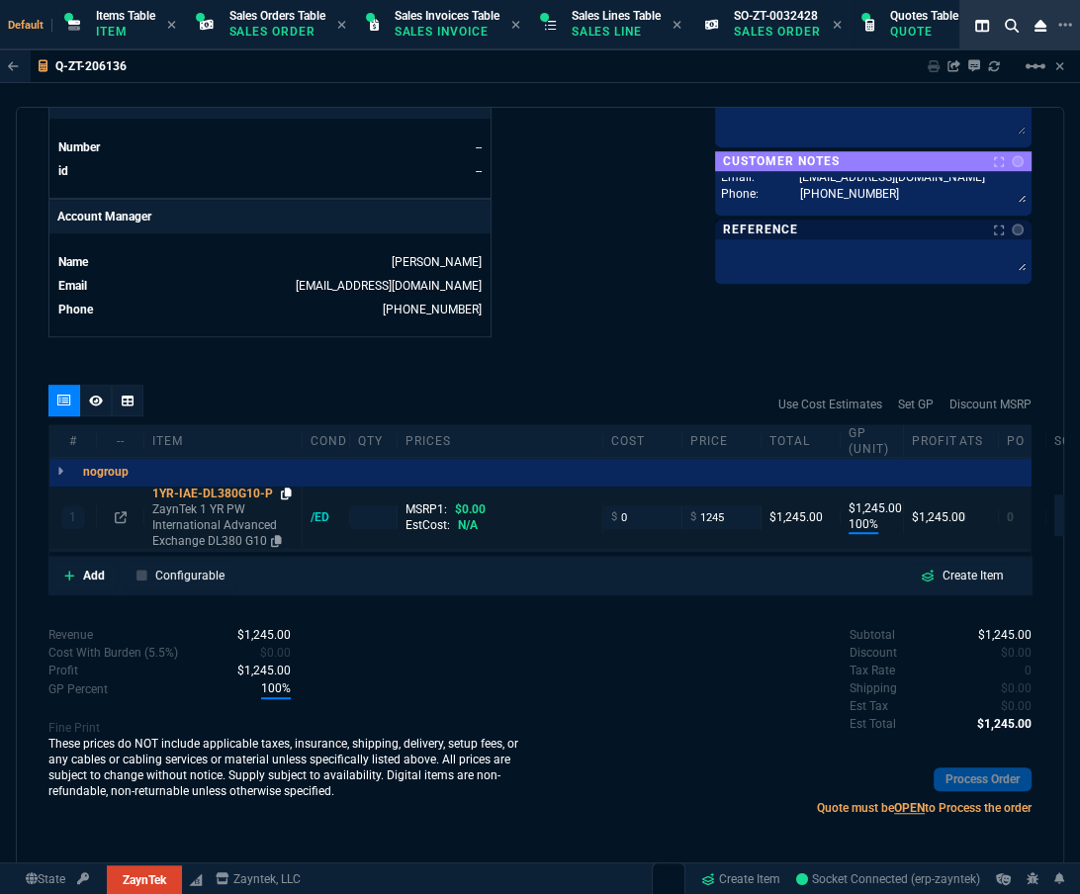
click at [282, 360] on icon at bounding box center [286, 494] width 11 height 12
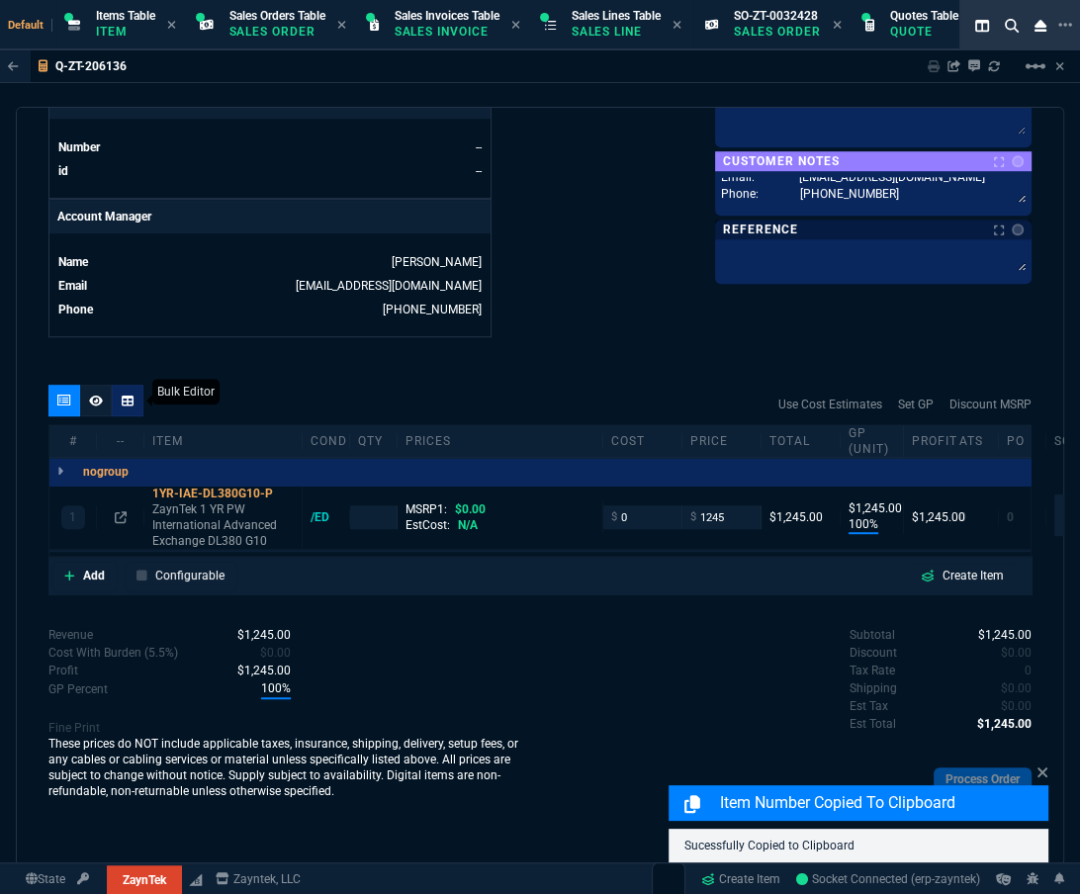
click at [130, 360] on icon at bounding box center [128, 401] width 12 height 12
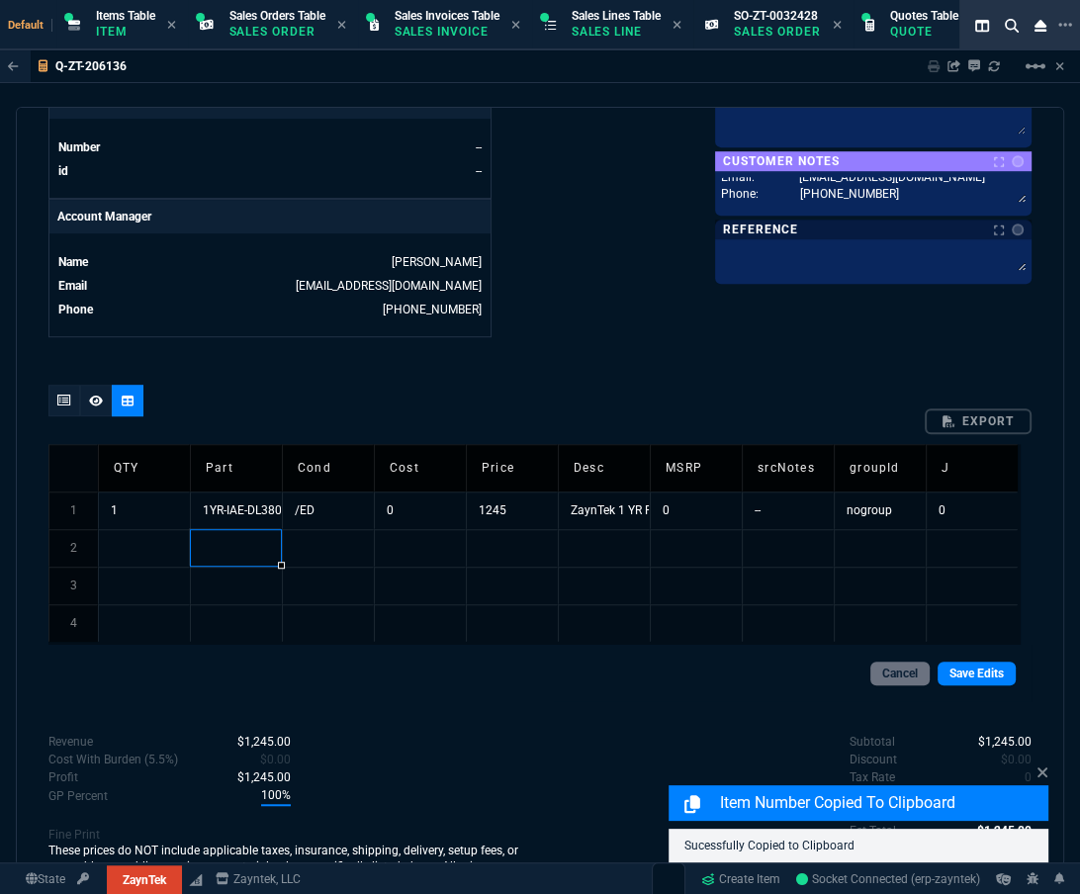
click at [235, 360] on td at bounding box center [236, 548] width 92 height 38
click at [201, 360] on input "1YR-IAE-DL380G10-P" at bounding box center [237, 548] width 92 height 36
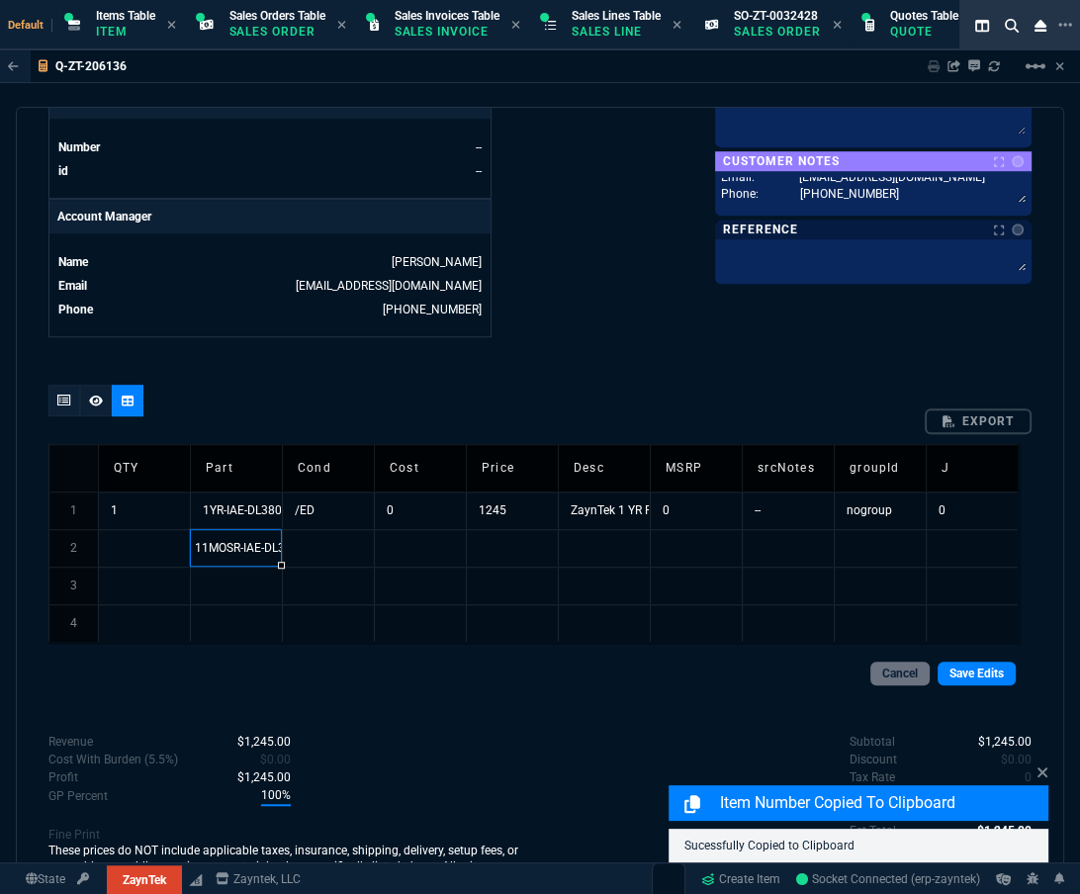
type input "11MOS-IAE-DL380G10-P"
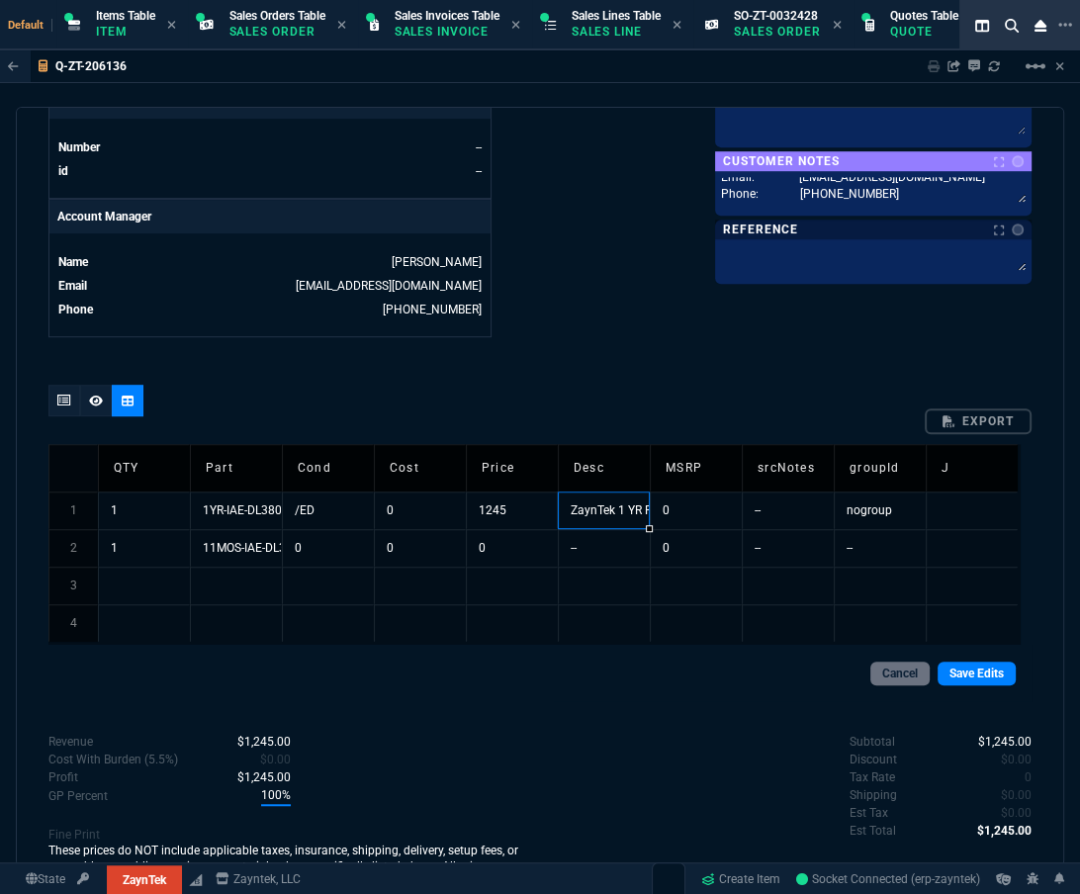
type textarea "ZaynTek 1 YR PW International Advanced Exchange DL380 G10"
click at [509, 360] on td "--" at bounding box center [604, 548] width 92 height 38
click at [509, 360] on td "ZaynTek 1 YR PW International Advanced Exchange DL380 G10" at bounding box center [604, 548] width 92 height 38
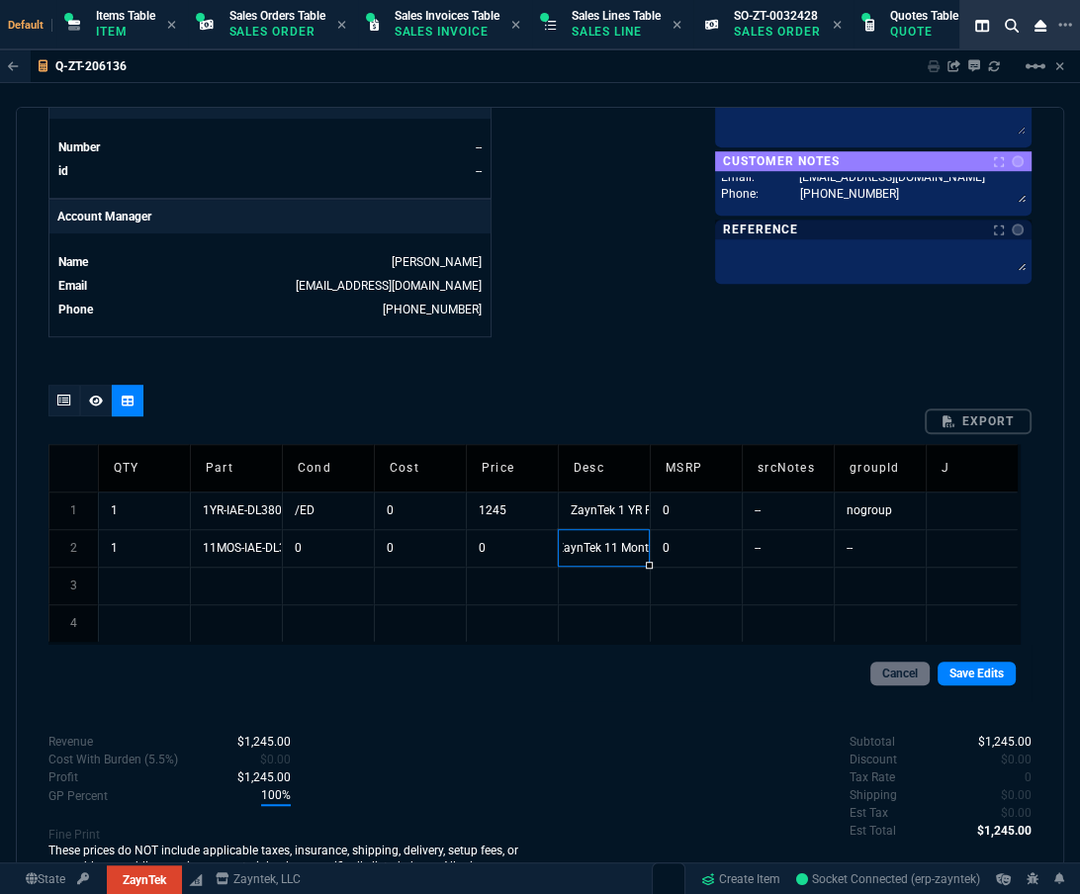
type input "ZaynTek 11 Months PW International Advanced Exchange DL380 G10"
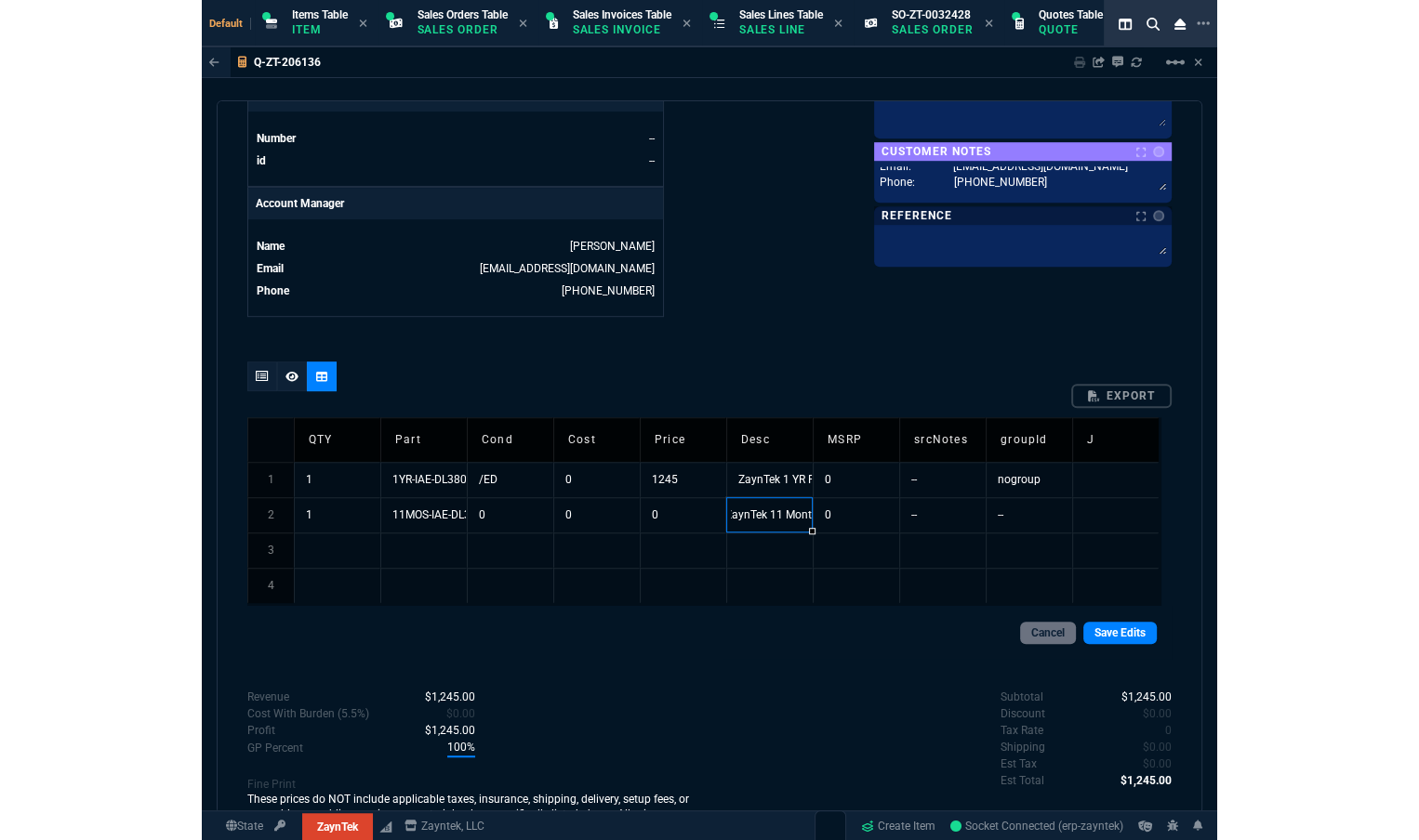
scroll to position [0, 18]
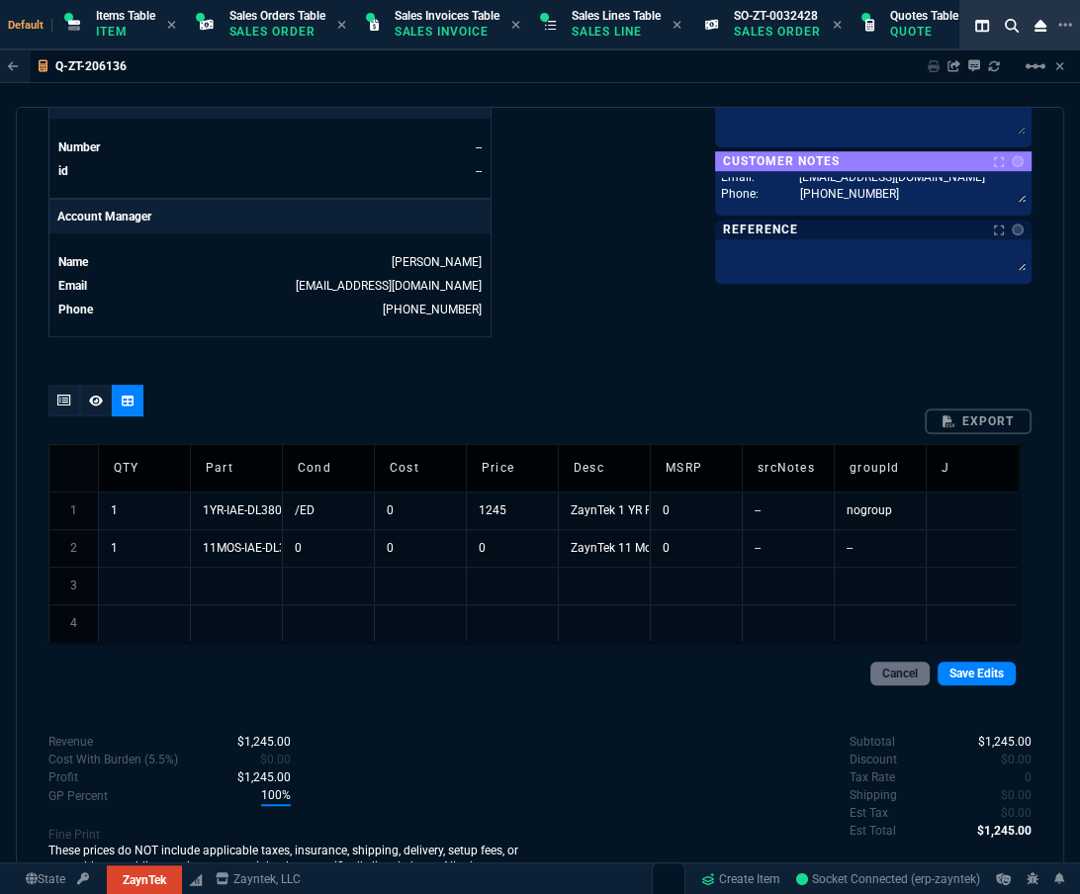
drag, startPoint x: 865, startPoint y: 594, endPoint x: 507, endPoint y: 544, distance: 360.5
click at [507, 360] on td "0" at bounding box center [512, 548] width 92 height 38
click at [509, 360] on td "0" at bounding box center [512, 548] width 92 height 38
type input "1145"
click at [509, 360] on link "Save Edits" at bounding box center [977, 674] width 78 height 24
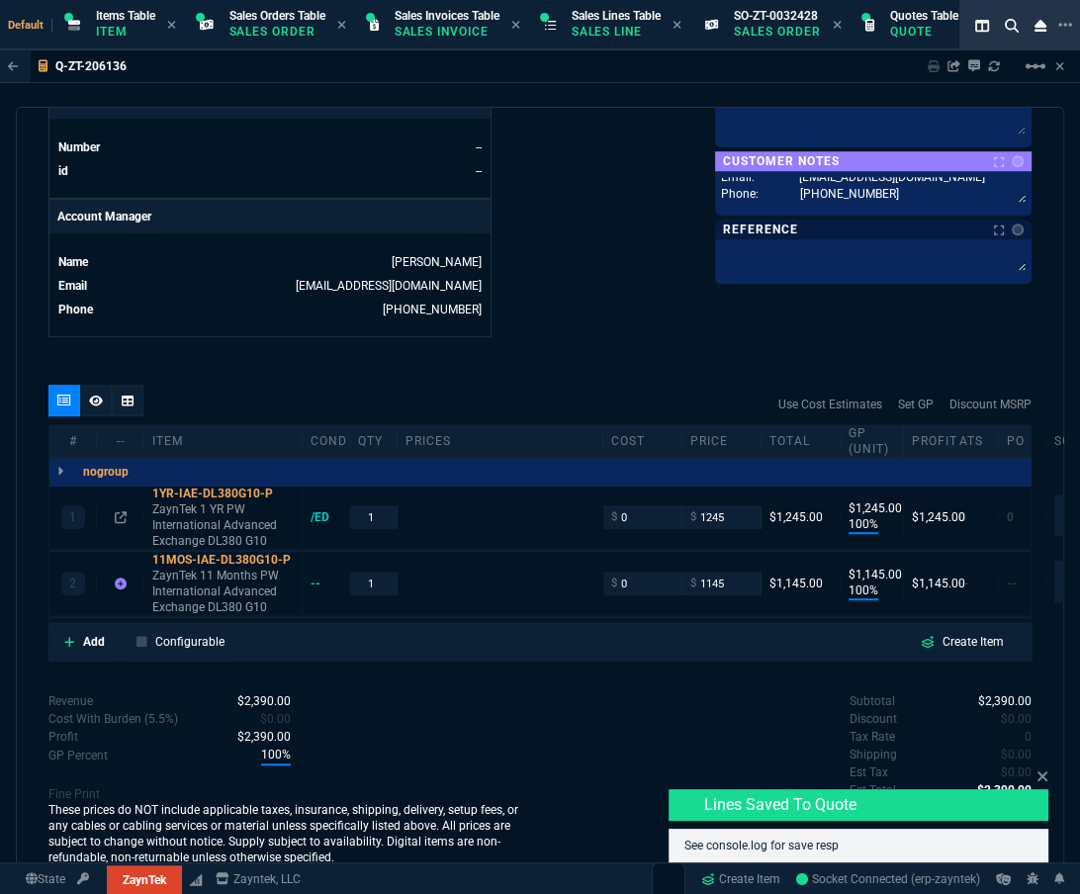
type input "100"
type input "1245"
type input "100"
type input "1145"
type input "100"
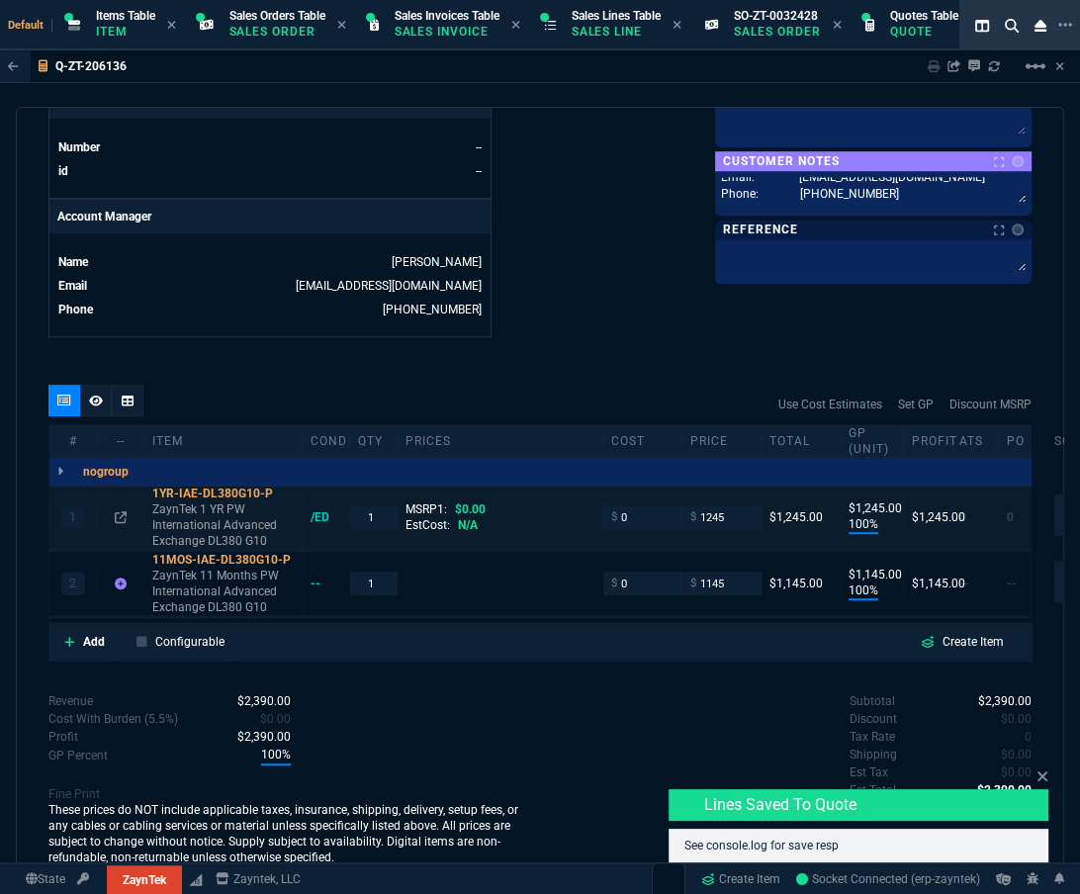
type input "1245"
type input "100"
type input "1145"
click at [102, 360] on div at bounding box center [96, 401] width 32 height 32
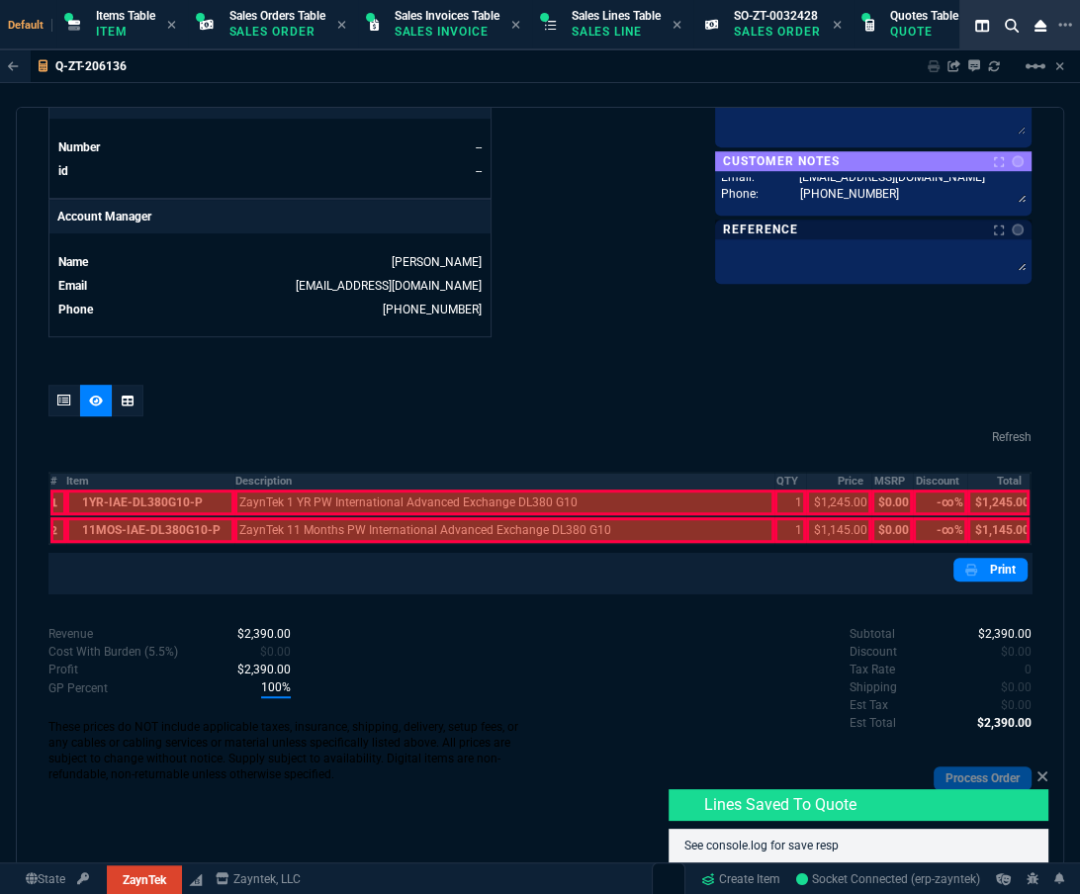
click at [54, 360] on th "#" at bounding box center [57, 481] width 17 height 17
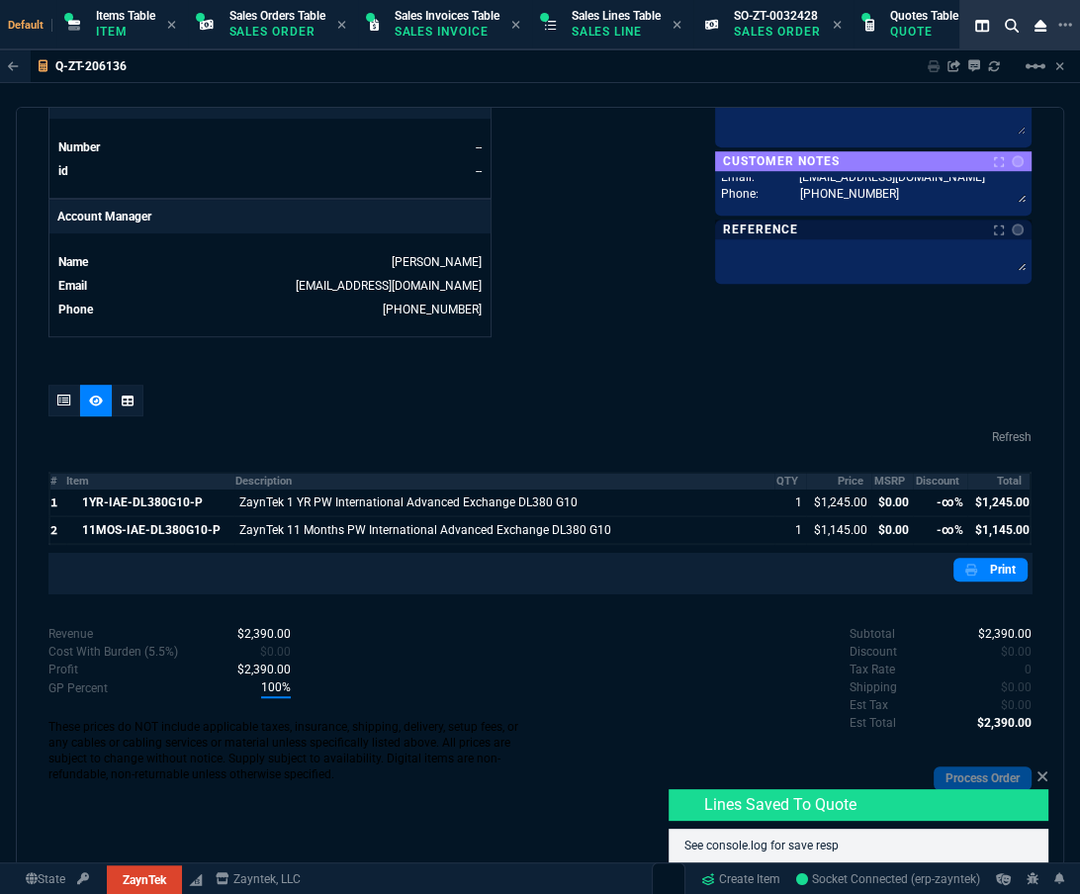
click at [509, 360] on th "MSRP" at bounding box center [893, 481] width 42 height 17
click at [509, 360] on th "Discount" at bounding box center [940, 481] width 54 height 17
click at [62, 360] on icon at bounding box center [64, 401] width 14 height 12
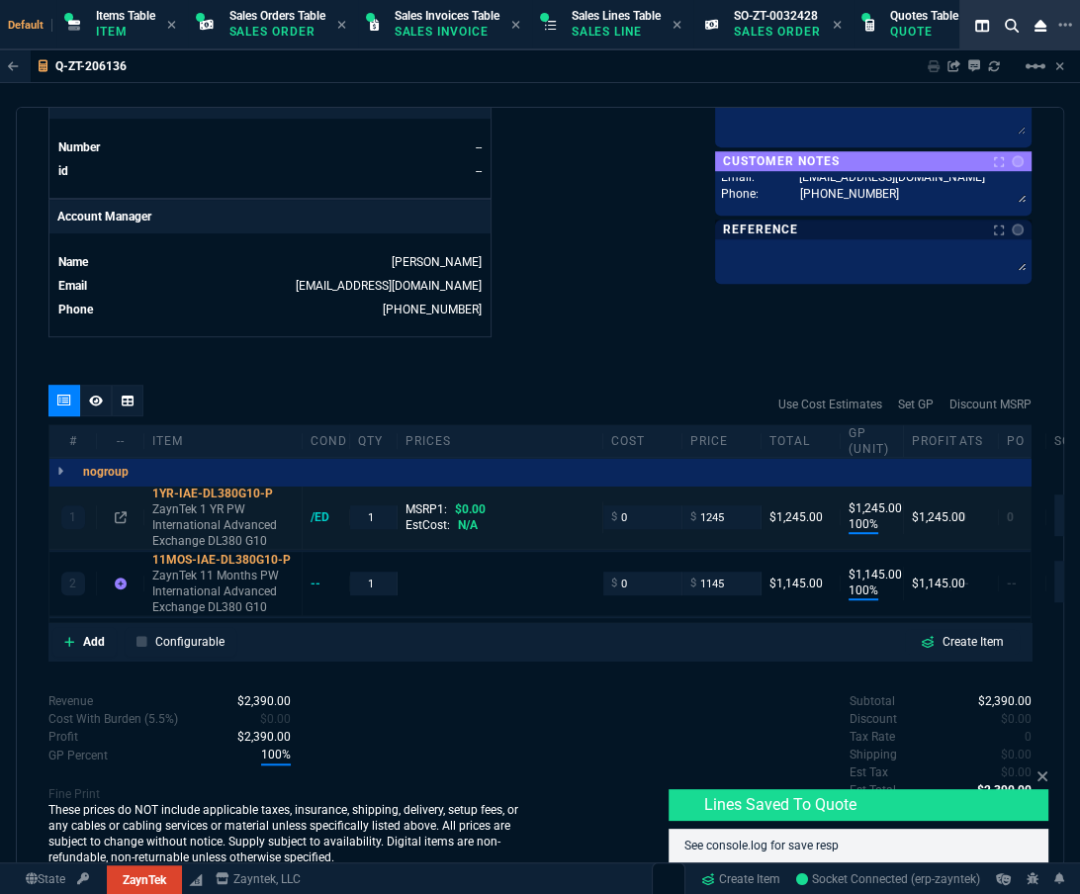
type input "100"
type input "1245"
type input "100"
type input "1145"
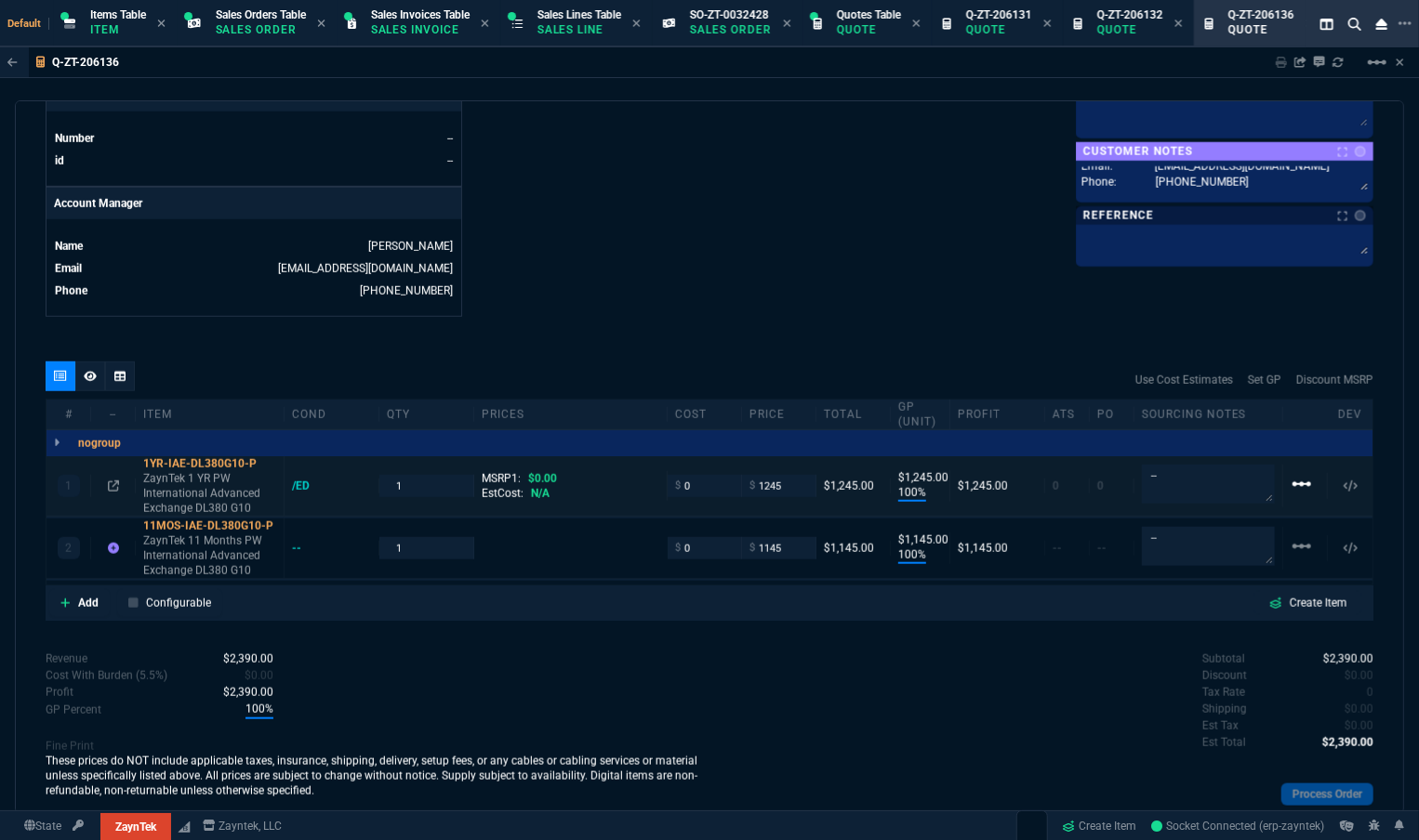
click at [478, 338] on mat-icon "linear_scale" at bounding box center [1302, 485] width 23 height 23
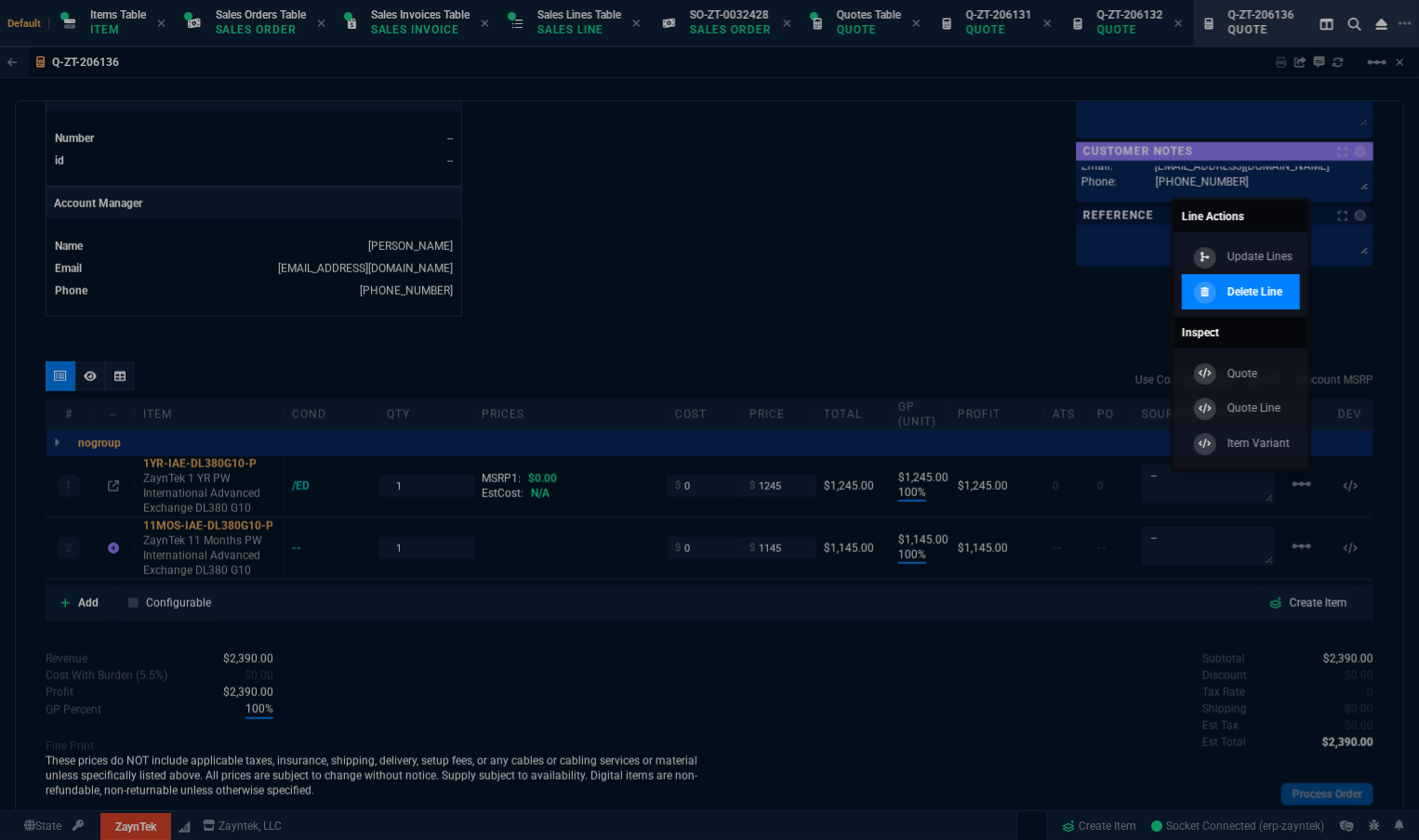
click at [478, 293] on p "Delete Line" at bounding box center [1255, 292] width 55 height 17
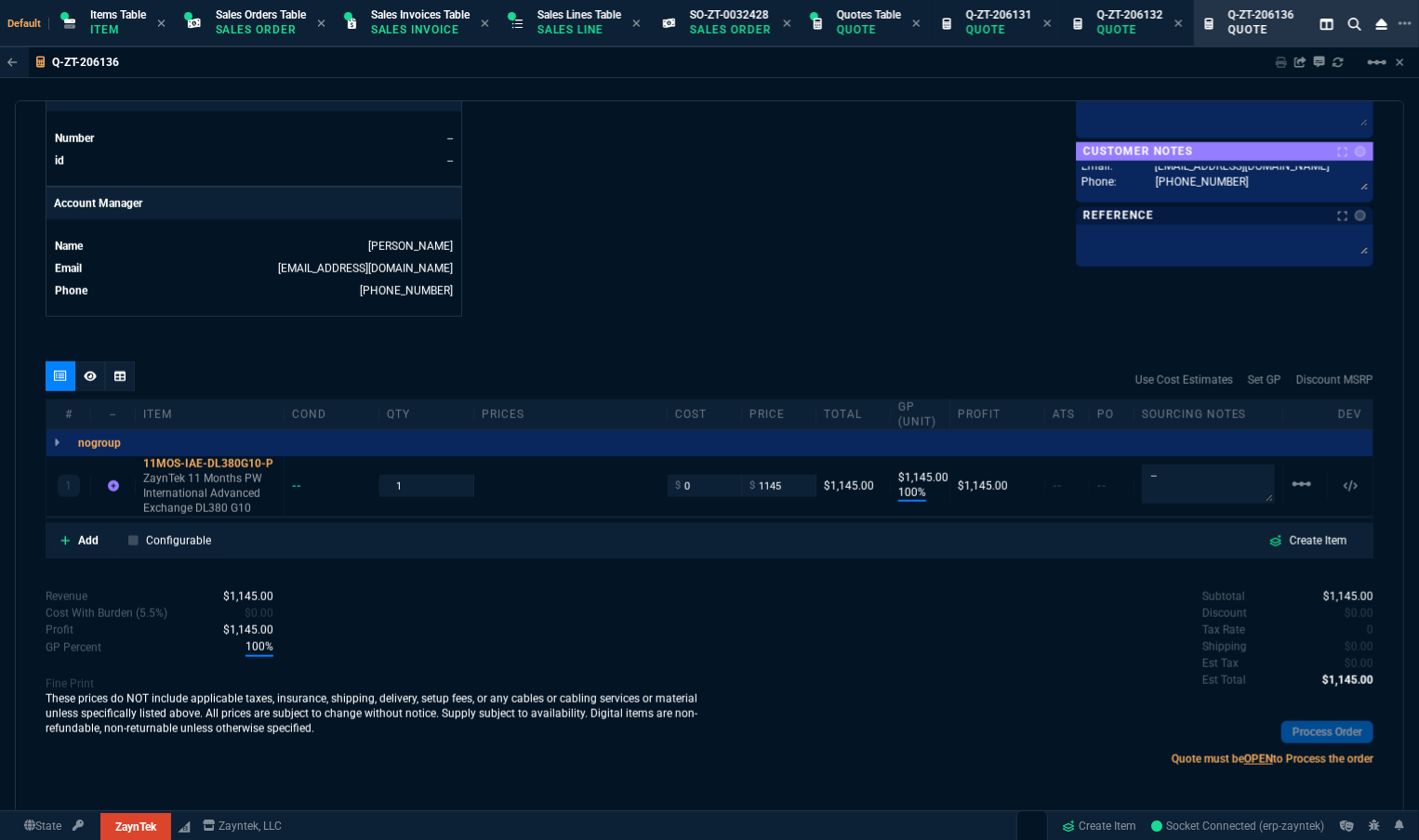
type input "100"
type input "1145"
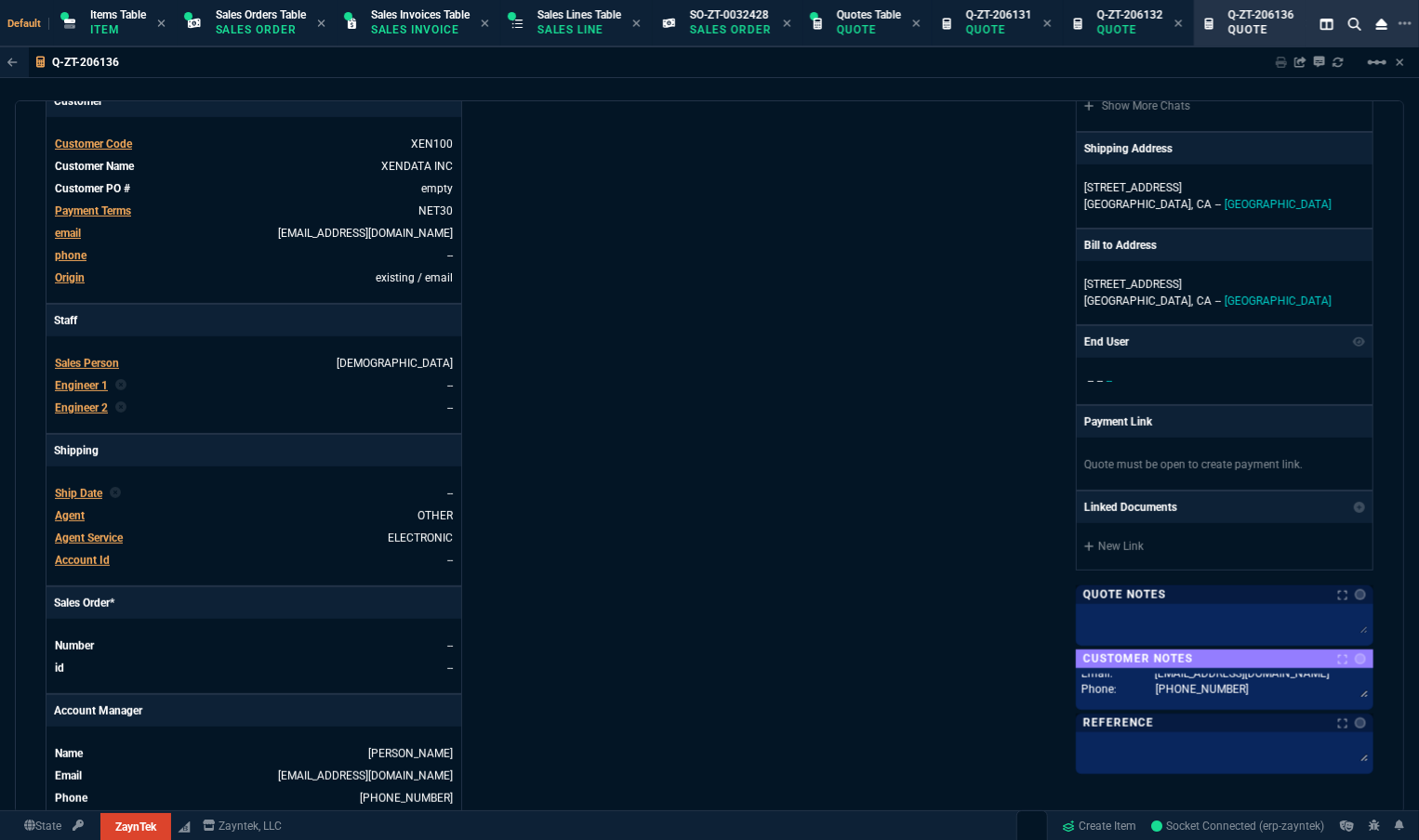
scroll to position [0, 0]
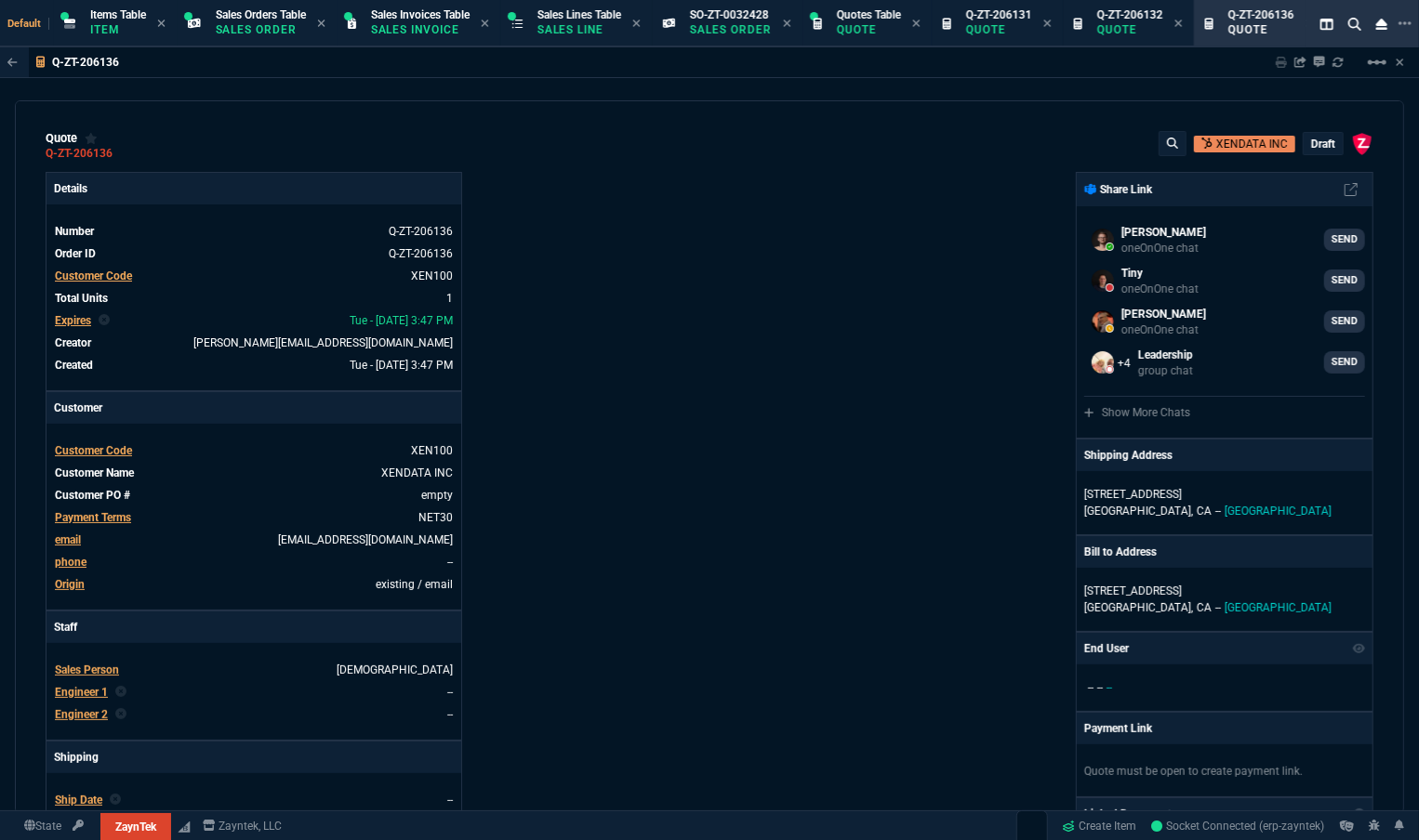
click at [478, 111] on div "quote Q-ZT-206136 XENDATA INC draft ZaynTek, LLC 2609 Technology Dr Suite 200 P…" at bounding box center [710, 458] width 1389 height 714
click at [478, 147] on p "draft" at bounding box center [1323, 144] width 24 height 15
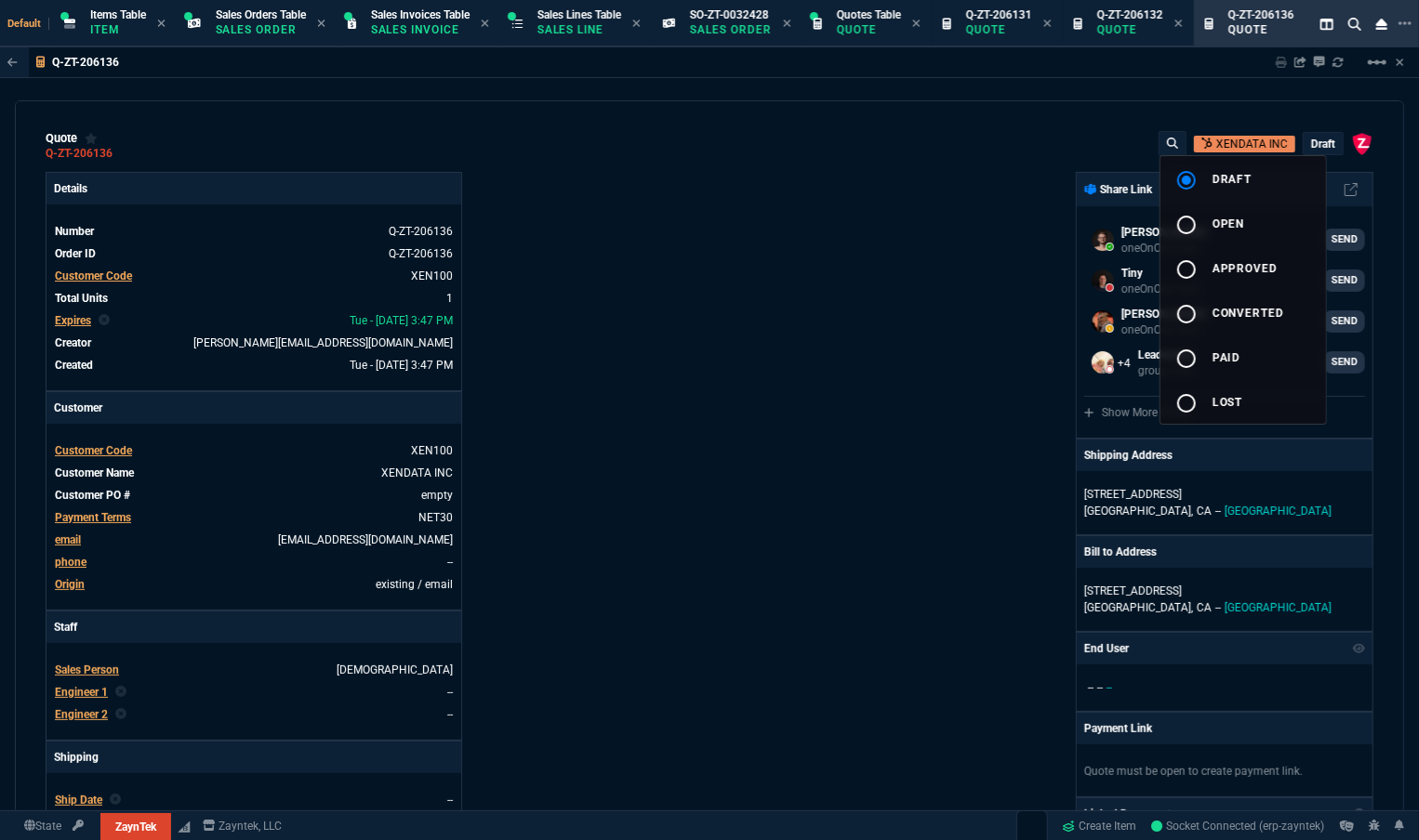
click at [478, 220] on button "radio_button_unchecked open" at bounding box center [1243, 223] width 165 height 44
click at [478, 232] on div at bounding box center [710, 420] width 1419 height 840
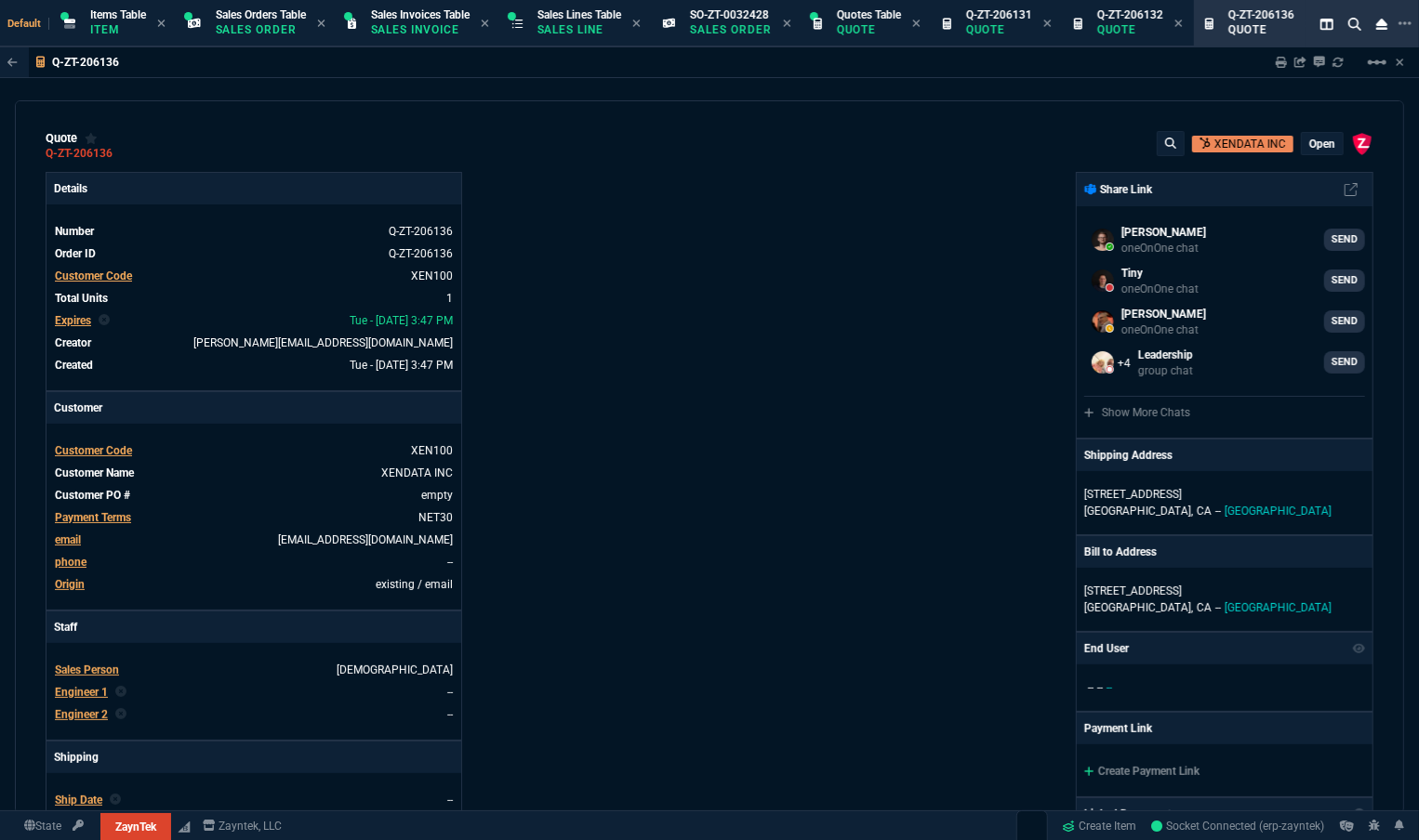
type input "100"
type input "1145"
click at [478, 64] on icon at bounding box center [1281, 62] width 11 height 11
type input "100"
type input "1145"
